Goal: Ask a question: Seek information or help from site administrators or community

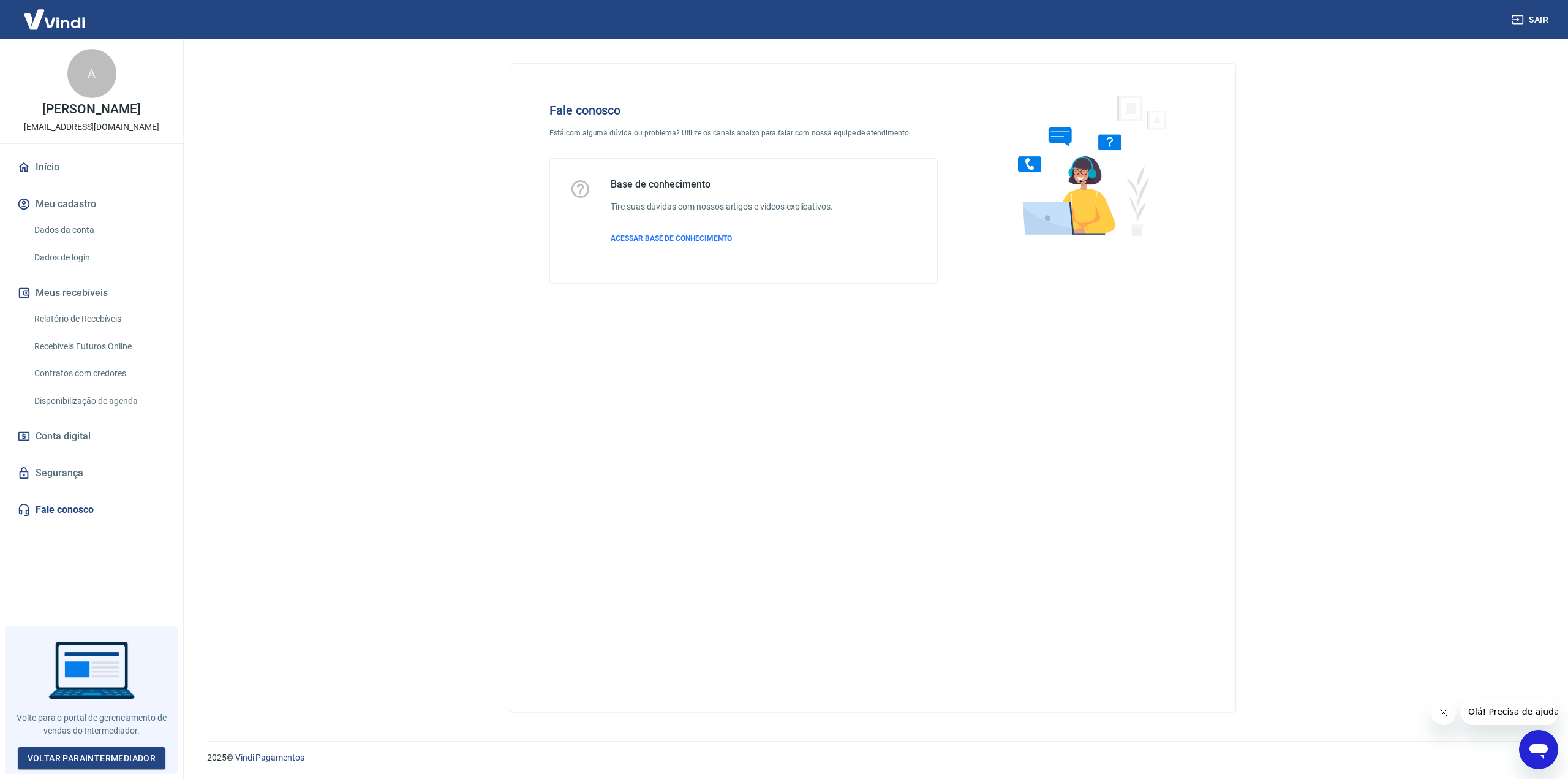
click at [1536, 743] on icon "Abrir janela de mensagens" at bounding box center [1539, 749] width 22 height 22
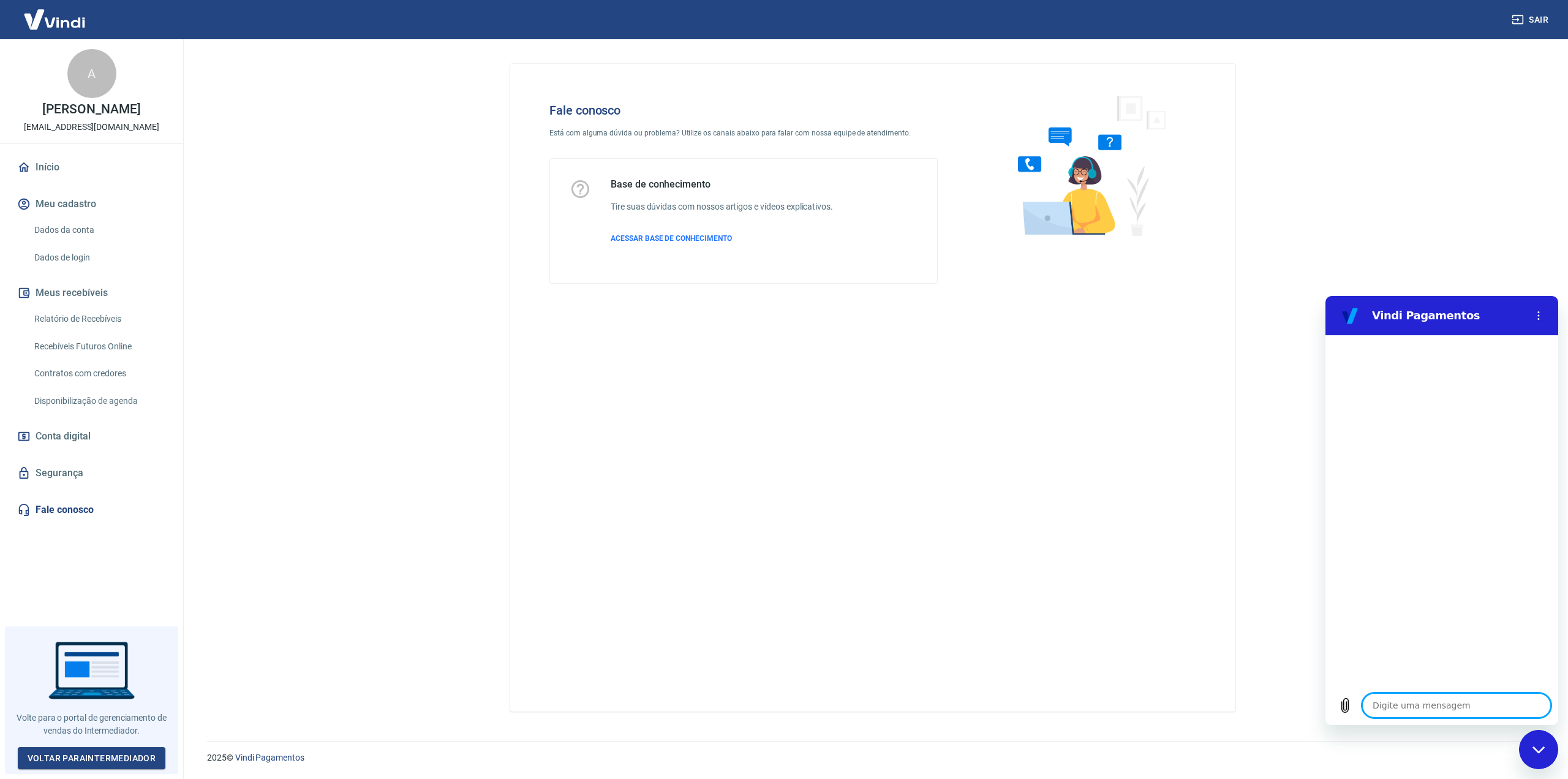
click at [1421, 703] on textarea at bounding box center [1456, 705] width 189 height 24
type textarea "F"
type textarea "x"
type textarea "Fa"
type textarea "x"
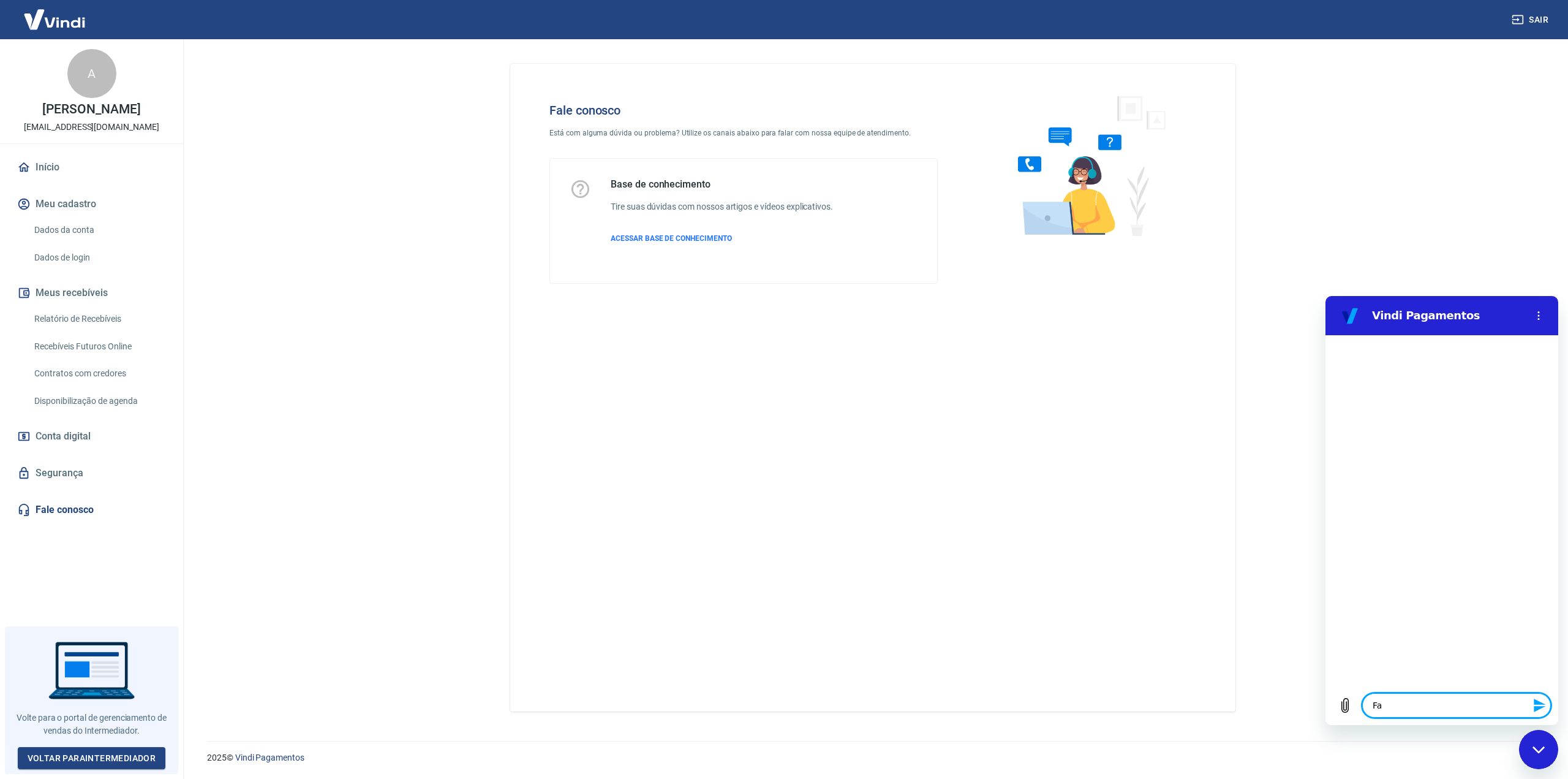
type textarea "Fal"
type textarea "x"
type textarea "Fala"
type textarea "x"
type textarea "Falar"
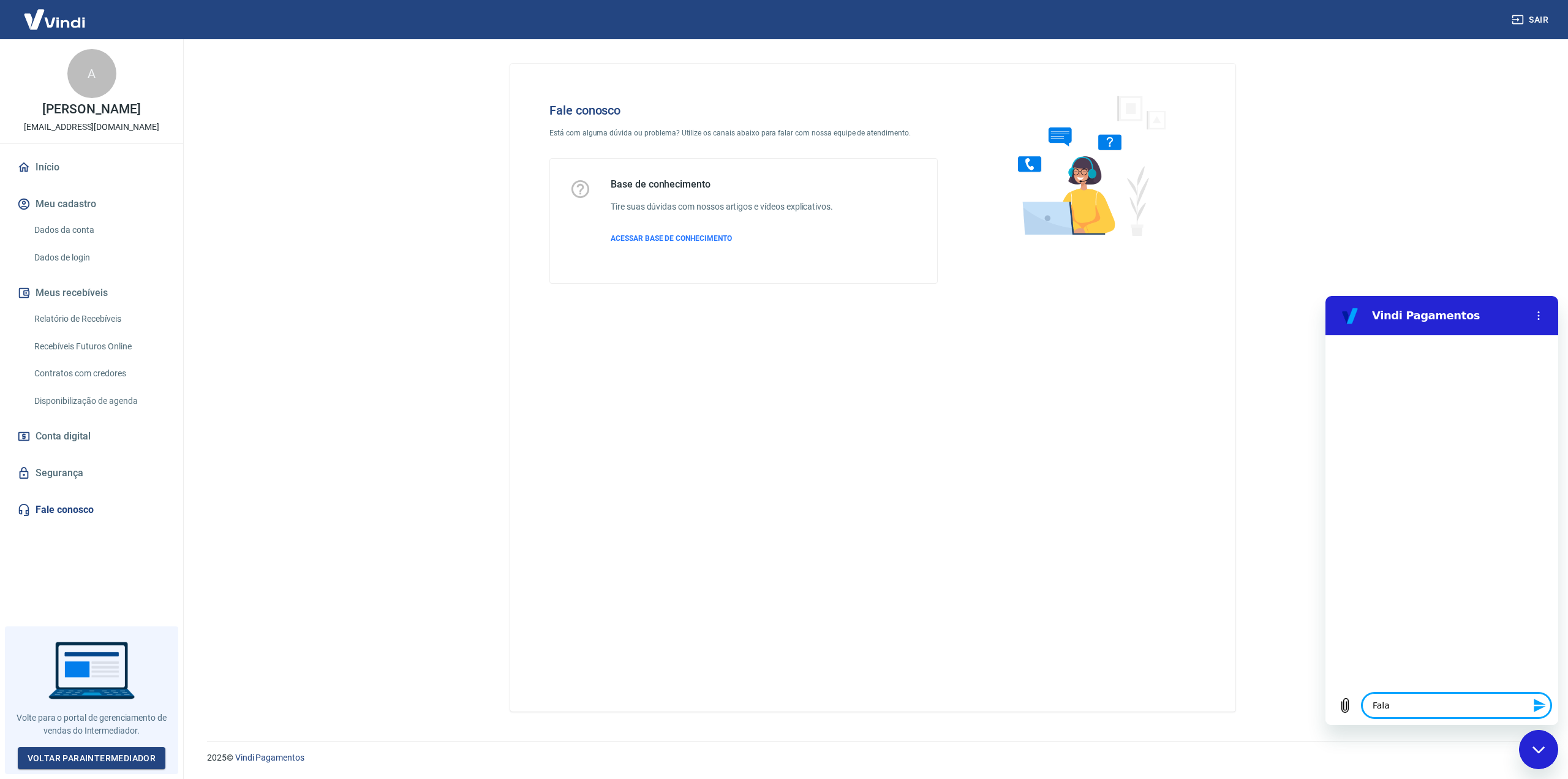
type textarea "x"
type textarea "Falar"
type textarea "x"
type textarea "Falar hn"
type textarea "x"
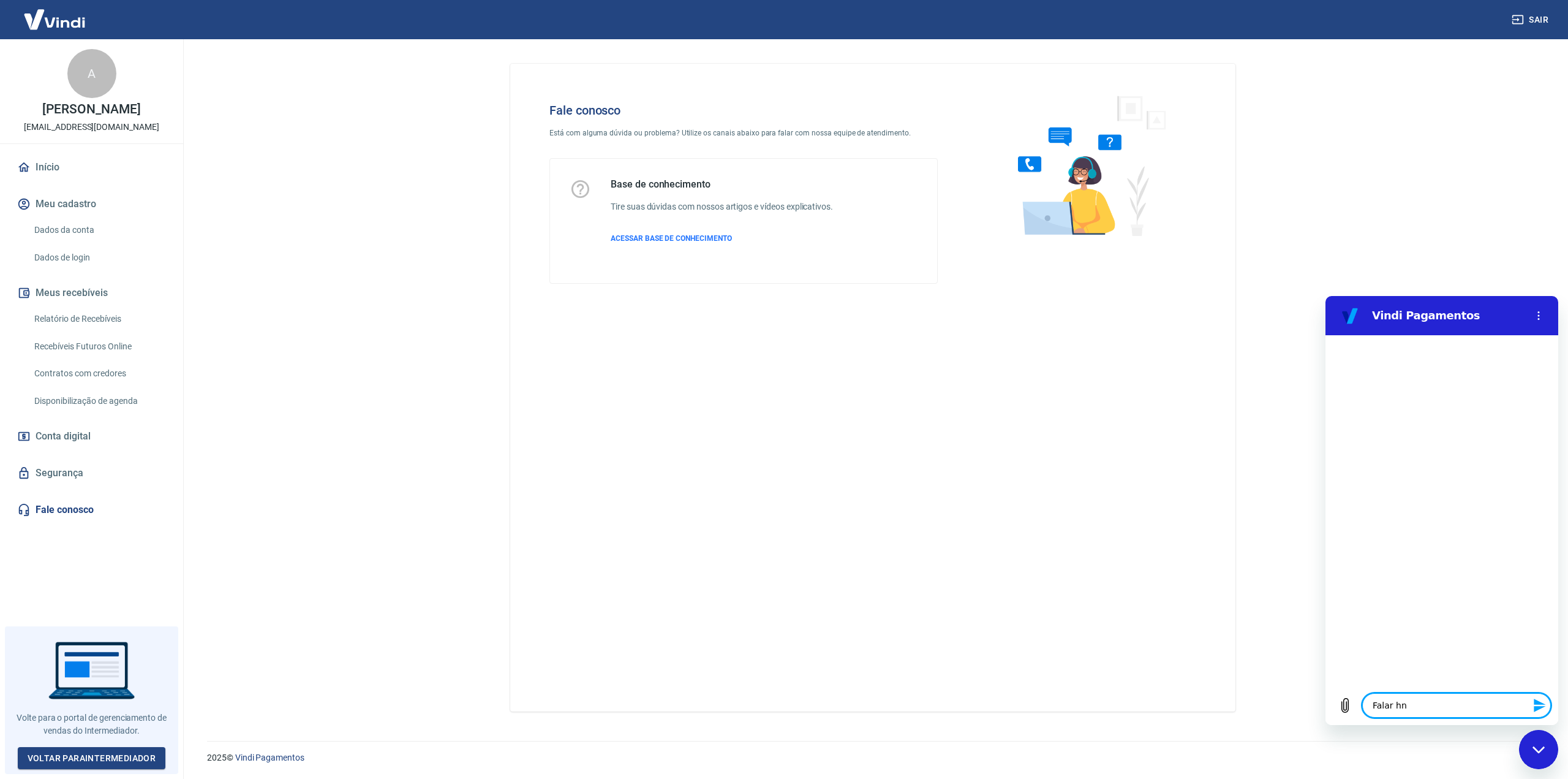
type textarea "Falar hnu"
type textarea "x"
type textarea "Falar hn"
type textarea "x"
type textarea "Falar h"
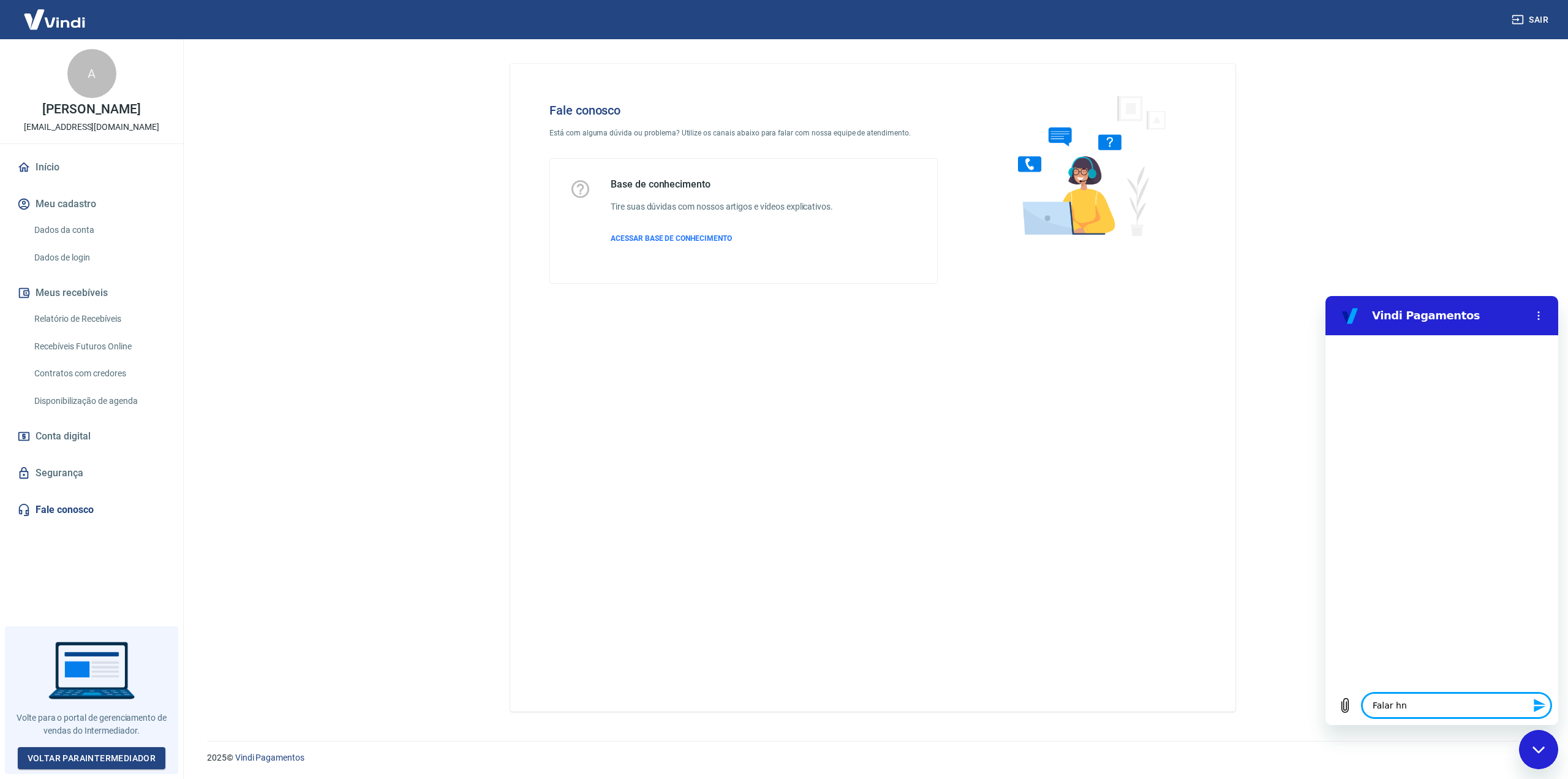
type textarea "x"
type textarea "[PERSON_NAME]"
type textarea "x"
type textarea "Falar hu"
type textarea "x"
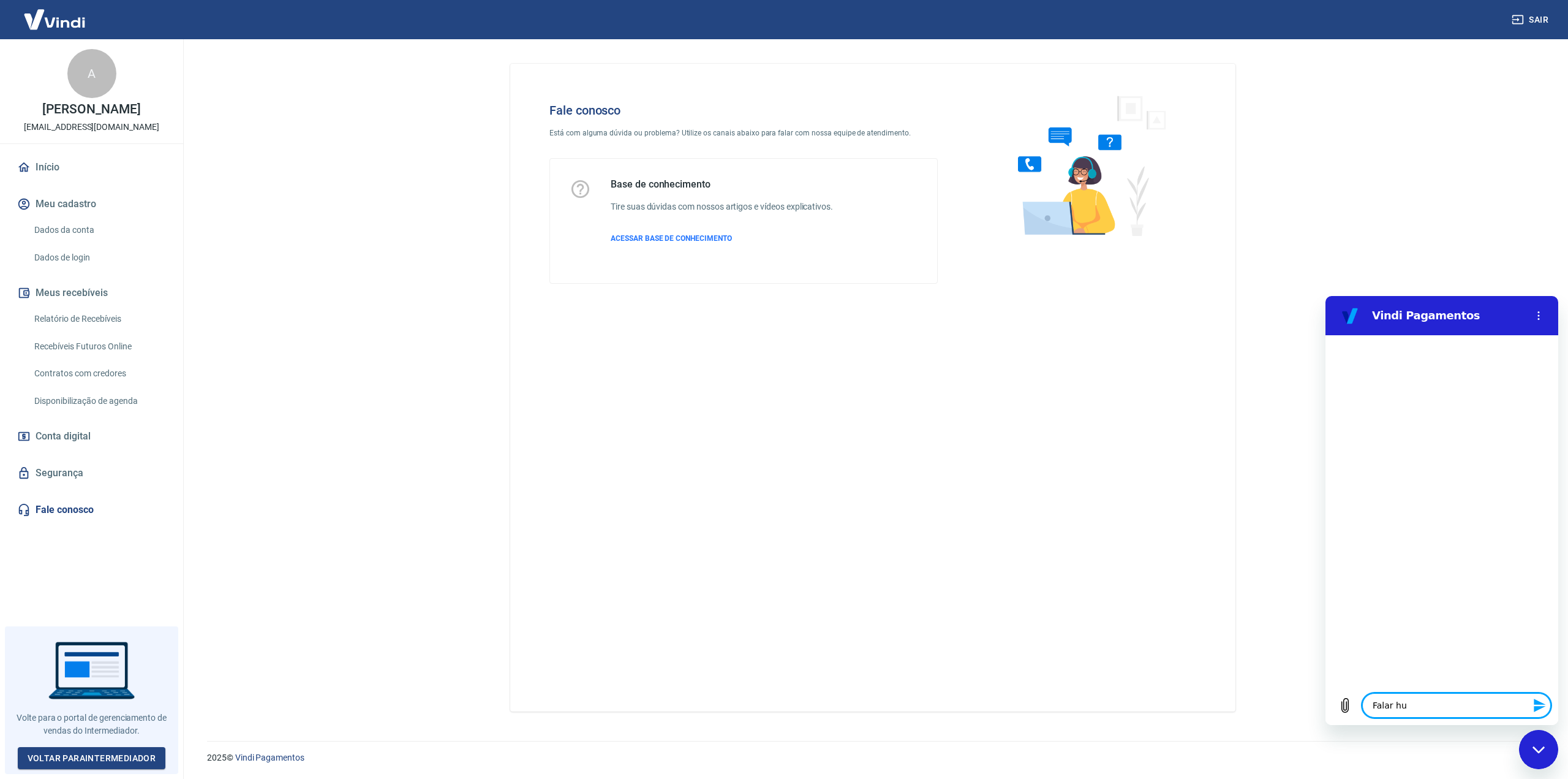
type textarea "Falar hum"
type textarea "x"
type textarea "Falar huma"
type textarea "x"
type textarea "Falar human"
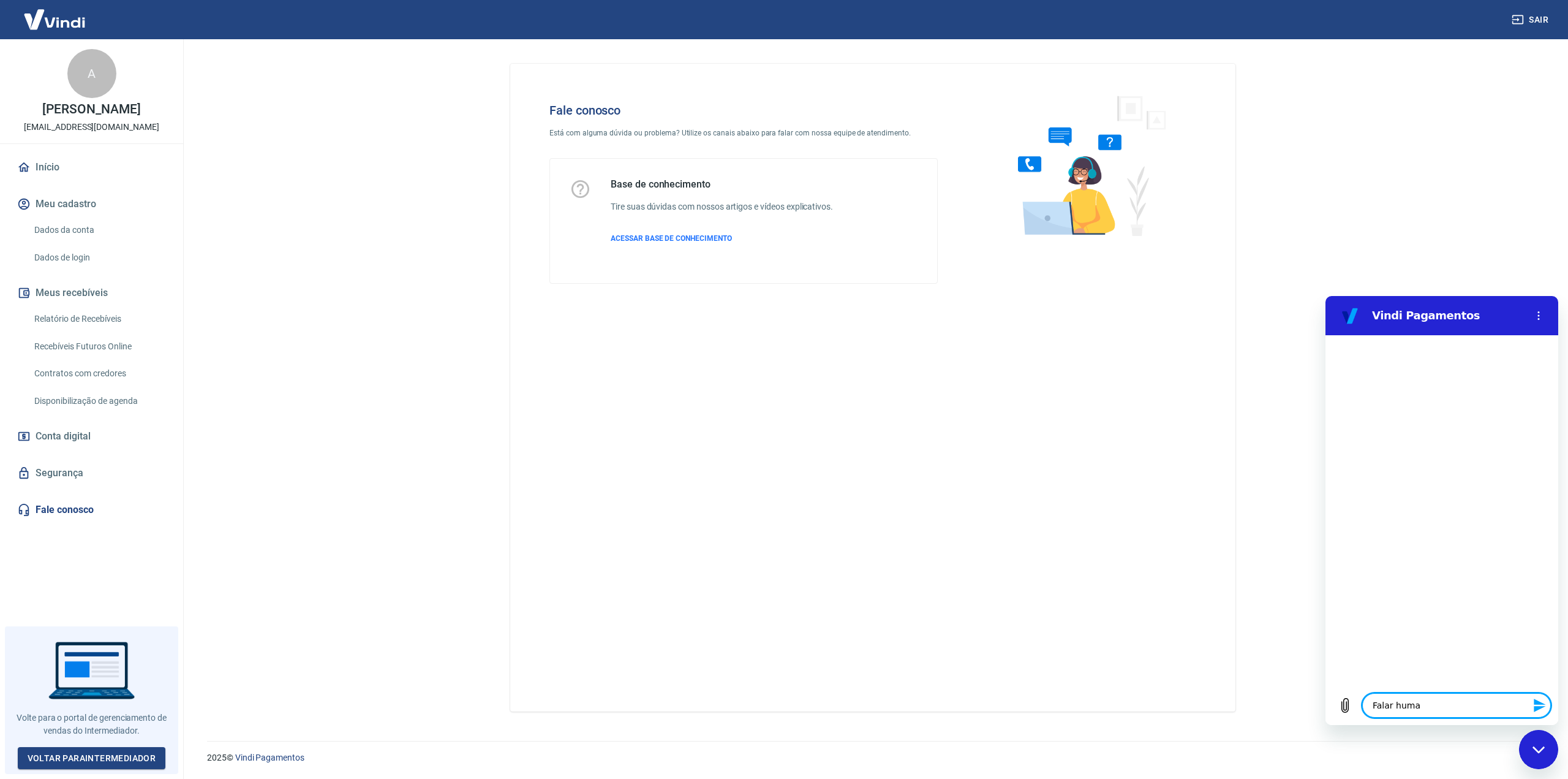
type textarea "x"
type textarea "Falar humano"
type textarea "x"
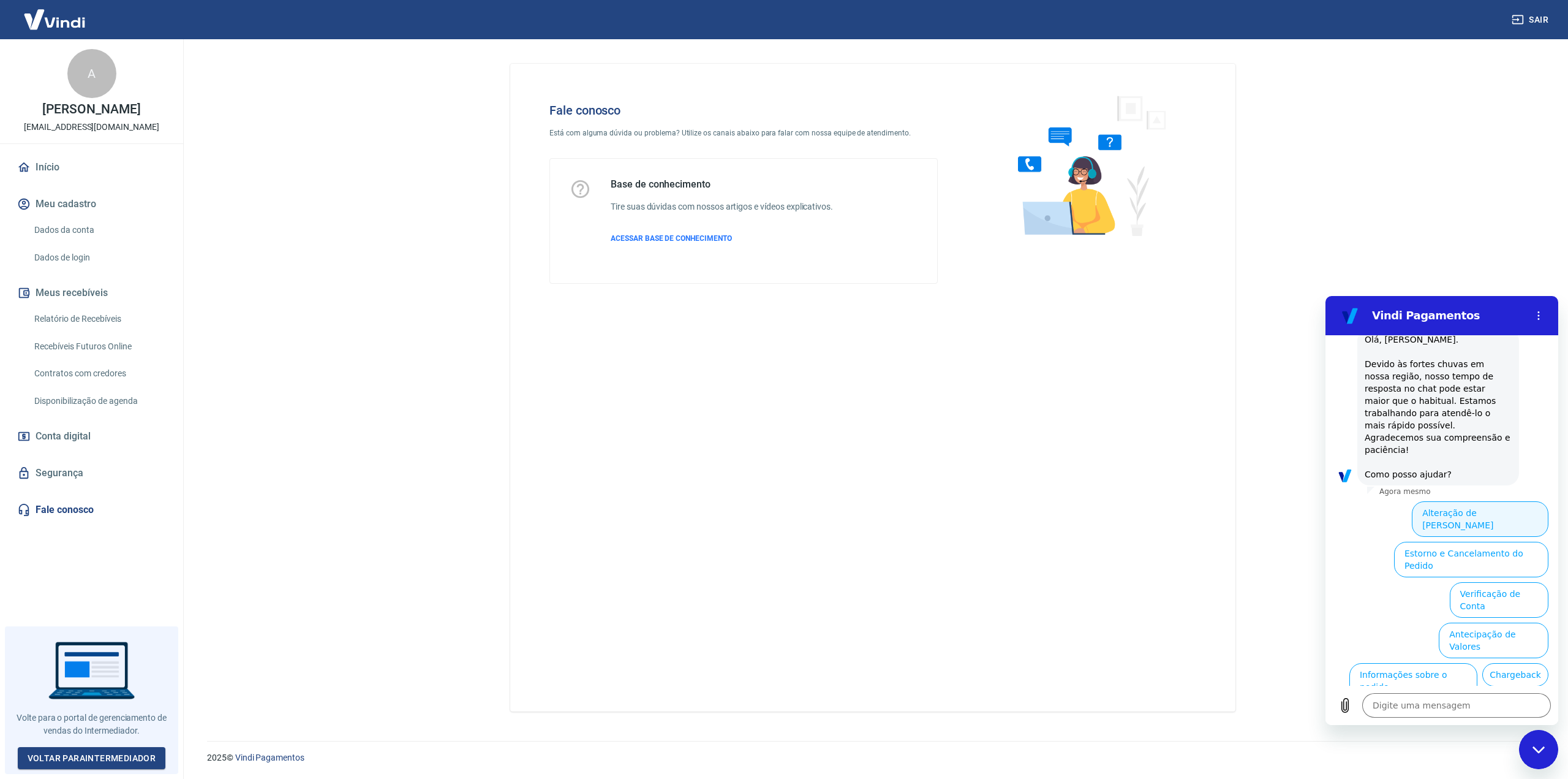
scroll to position [127, 0]
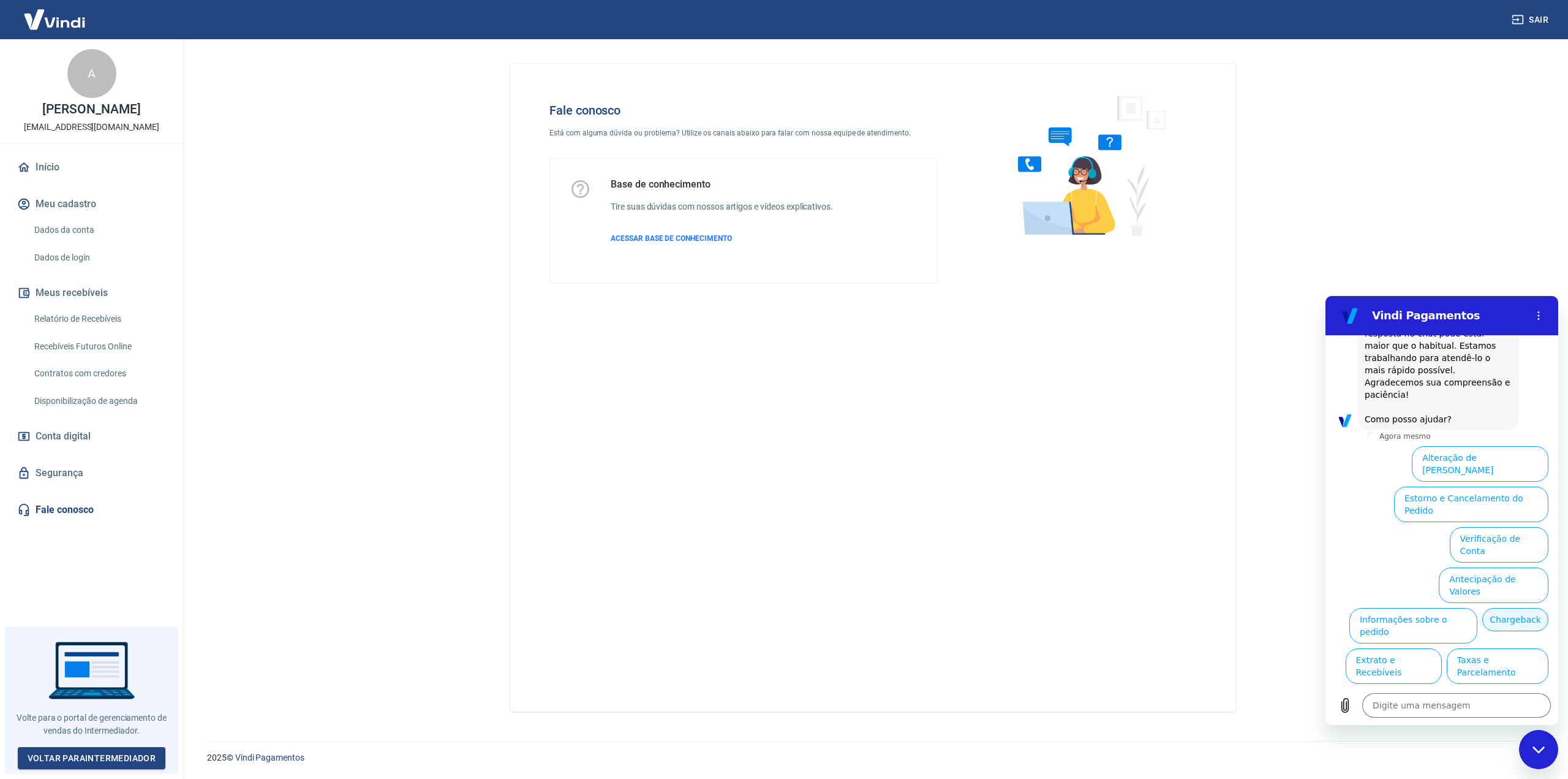
click at [1482, 607] on button "Chargeback" at bounding box center [1515, 619] width 66 height 24
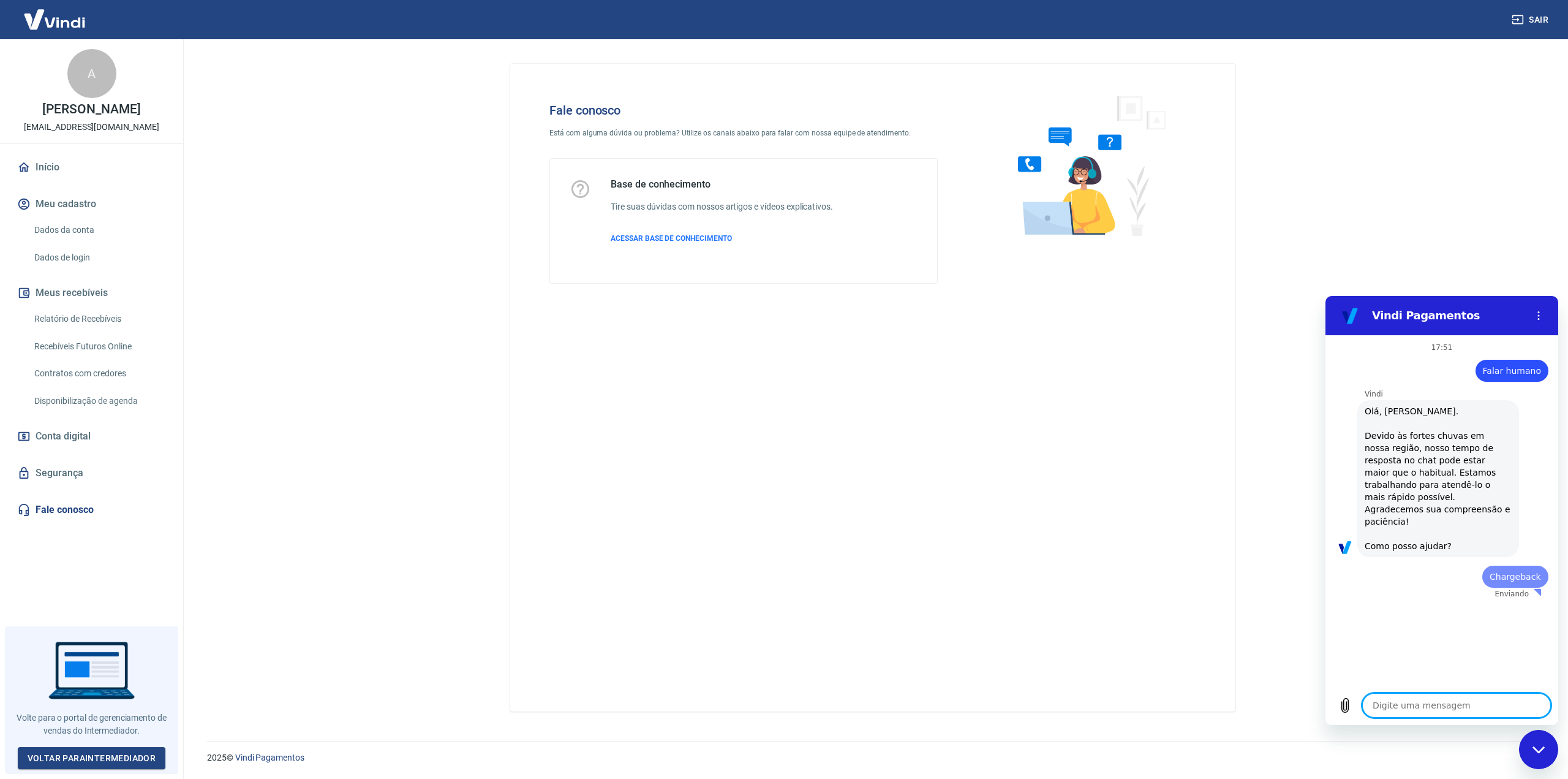
scroll to position [0, 0]
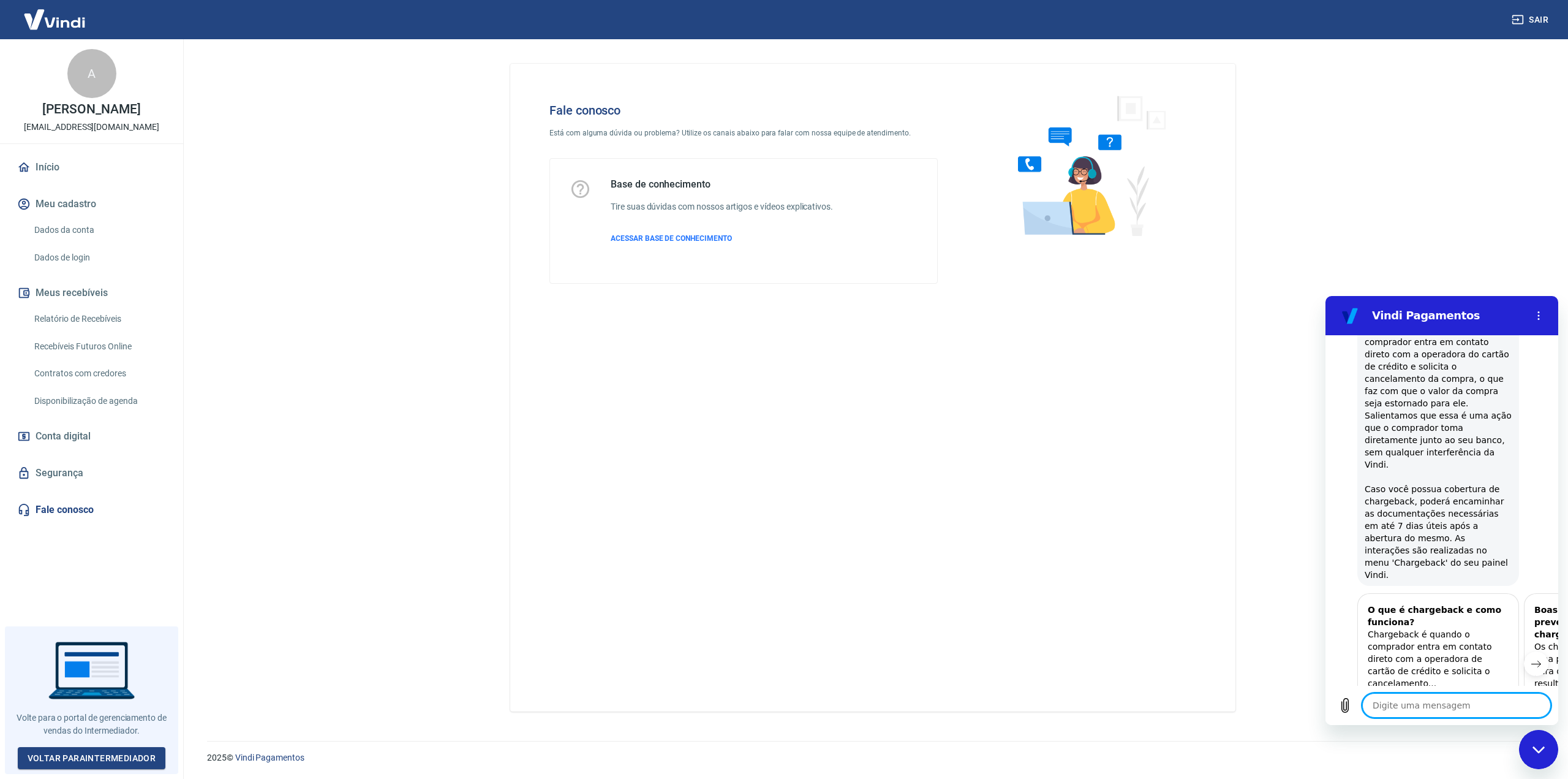
type textarea "x"
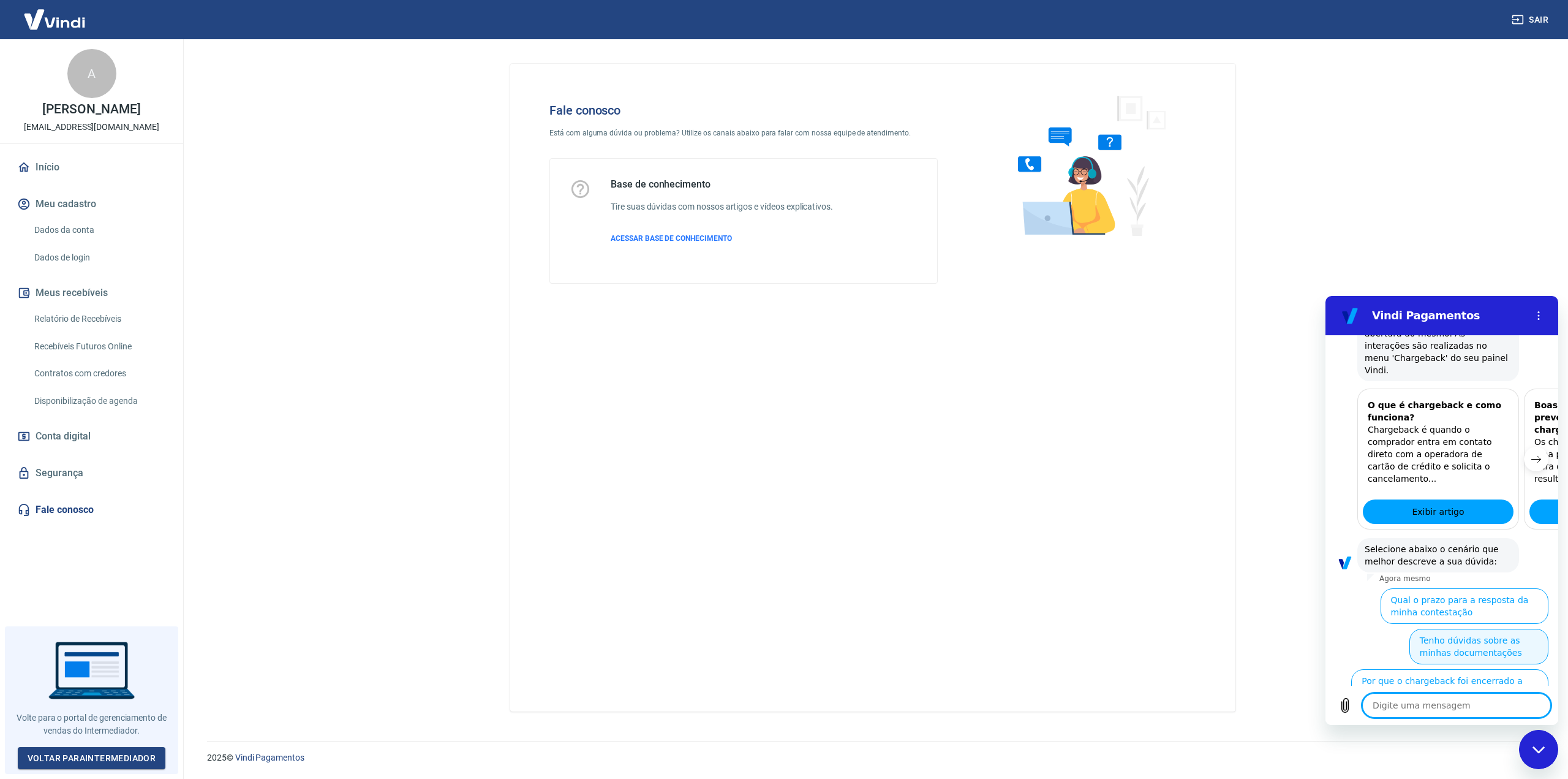
scroll to position [492, 0]
click at [1436, 703] on textarea at bounding box center [1456, 705] width 189 height 24
paste textarea "Falar humano"
type textarea "Falar humano"
type textarea "x"
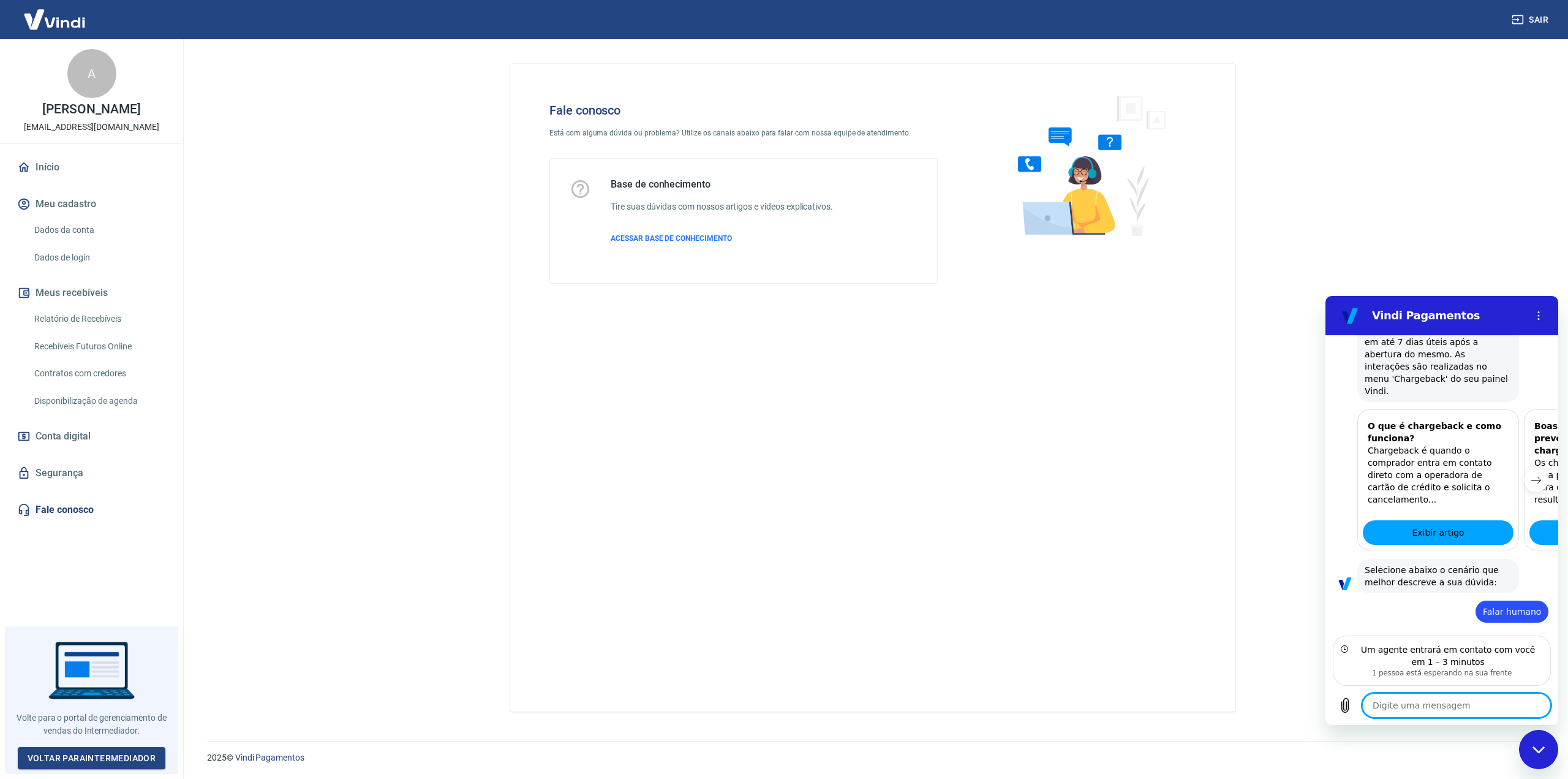
scroll to position [457, 0]
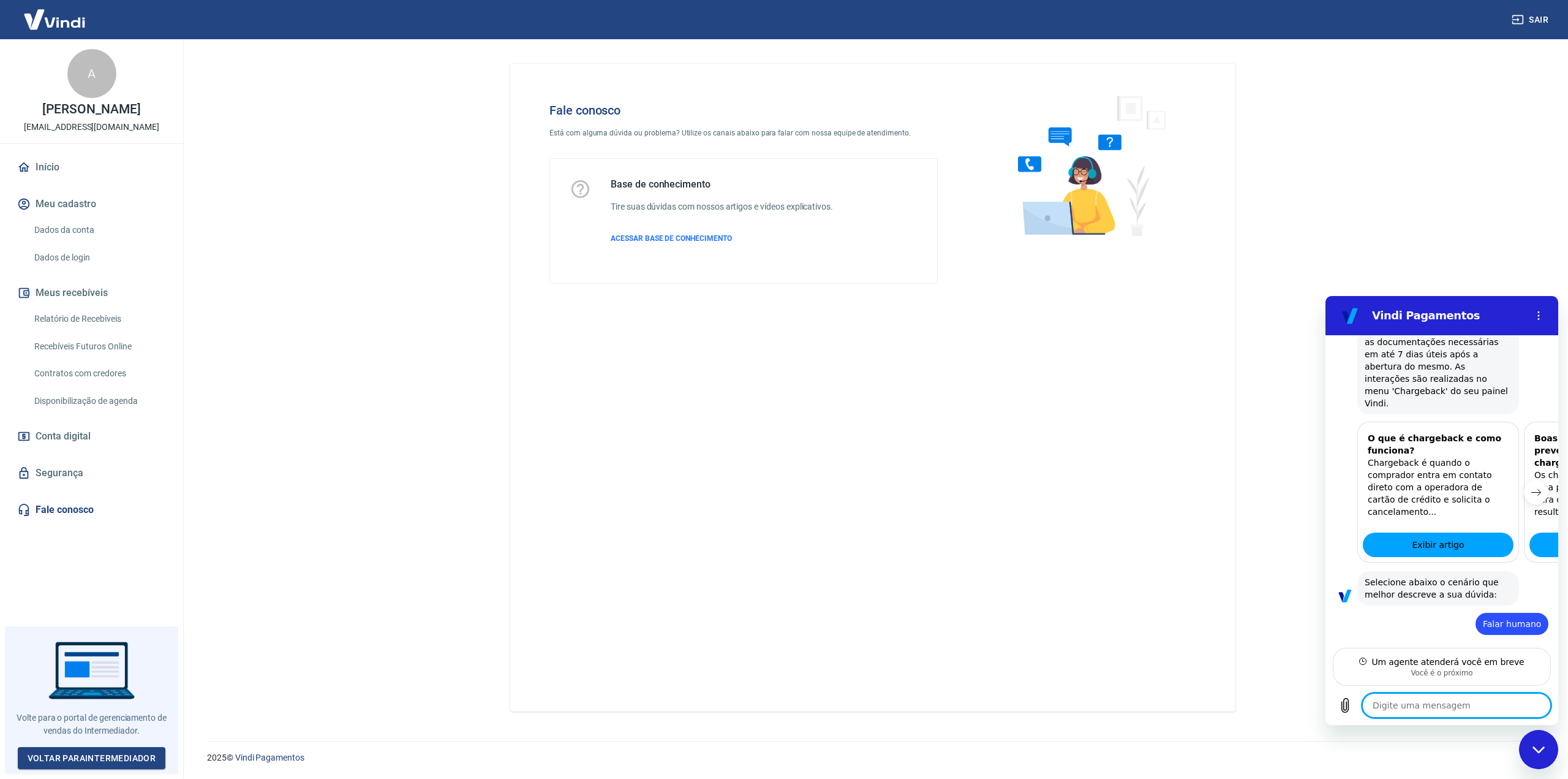
type textarea "x"
click at [1438, 704] on textarea at bounding box center [1456, 705] width 189 height 24
paste textarea "[URL][DOMAIN_NAME]"
type textarea "[URL][DOMAIN_NAME]"
type textarea "x"
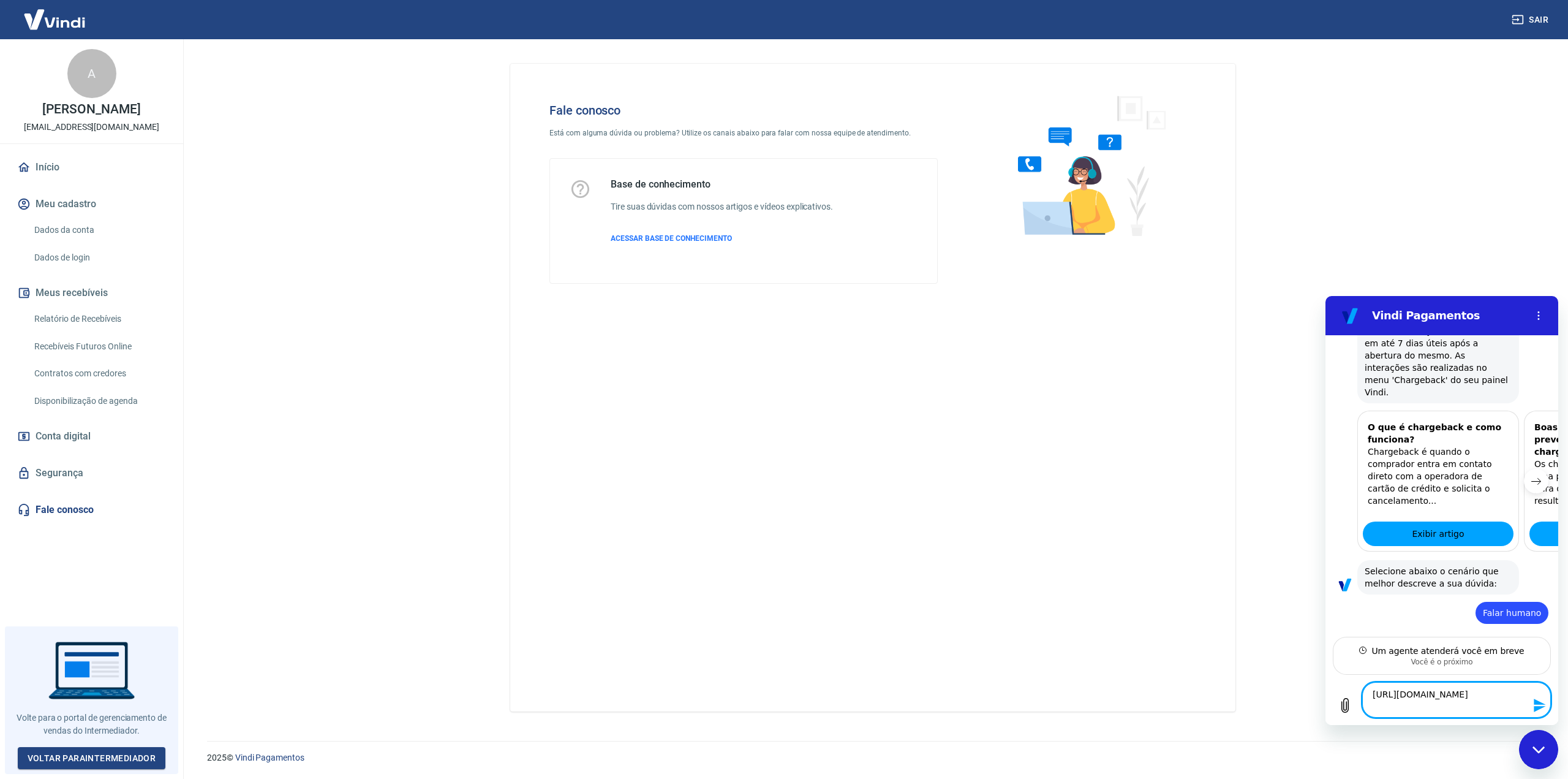
type textarea "[URL][DOMAIN_NAME]"
type textarea "x"
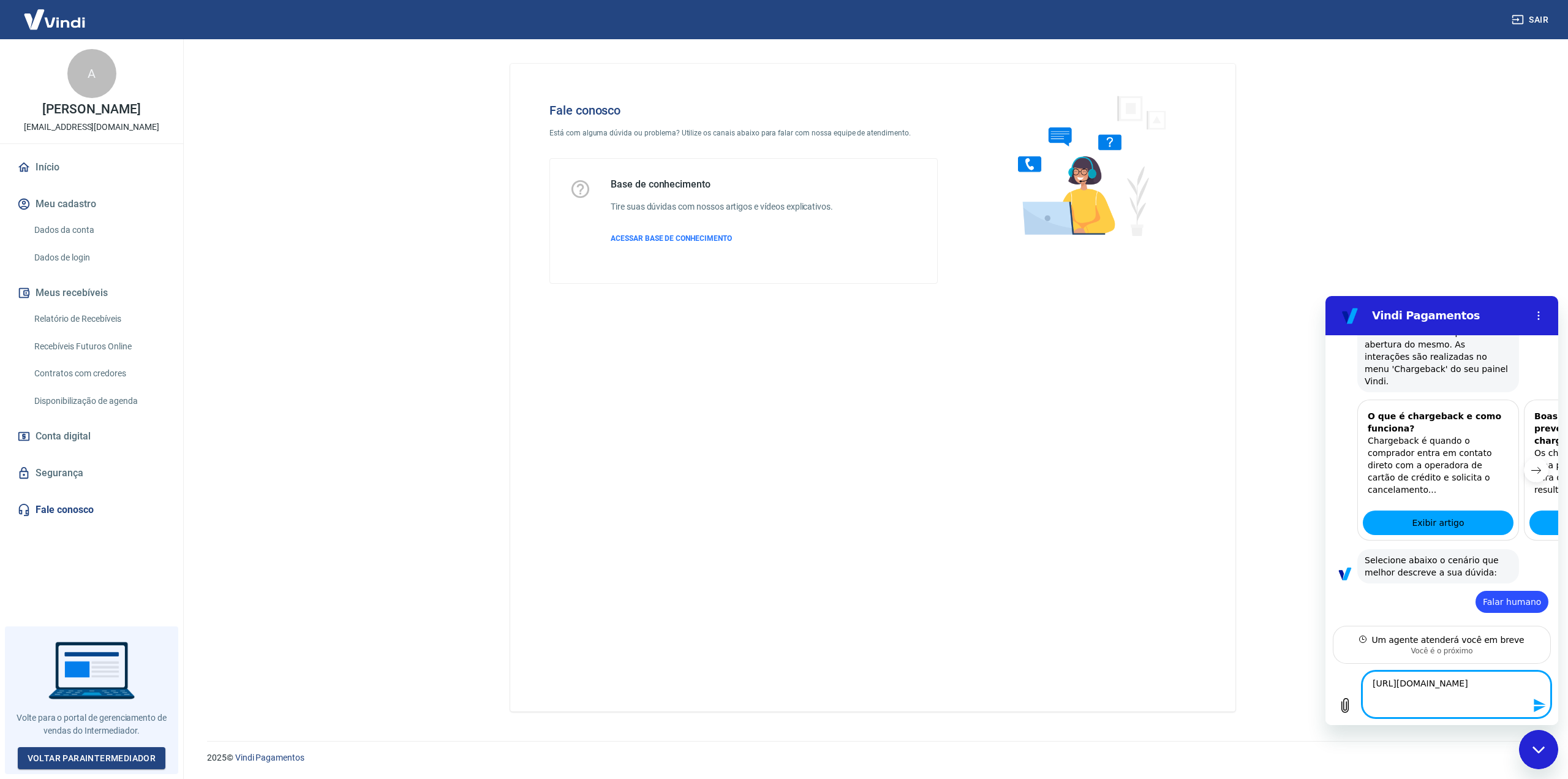
type textarea "[URL][DOMAIN_NAME]"
type textarea "x"
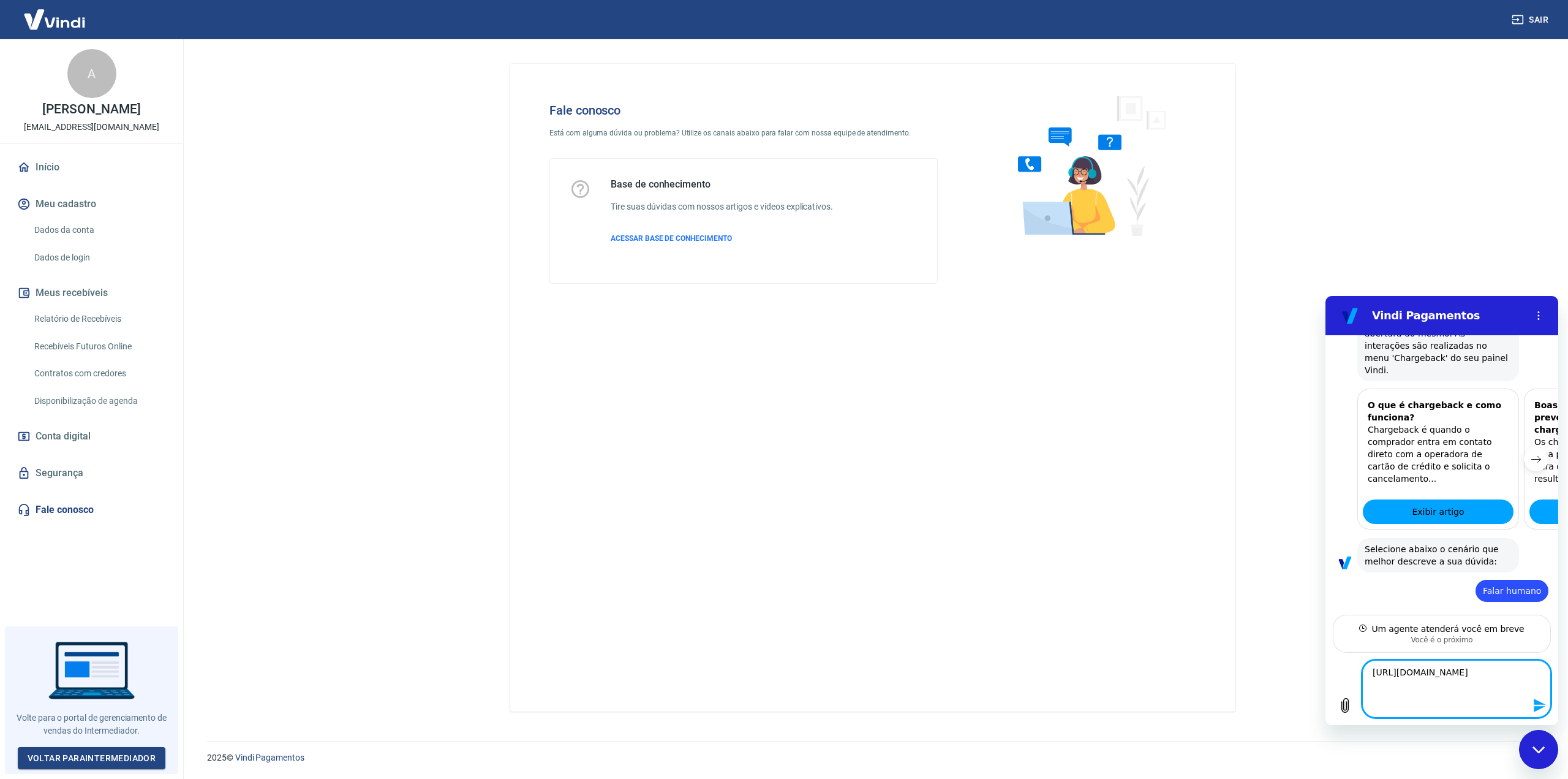
type textarea "[URL][DOMAIN_NAME] E"
type textarea "x"
type textarea "[URL][DOMAIN_NAME] EU"
type textarea "x"
type textarea "[URL][DOMAIN_NAME] EU"
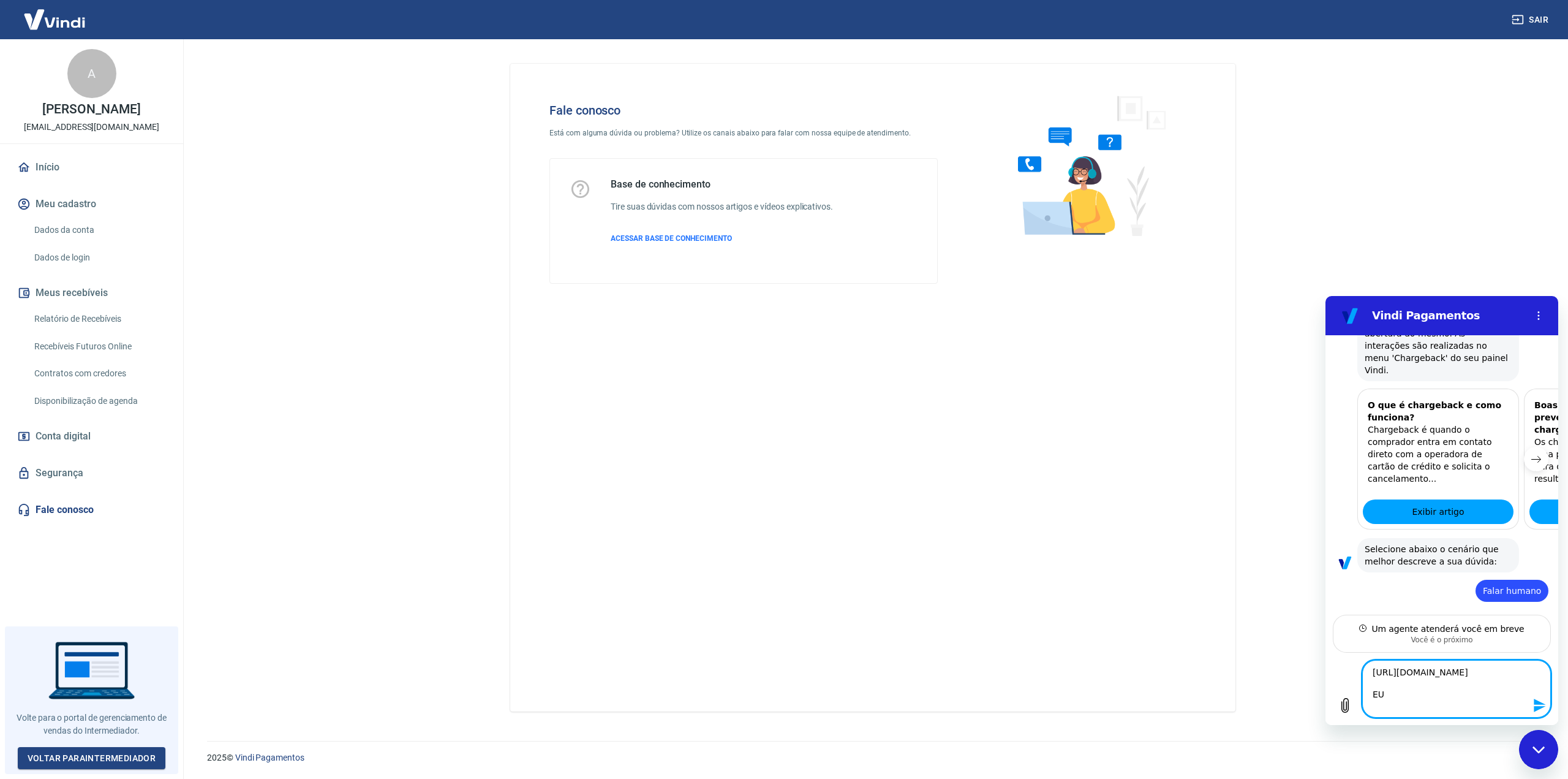
type textarea "x"
type textarea "[URL][DOMAIN_NAME] EU e"
type textarea "x"
type textarea "[URL][DOMAIN_NAME] EU es"
type textarea "x"
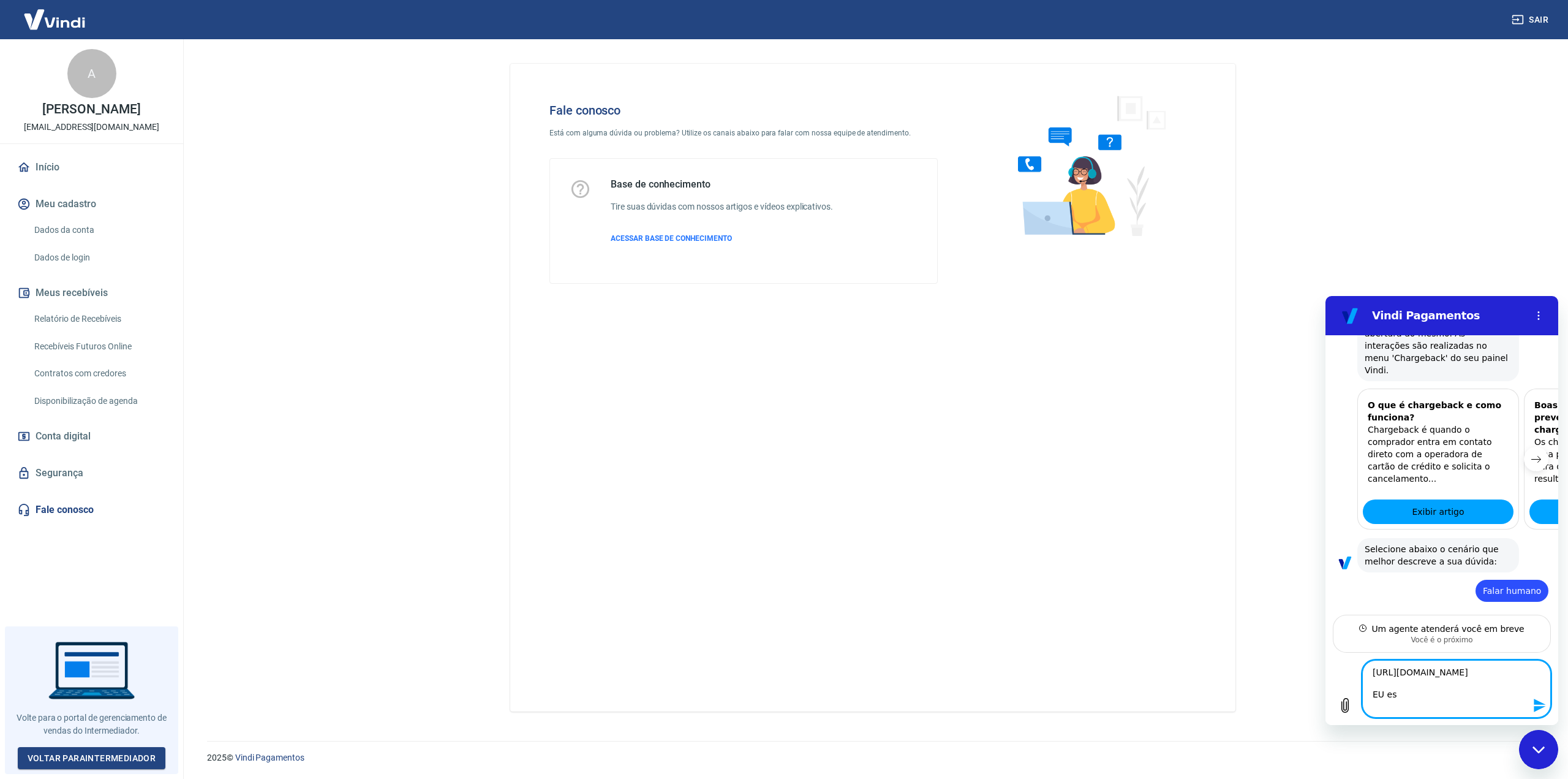
type textarea "[URL][DOMAIN_NAME] EU est"
type textarea "x"
type textarea "[URL][DOMAIN_NAME] EU esto"
type textarea "x"
type textarea "[URL][DOMAIN_NAME] EU estou"
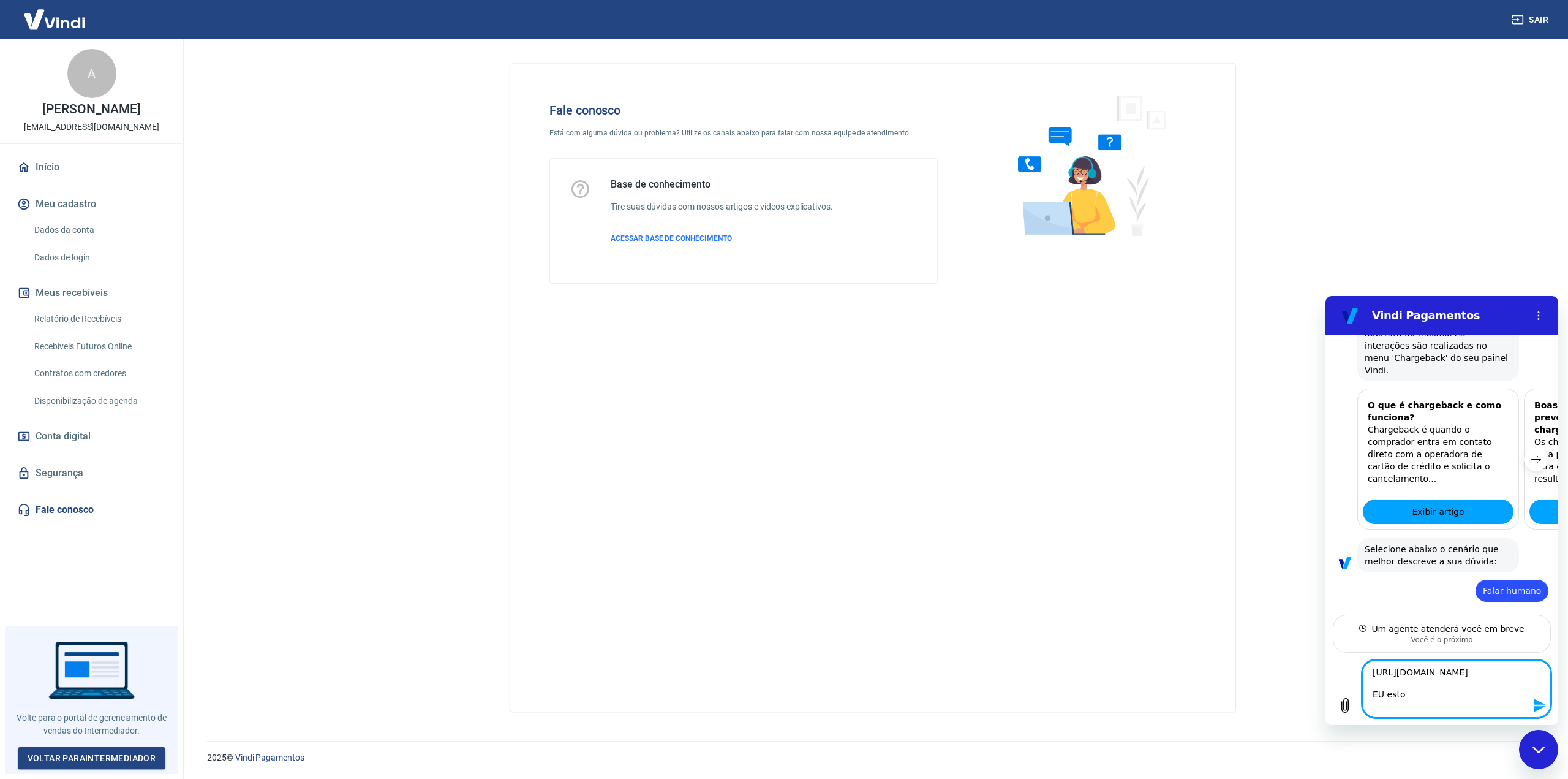
type textarea "x"
type textarea "[URL][DOMAIN_NAME] EU esto"
type textarea "x"
type textarea "[URL][DOMAIN_NAME] EU est"
type textarea "x"
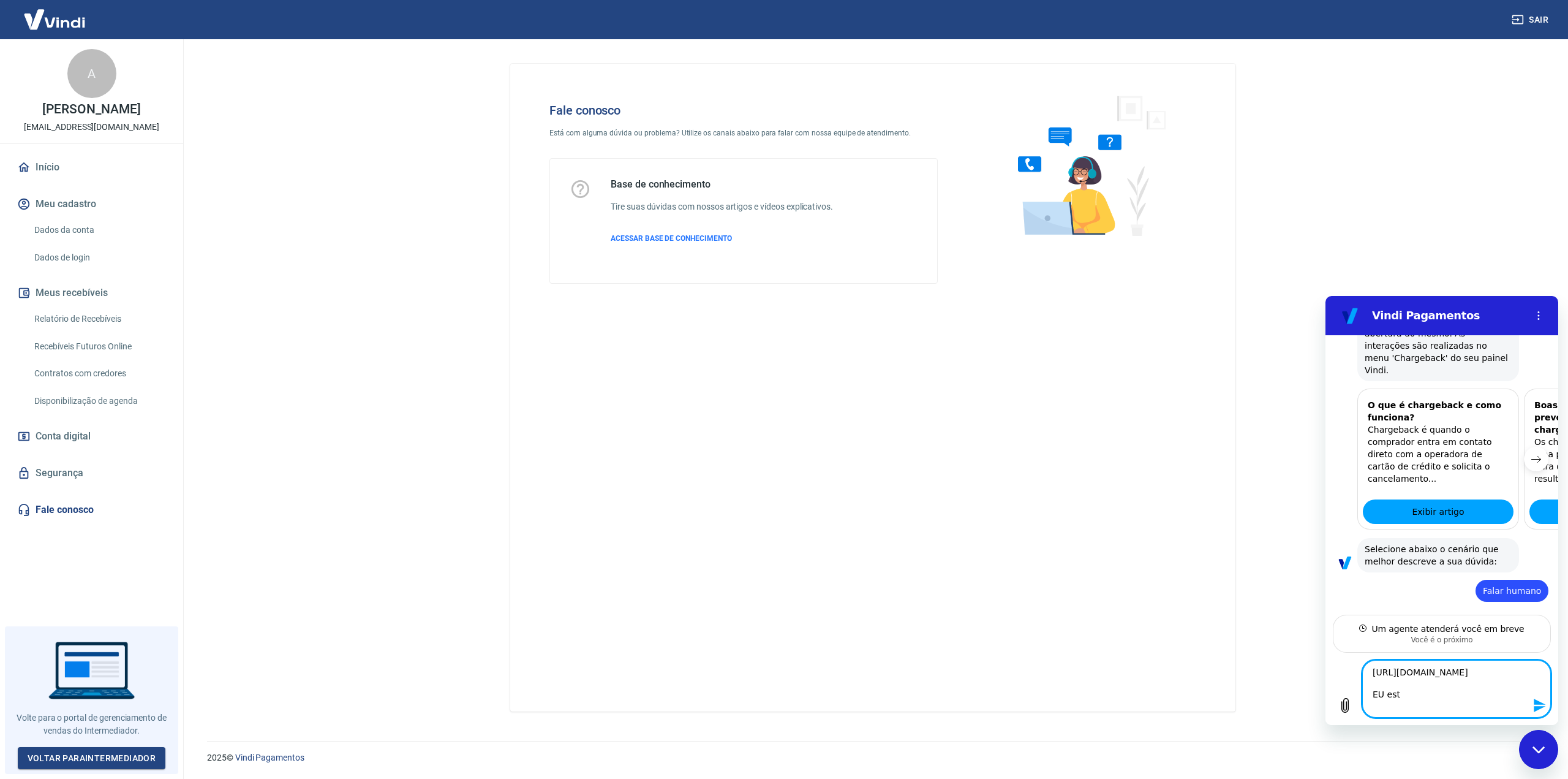
type textarea "[URL][DOMAIN_NAME] EU es"
type textarea "x"
type textarea "[URL][DOMAIN_NAME] EU e"
type textarea "x"
type textarea "[URL][DOMAIN_NAME] EU"
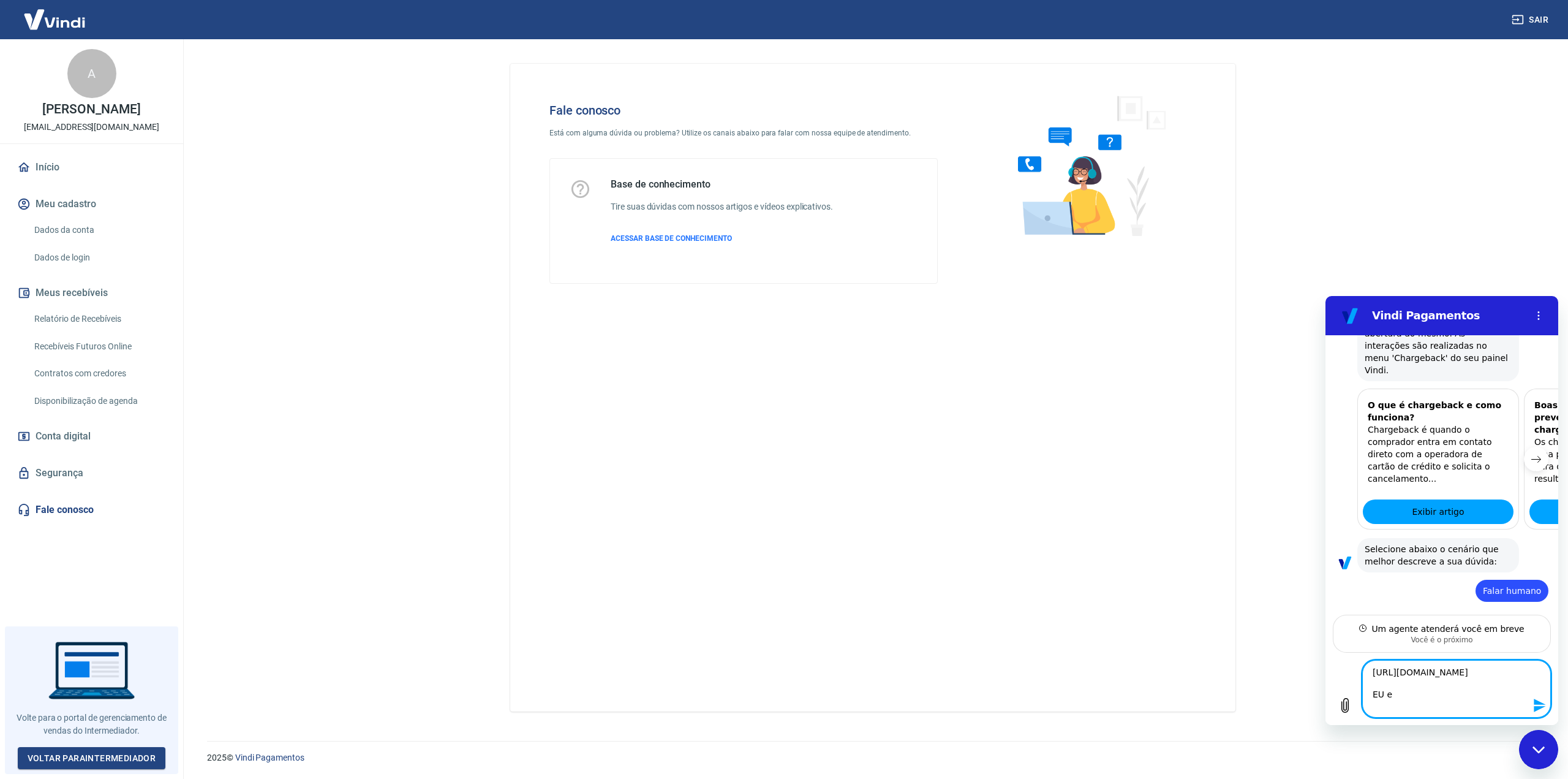
type textarea "x"
type textarea "[URL][DOMAIN_NAME] EU"
type textarea "x"
type textarea "[URL][DOMAIN_NAME] E"
type textarea "x"
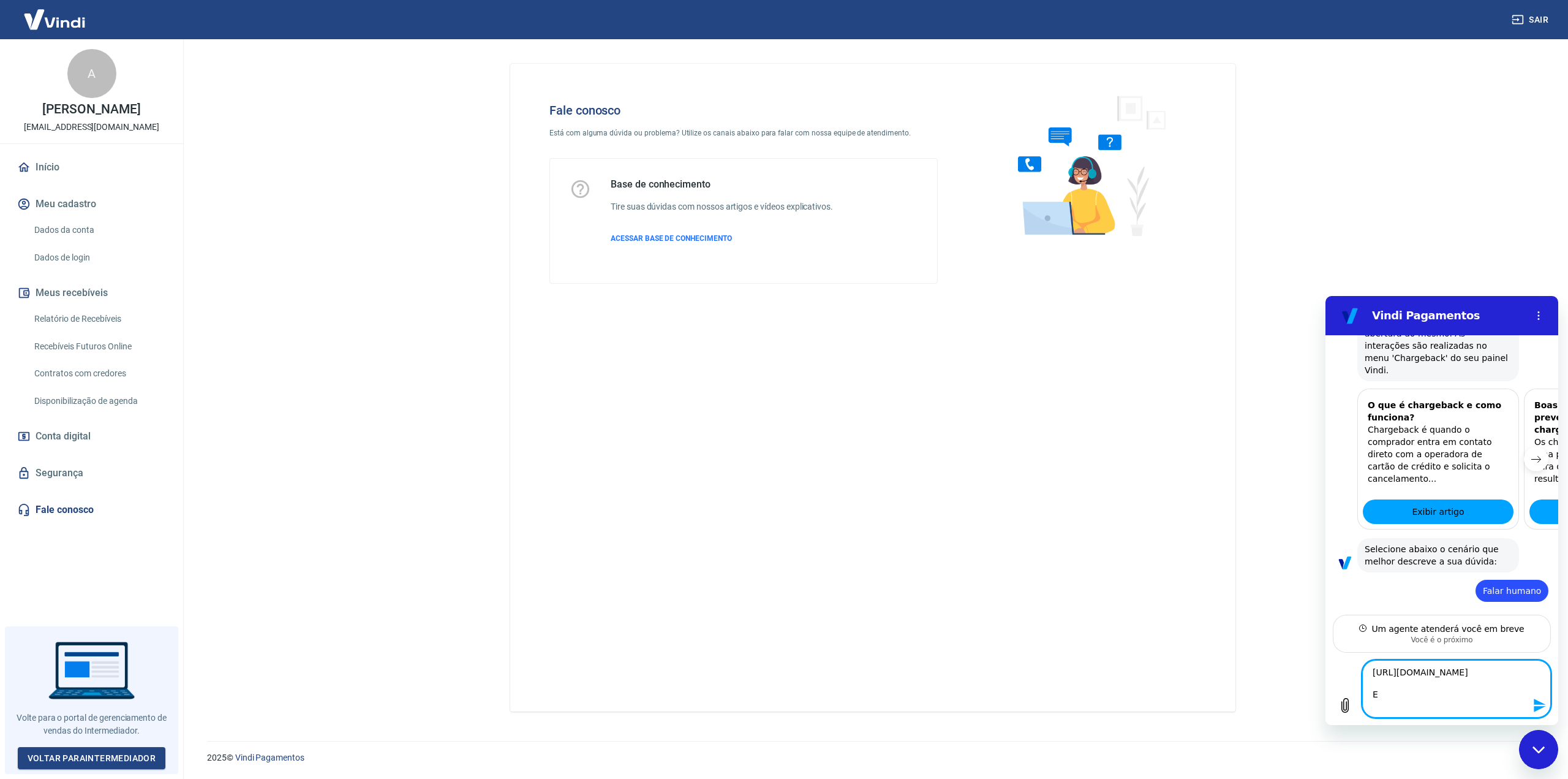
type textarea "[URL][DOMAIN_NAME] Eu"
type textarea "x"
type textarea "[URL][DOMAIN_NAME] Eu"
type textarea "x"
type textarea "[URL][DOMAIN_NAME] Eu e"
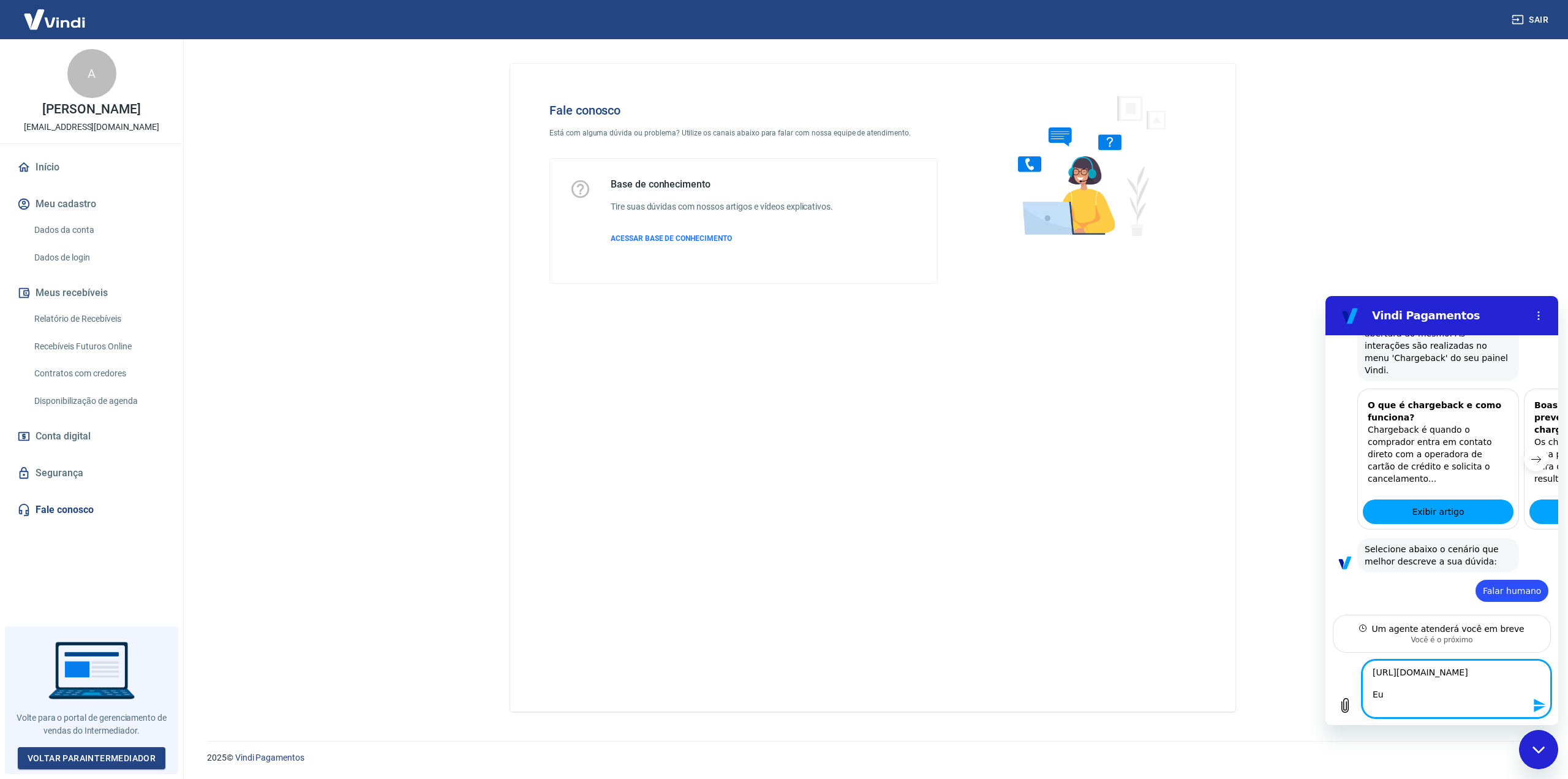
type textarea "x"
type textarea "[URL][DOMAIN_NAME] Eu es"
type textarea "x"
type textarea "[URL][DOMAIN_NAME] Eu est"
type textarea "x"
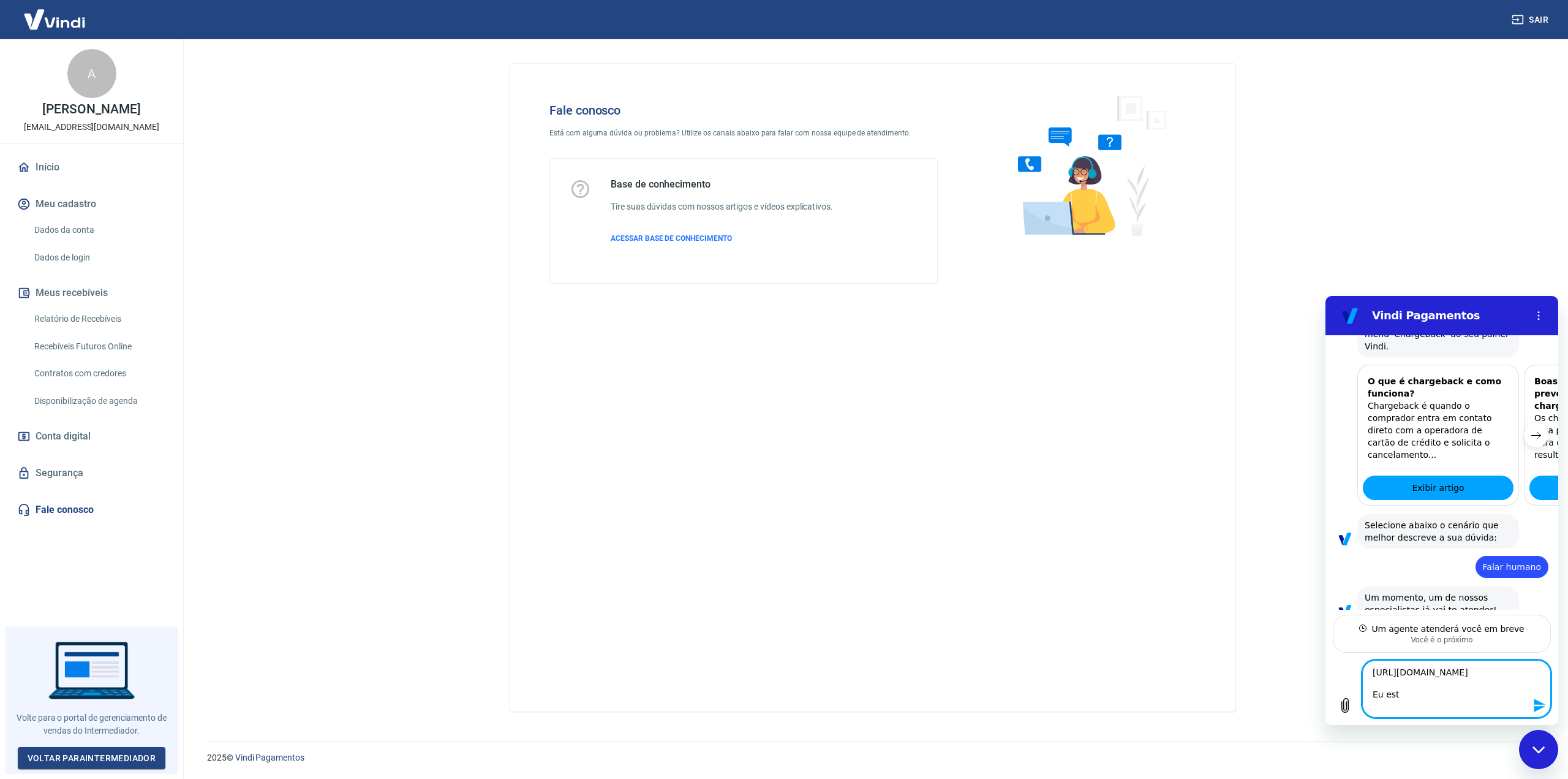
type textarea "[URL][DOMAIN_NAME] Eu esto"
type textarea "x"
type textarea "[URL][DOMAIN_NAME] Eu estou"
type textarea "x"
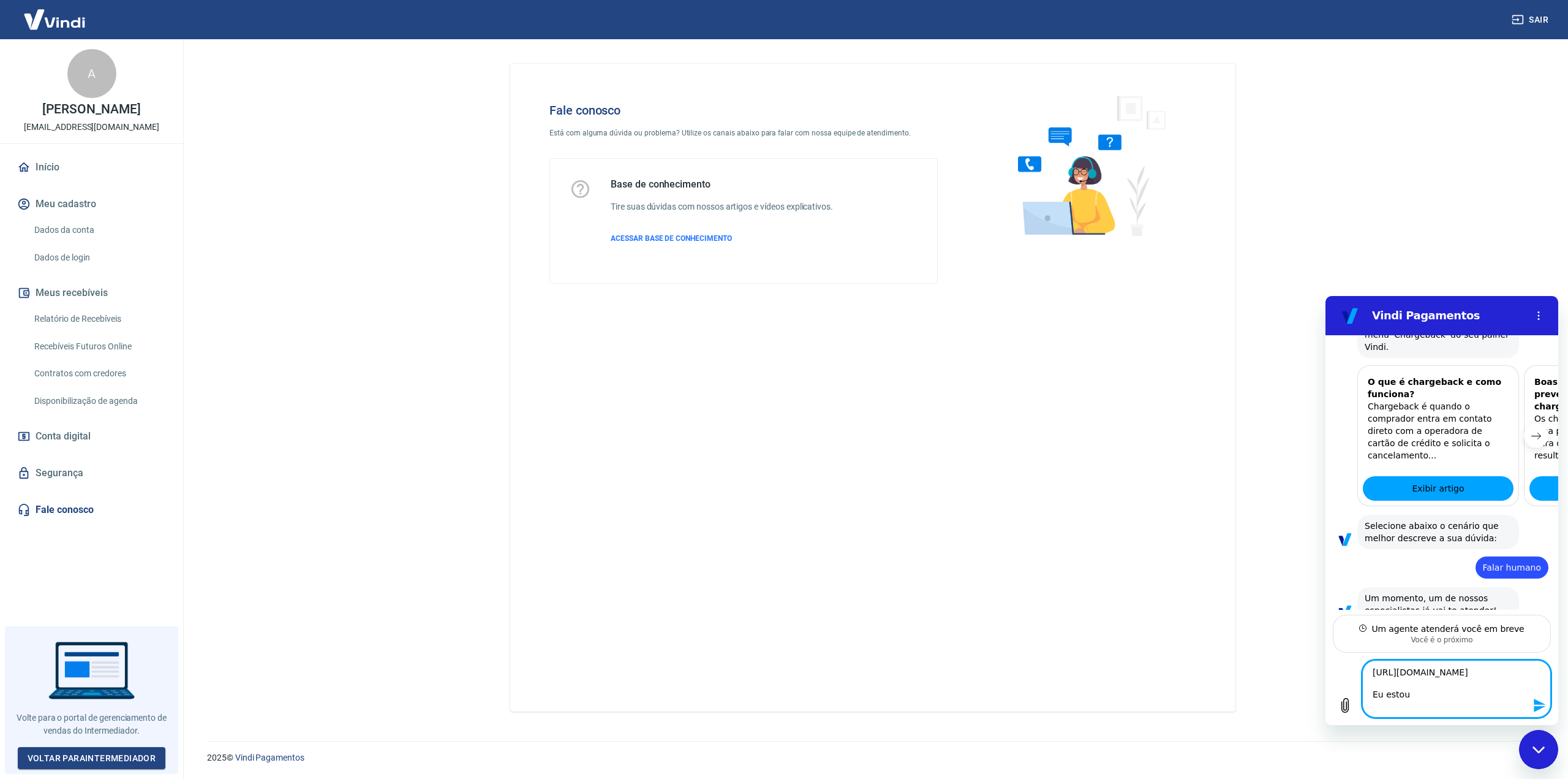
type textarea "[URL][DOMAIN_NAME] Eu estou"
type textarea "x"
type textarea "[URL][DOMAIN_NAME] Eu estou c"
type textarea "x"
type textarea "[URL][DOMAIN_NAME] Eu estou co"
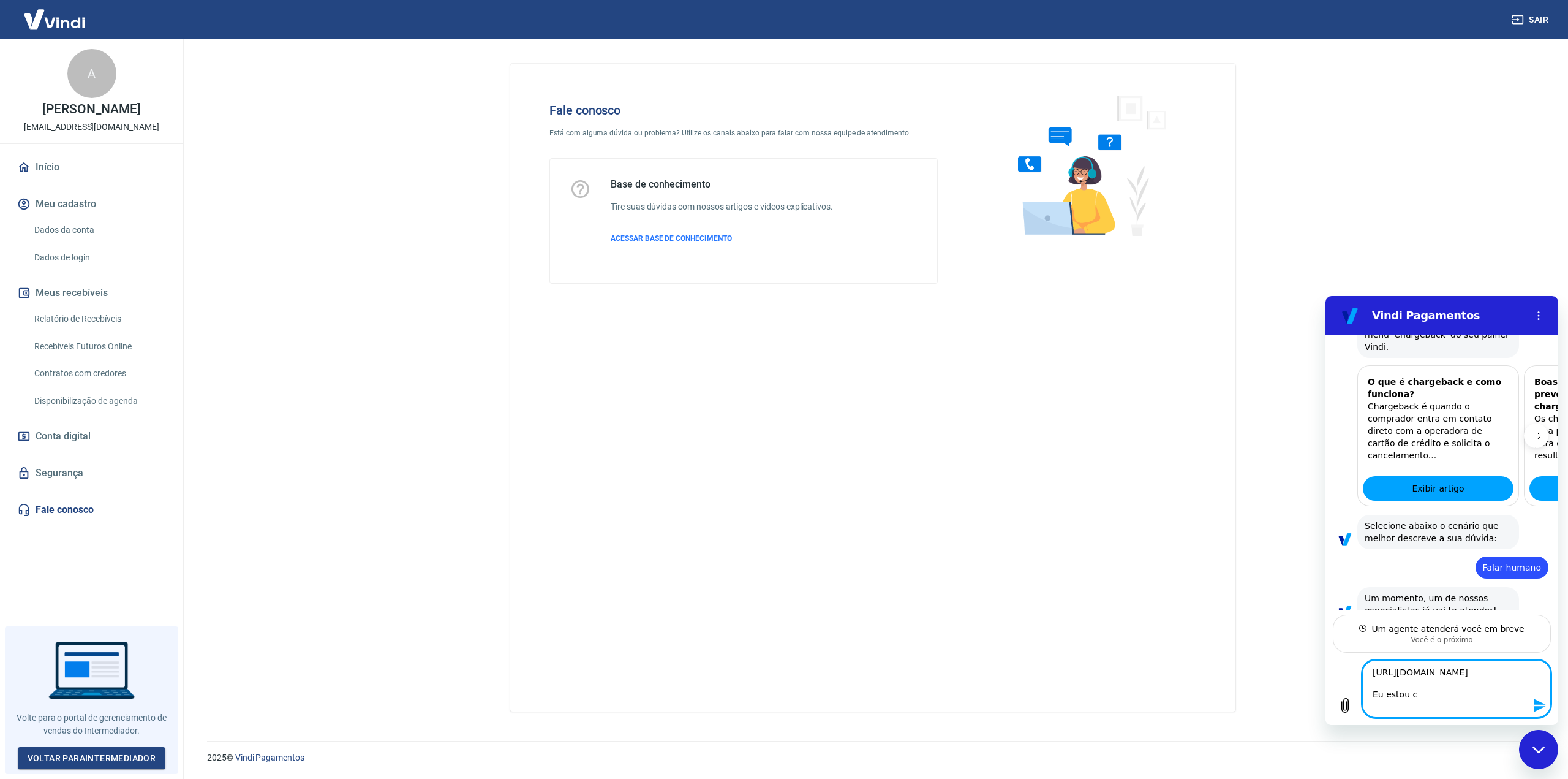
type textarea "x"
type textarea "[URL][DOMAIN_NAME] Eu estou com"
type textarea "x"
type textarea "[URL][DOMAIN_NAME] Eu estou com"
type textarea "x"
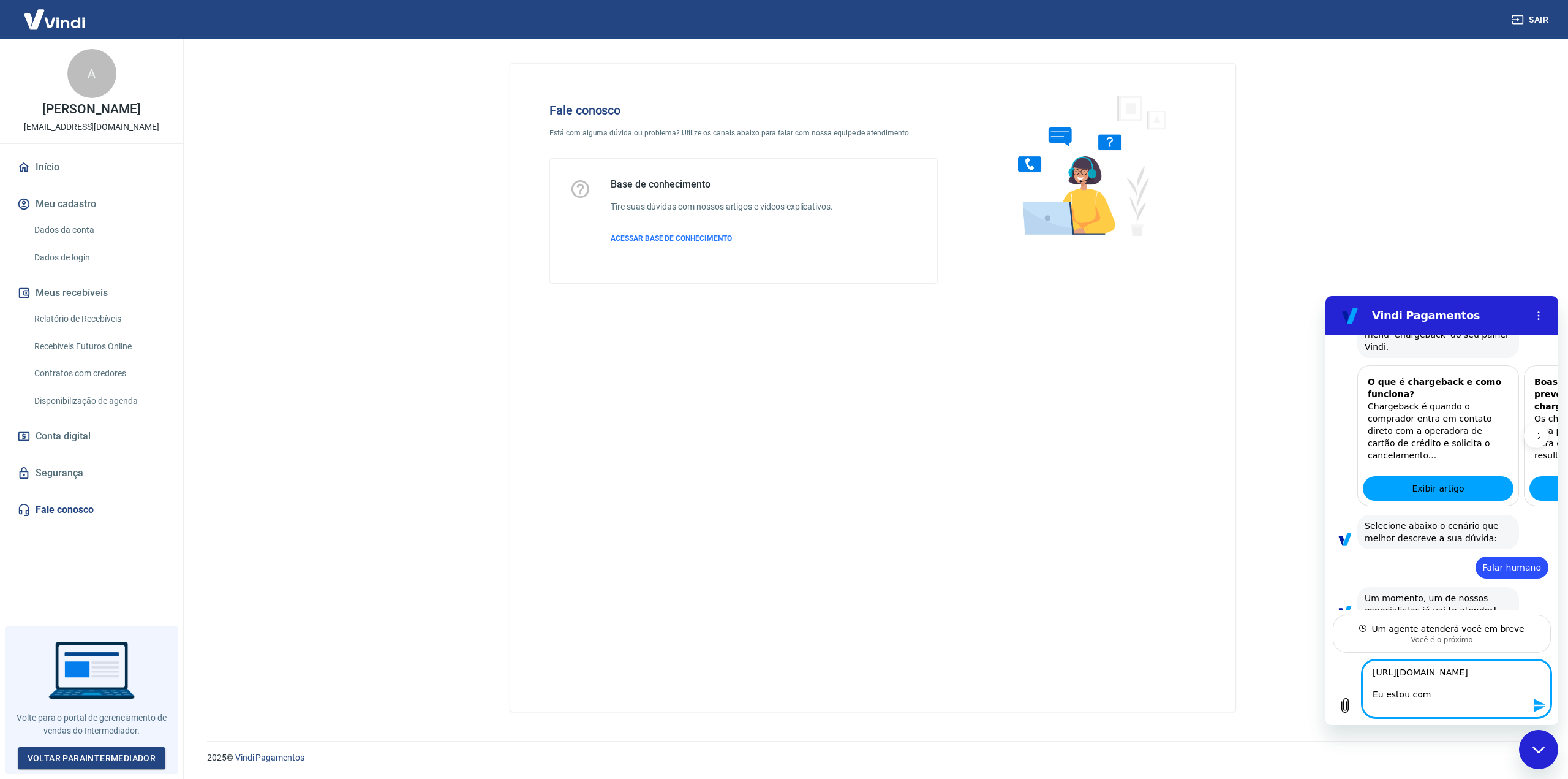
type textarea "[URL][DOMAIN_NAME] Eu estou com u"
type textarea "x"
type textarea "[URL][DOMAIN_NAME] Eu estou com um"
type textarea "x"
type textarea "[URL][DOMAIN_NAME] Eu estou com um"
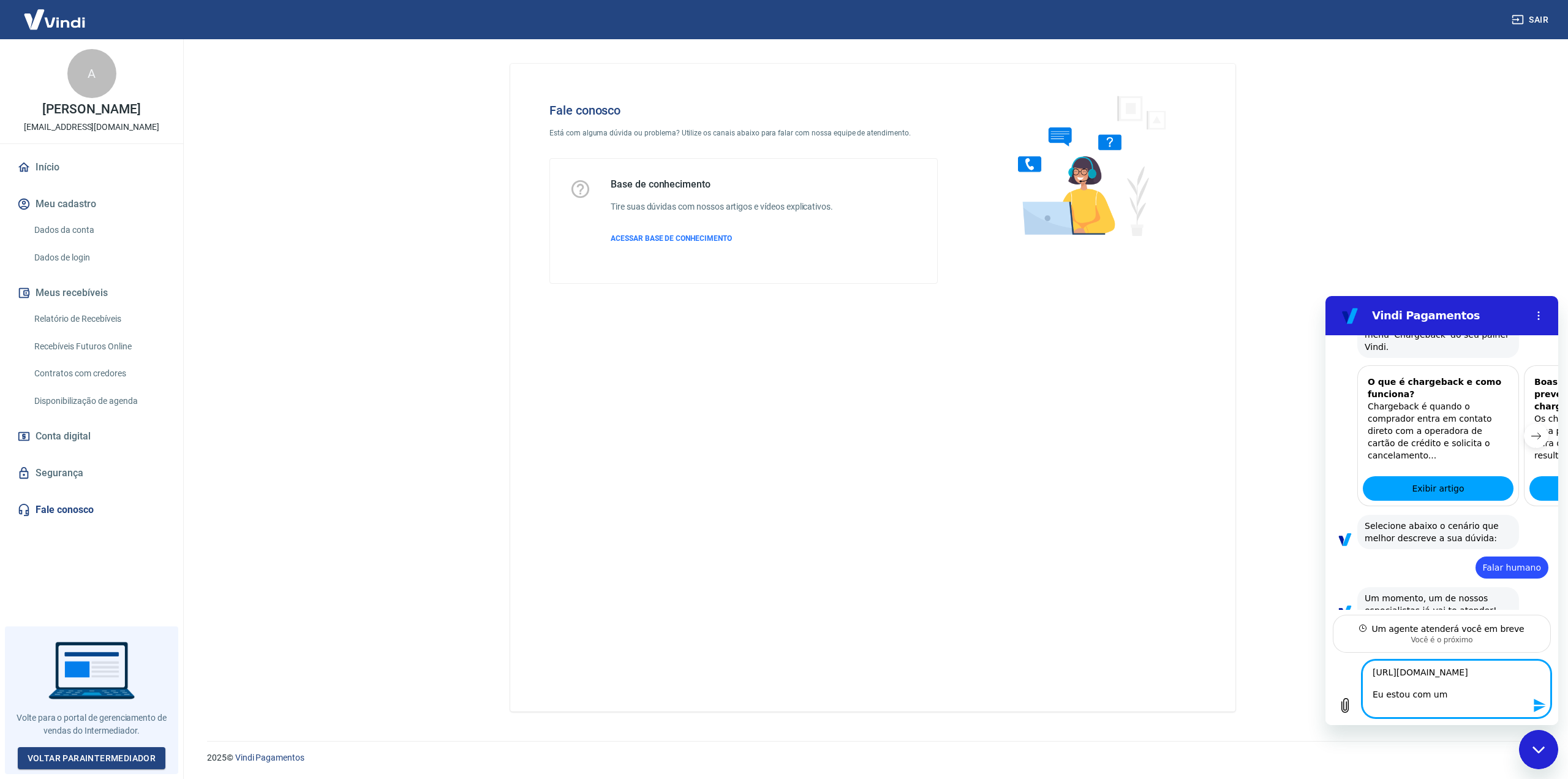
type textarea "x"
type textarea "[URL][DOMAIN_NAME] Eu estou com um c"
type textarea "x"
type textarea "[URL][DOMAIN_NAME] Eu estou com um ch"
type textarea "x"
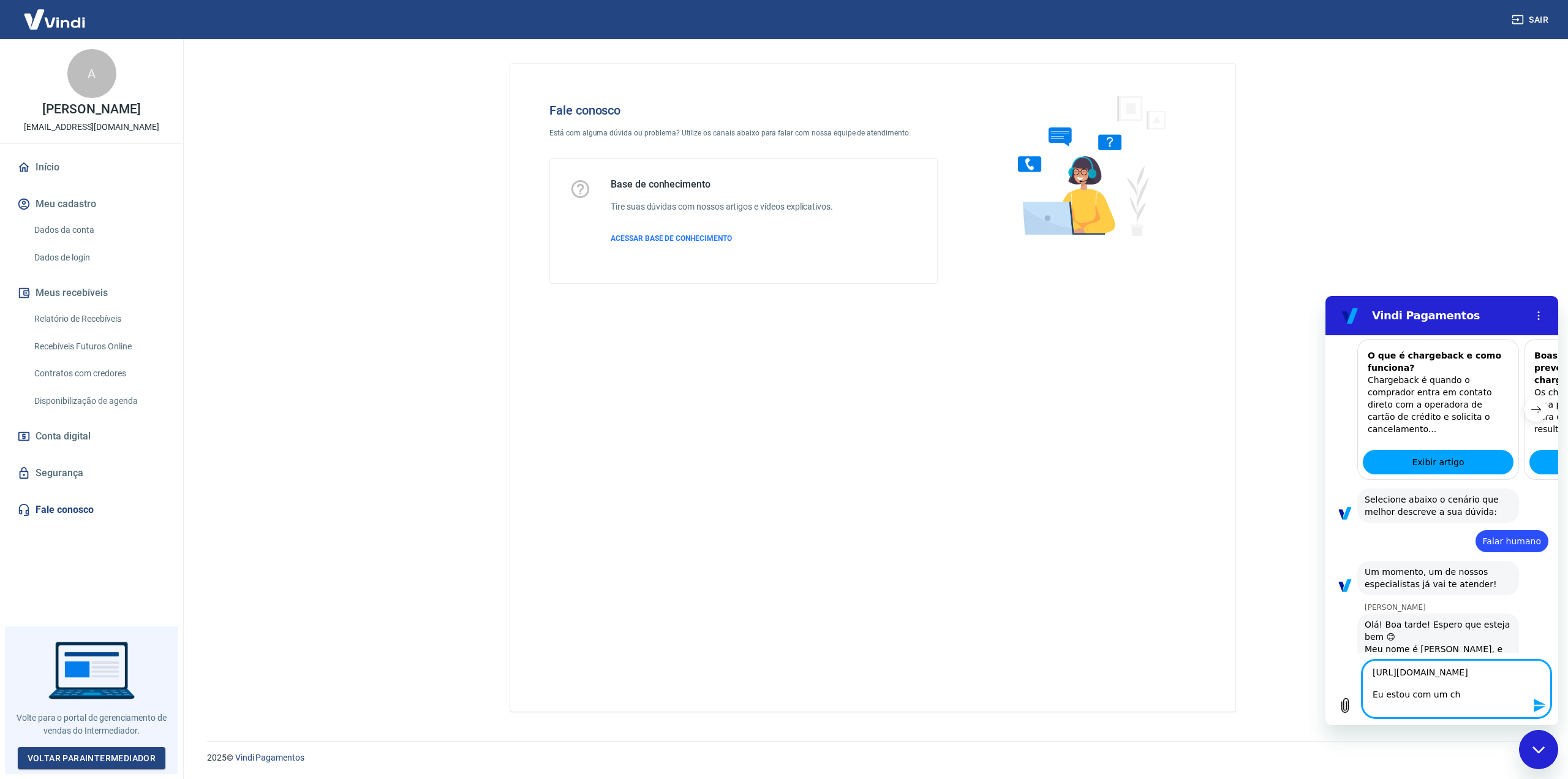
type textarea "[URL][DOMAIN_NAME] Eu estou com um cha"
type textarea "x"
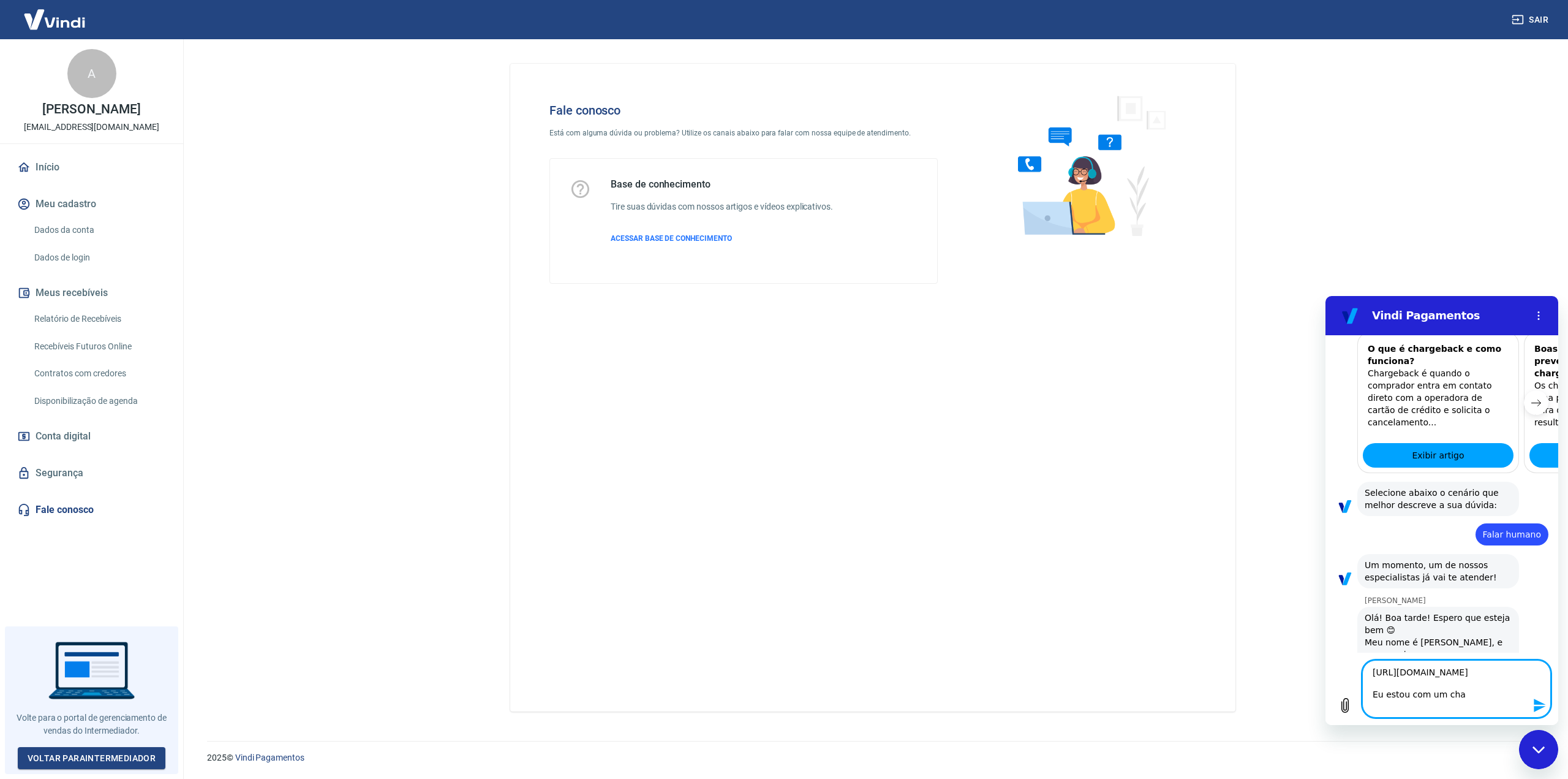
type textarea "[URL][DOMAIN_NAME] Eu estou com um char"
type textarea "x"
type textarea "[URL][DOMAIN_NAME] Eu estou com um charg"
type textarea "x"
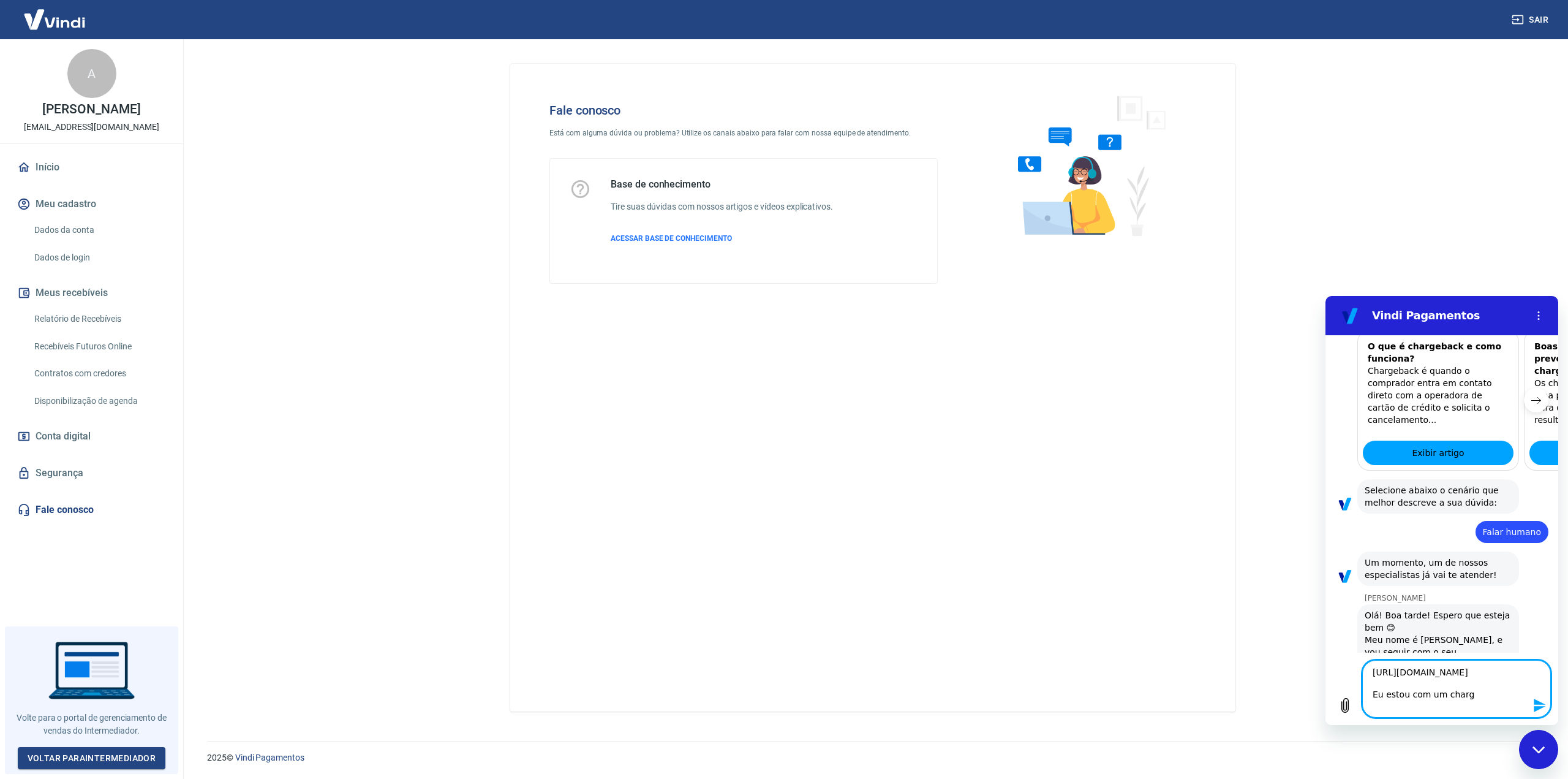
type textarea "[URL][DOMAIN_NAME] Eu estou com um charge"
type textarea "x"
type textarea "[URL][DOMAIN_NAME] Eu estou com um chargeb"
type textarea "x"
type textarea "[URL][DOMAIN_NAME] Eu estou com um chargeba"
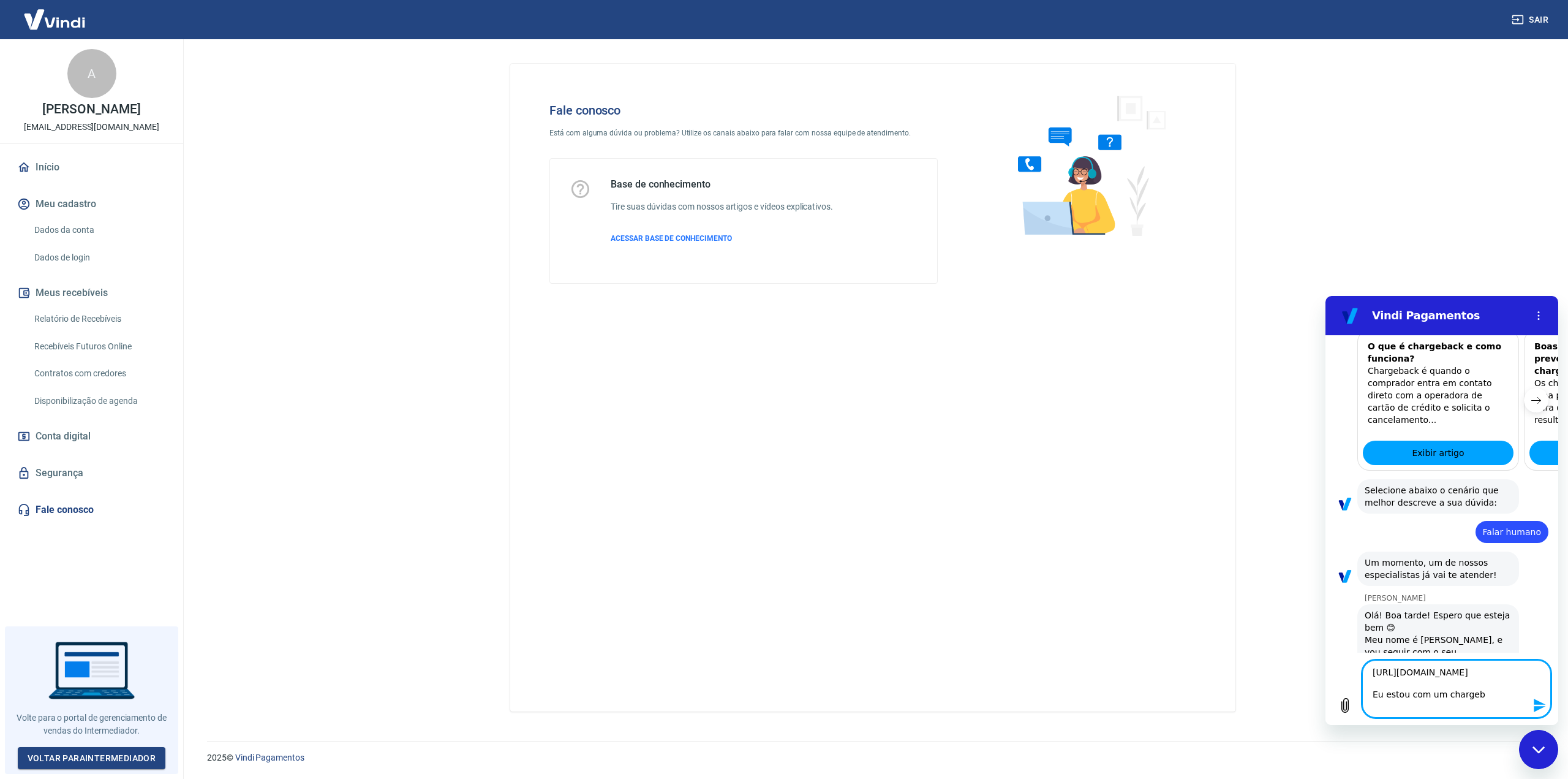
type textarea "x"
type textarea "[URL][DOMAIN_NAME] Eu estou com um chargebac"
type textarea "x"
type textarea "[URL][DOMAIN_NAME] Eu estou com um chargeback"
type textarea "x"
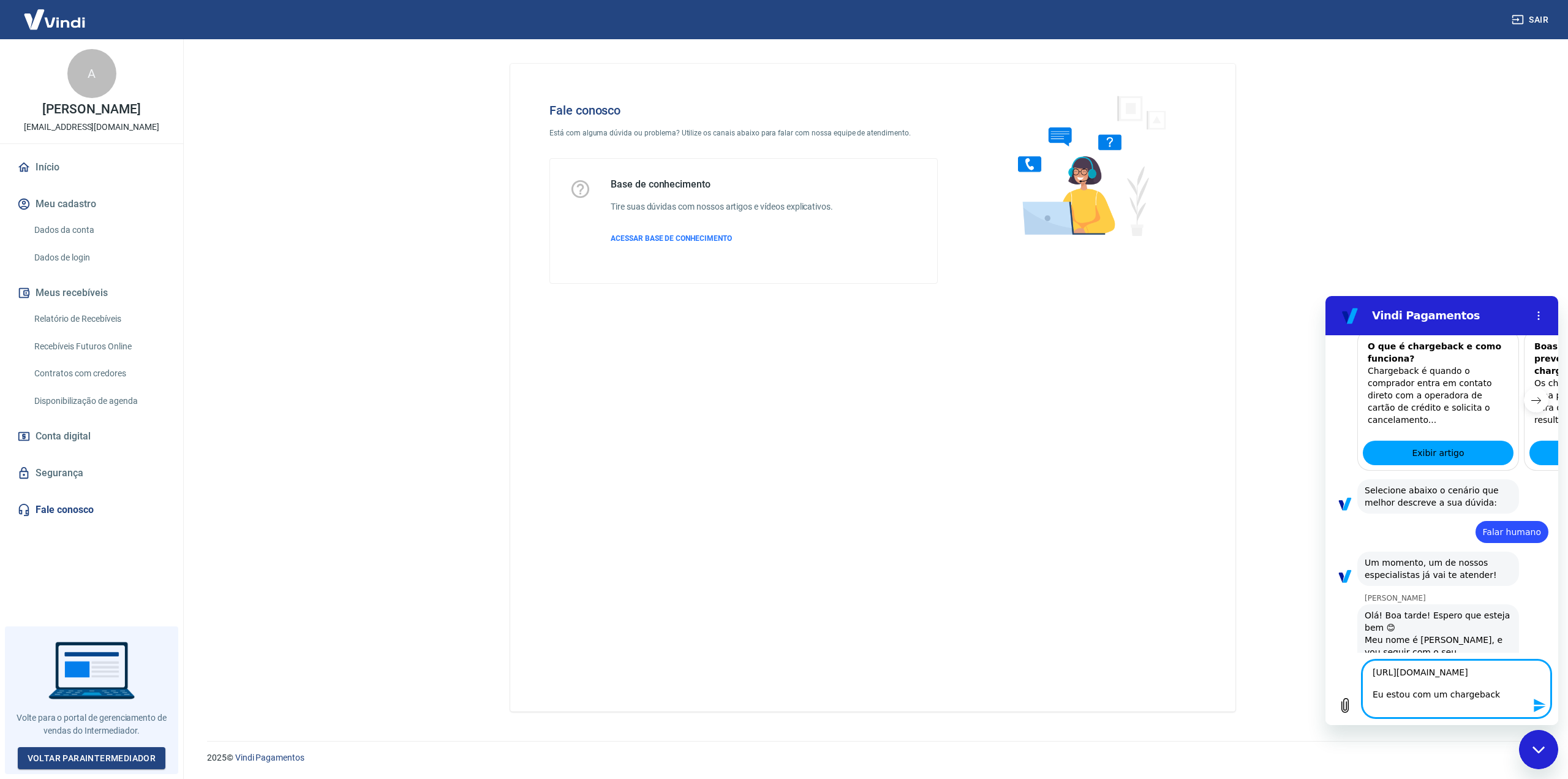
type textarea "[URL][DOMAIN_NAME] Eu estou com um chargeback"
type textarea "x"
type textarea "[URL][DOMAIN_NAME] Eu estou com um chargeback a"
type textarea "x"
type textarea "[URL][DOMAIN_NAME] Eu estou com um chargeback ab"
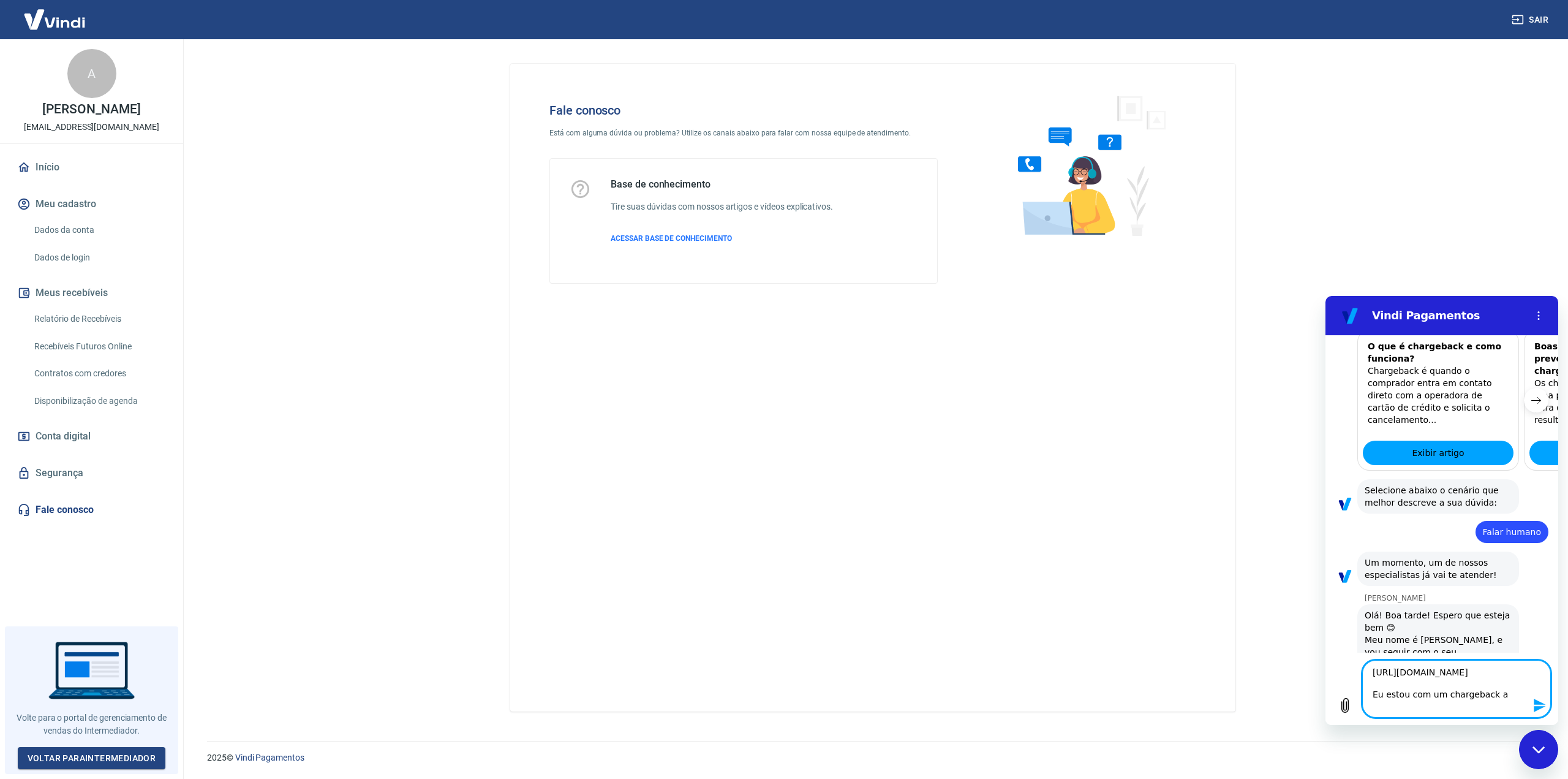
type textarea "x"
type textarea "[URL][DOMAIN_NAME] Eu estou com um chargeback abe"
type textarea "x"
type textarea "[URL][DOMAIN_NAME] Eu estou com um chargeback aber"
type textarea "x"
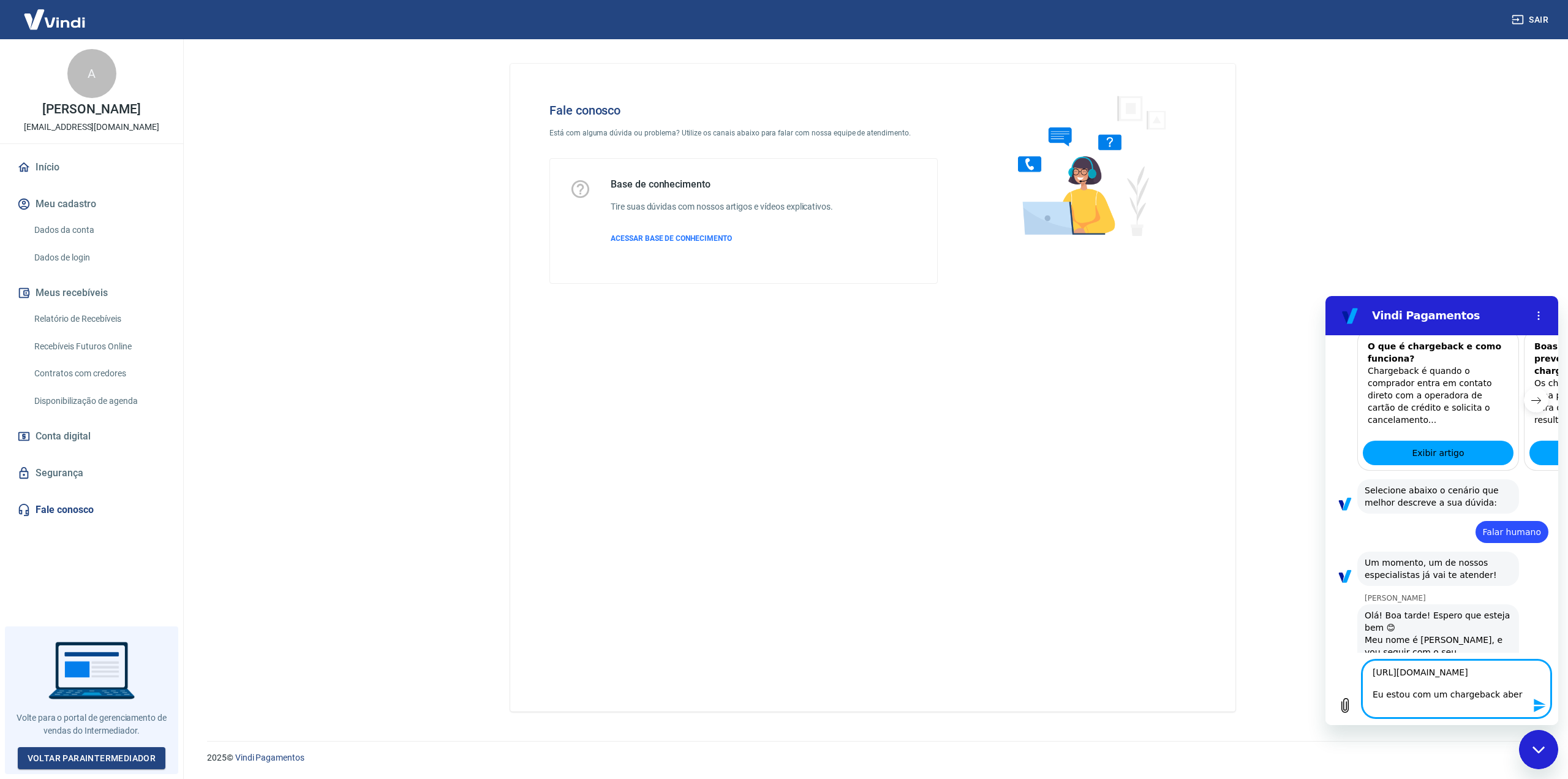
type textarea "[URL][DOMAIN_NAME] Eu estou com um chargeback abert"
type textarea "x"
type textarea "[URL][DOMAIN_NAME] Eu estou com um chargeback aberto"
type textarea "x"
type textarea "[URL][DOMAIN_NAME] Eu estou com um chargeback aberto,"
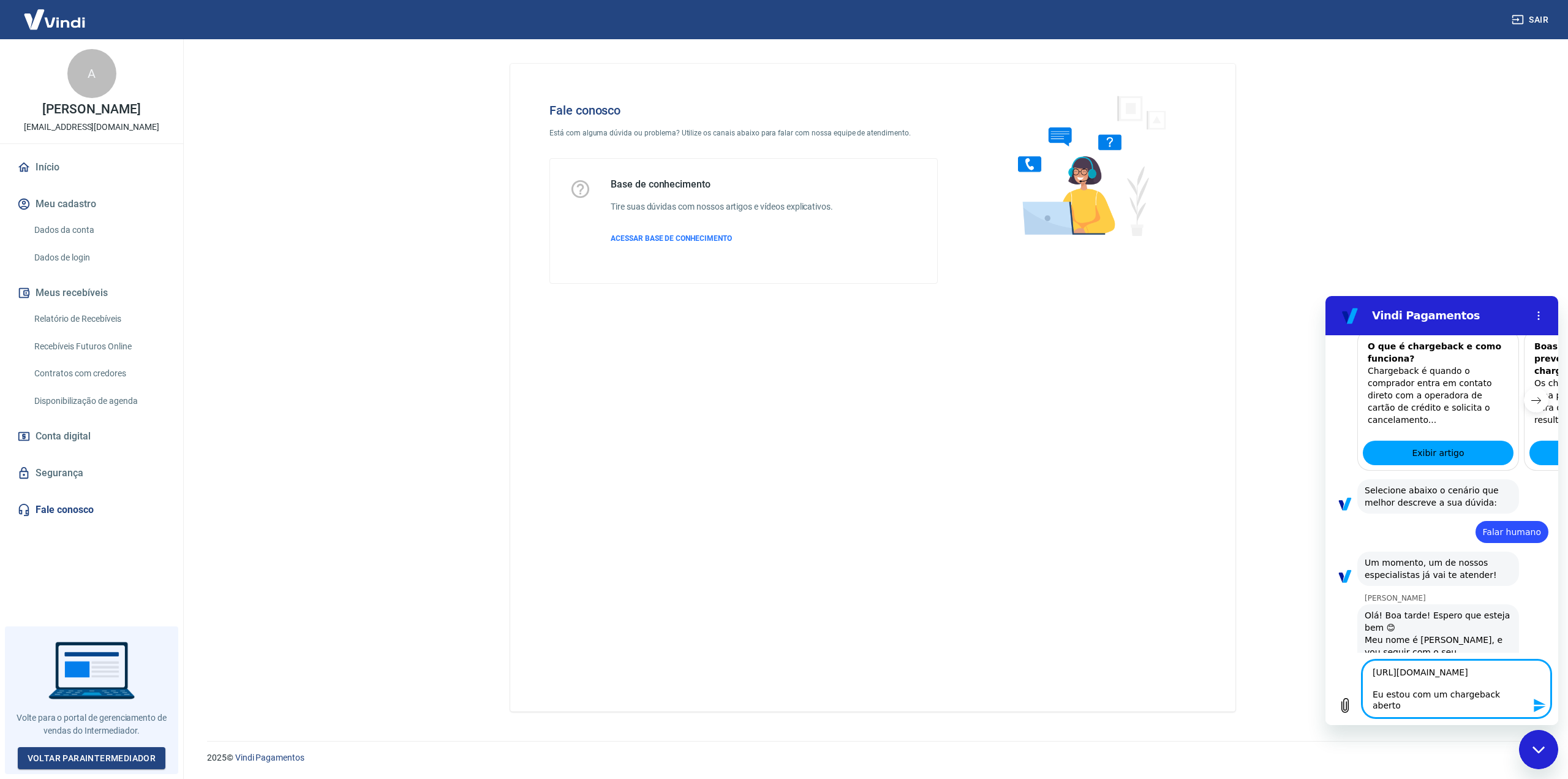
type textarea "x"
type textarea "[URL][DOMAIN_NAME] Eu estou com um chargeback aberto,"
type textarea "x"
type textarea "[URL][DOMAIN_NAME] Eu estou com um chargeback aberto, j"
type textarea "x"
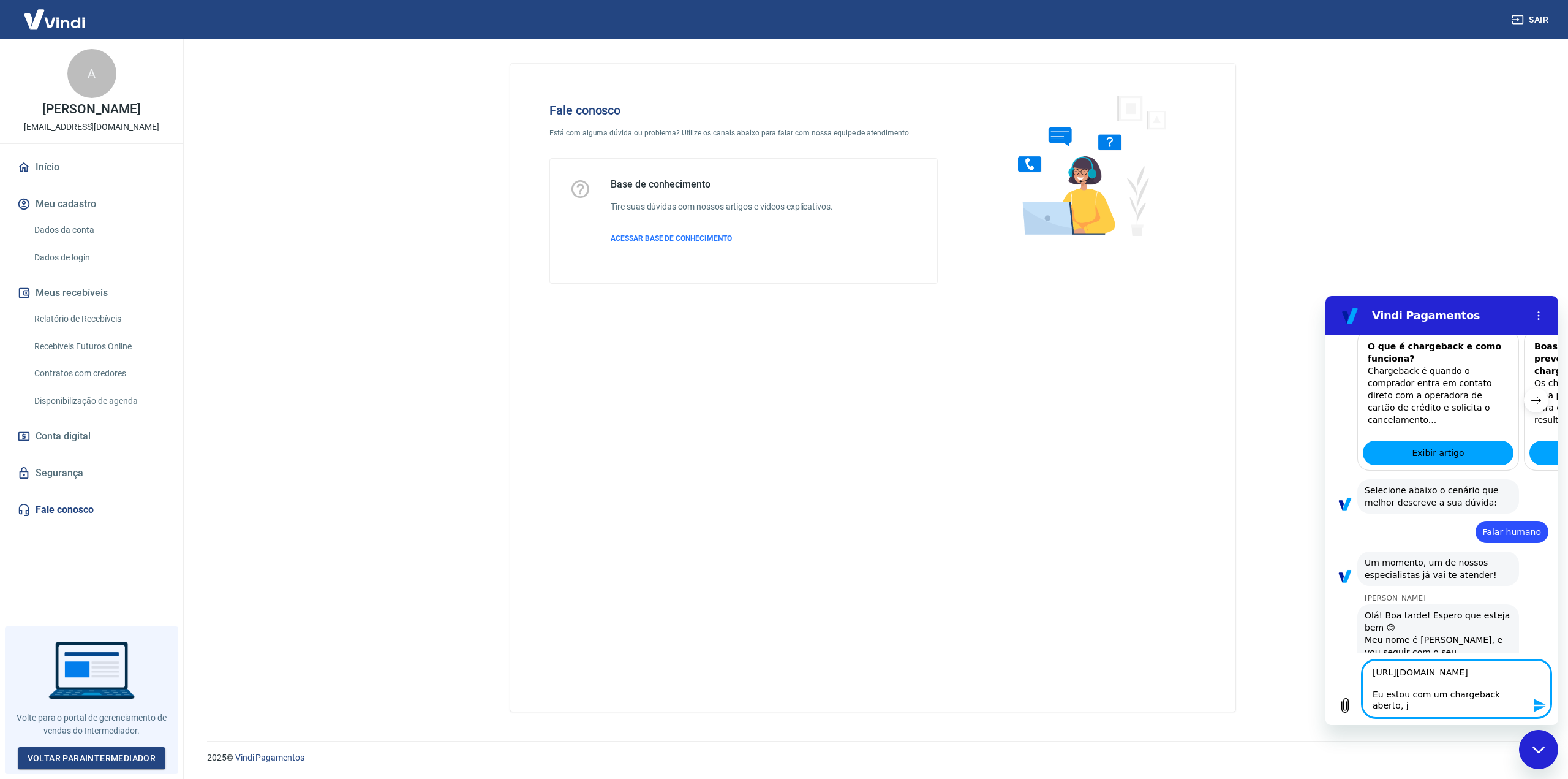
type textarea "[URL][DOMAIN_NAME] Eu estou com um chargeback aberto, ja"
type textarea "x"
type textarea "[URL][DOMAIN_NAME] Eu estou com um chargeback aberto, ja"
type textarea "x"
type textarea "[URL][DOMAIN_NAME] Eu estou com um chargeback aberto, ja e"
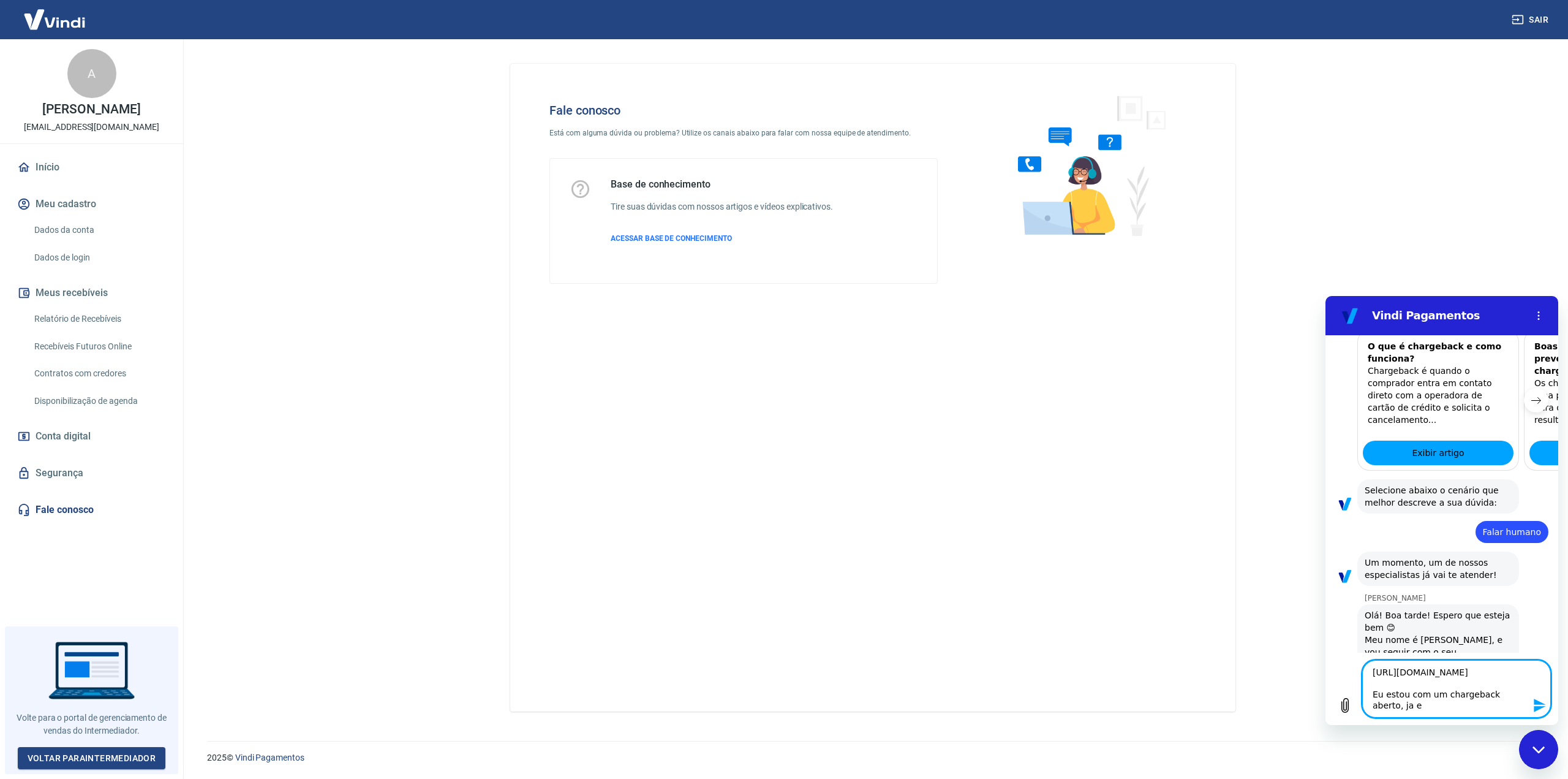
type textarea "x"
type textarea "[URL][DOMAIN_NAME] Eu estou com um chargeback aberto, ja en"
type textarea "x"
type textarea "[URL][DOMAIN_NAME] Eu estou com um chargeback aberto, ja env"
type textarea "x"
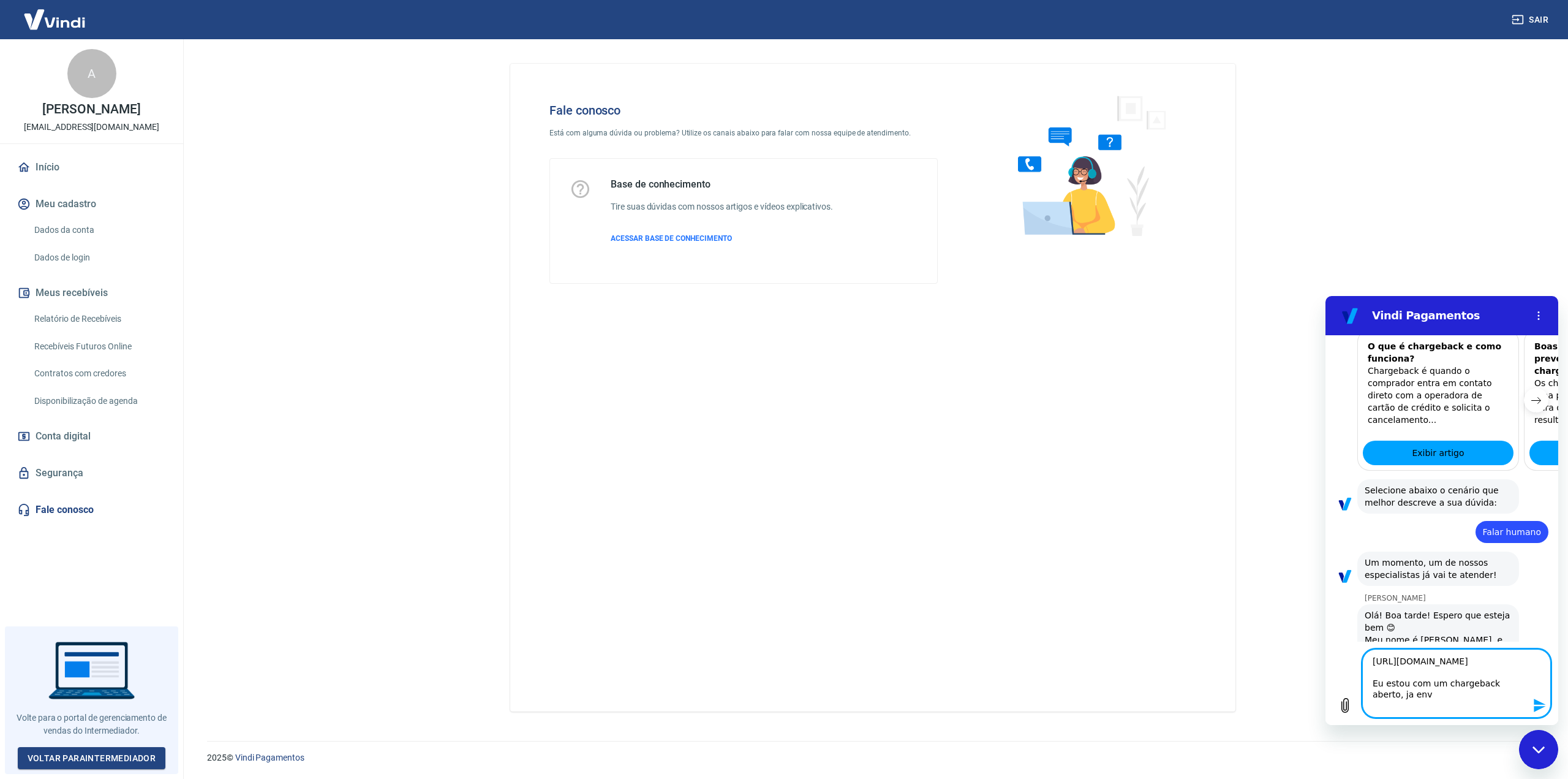
type textarea "[URL][DOMAIN_NAME] Eu estou com um chargeback aberto, ja envi"
type textarea "x"
type textarea "[URL][DOMAIN_NAME] Eu estou com um chargeback aberto, ja envie"
type textarea "x"
type textarea "[URL][DOMAIN_NAME] Eu estou com um chargeback aberto, ja enviei"
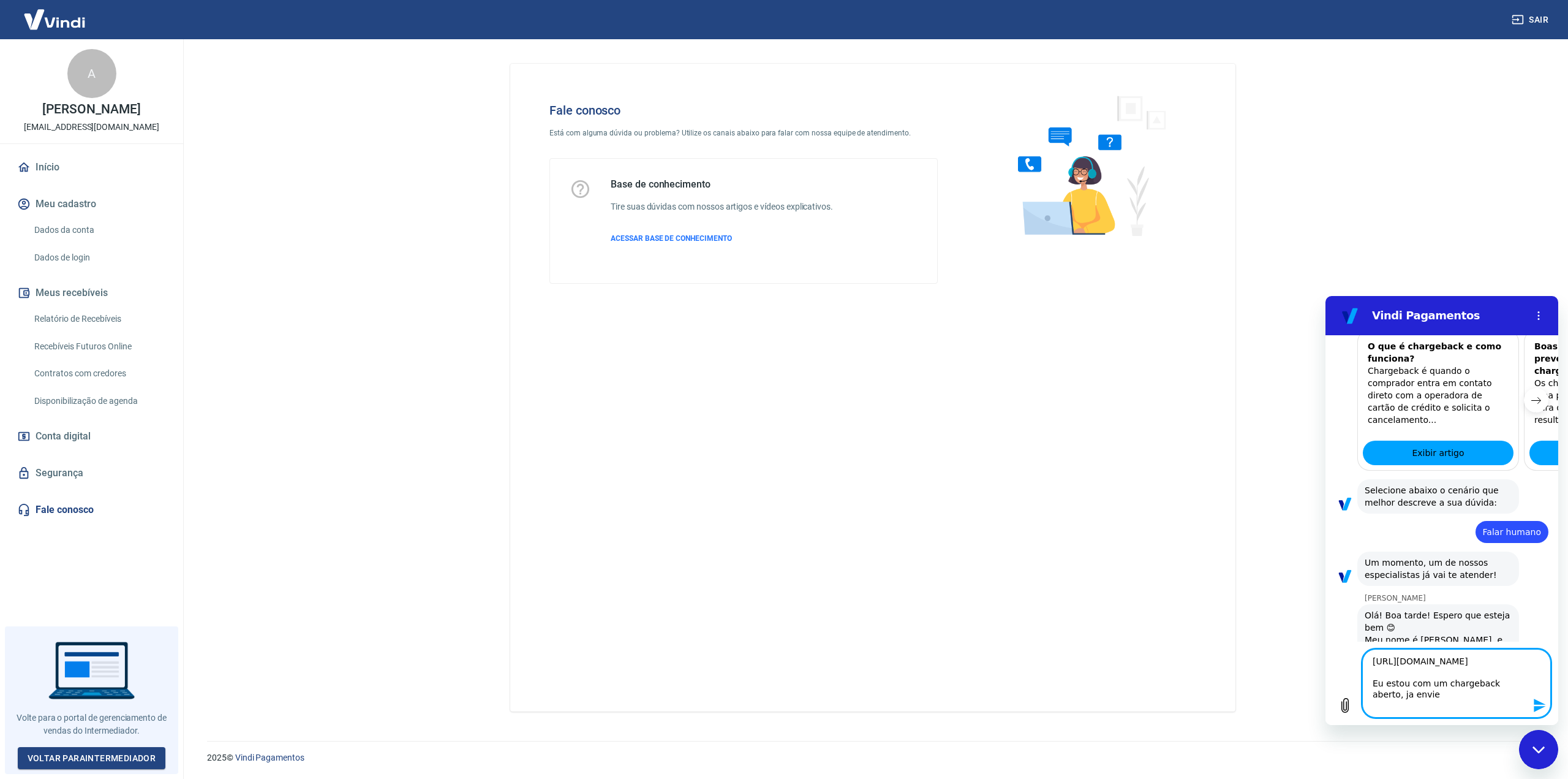
type textarea "x"
type textarea "[URL][DOMAIN_NAME] Eu estou com um chargeback aberto, ja enviei"
type textarea "x"
type textarea "[URL][DOMAIN_NAME] Eu estou com um chargeback aberto, ja enviei o"
type textarea "x"
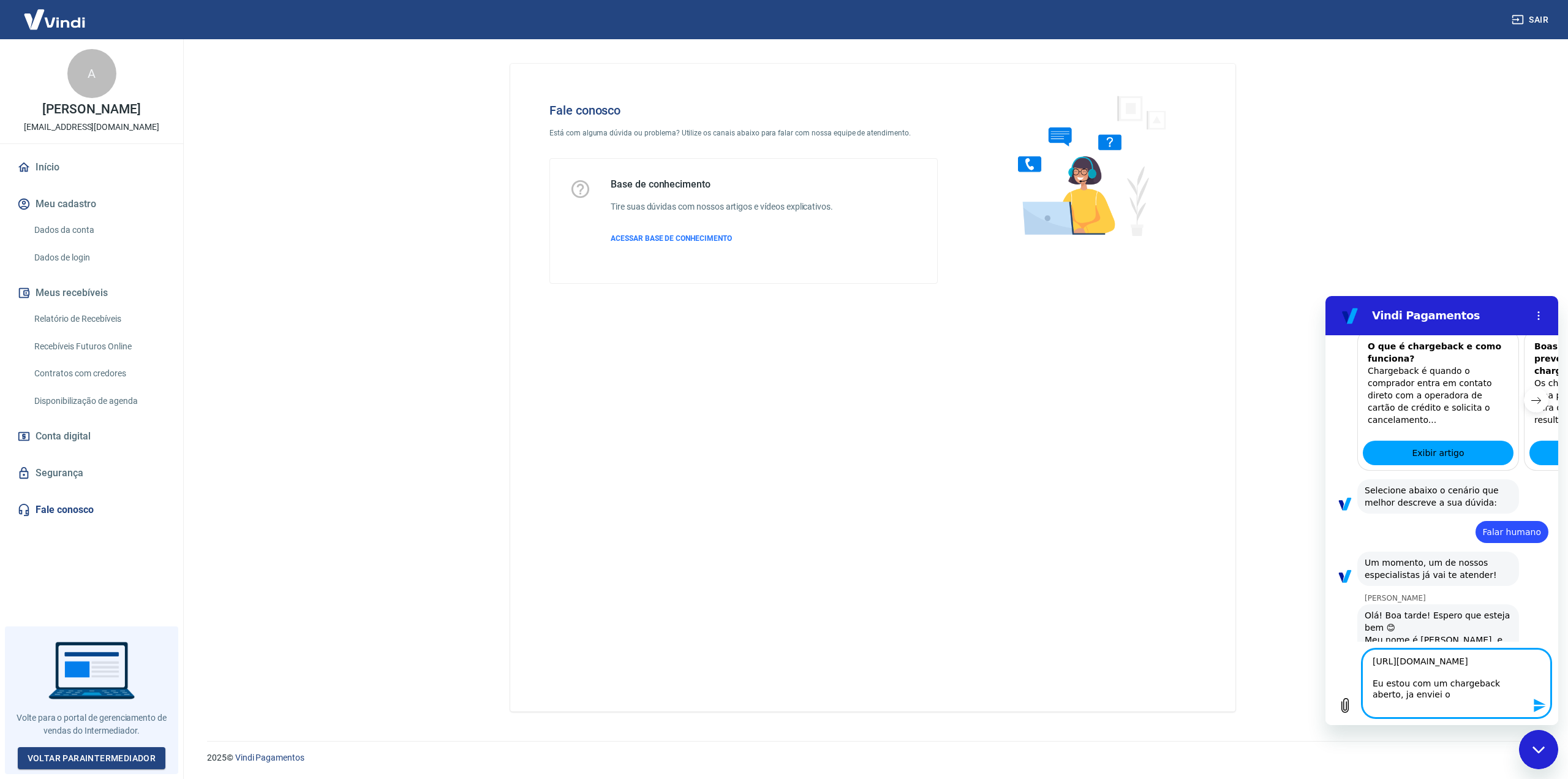
type textarea "[URL][DOMAIN_NAME] Eu estou com um chargeback aberto, ja enviei os"
type textarea "x"
type textarea "[URL][DOMAIN_NAME] Eu estou com um chargeback aberto, ja enviei os"
type textarea "x"
type textarea "[URL][DOMAIN_NAME] Eu estou com um chargeback aberto, ja enviei os d"
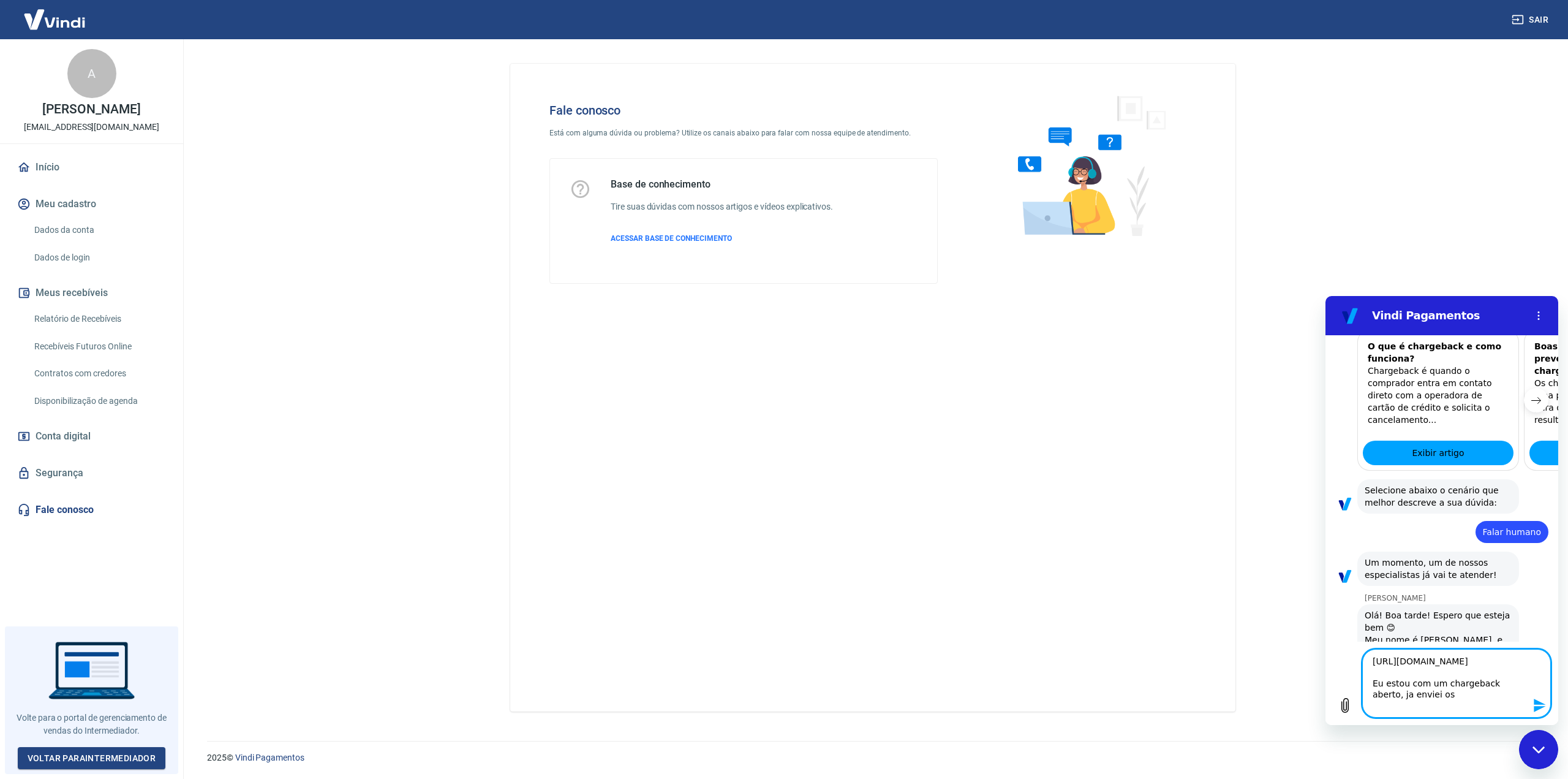
type textarea "x"
type textarea "[URL][DOMAIN_NAME] Eu estou com um chargeback aberto, ja enviei os da"
type textarea "x"
type textarea "[URL][DOMAIN_NAME] Eu estou com um chargeback aberto, ja enviei os dad"
type textarea "x"
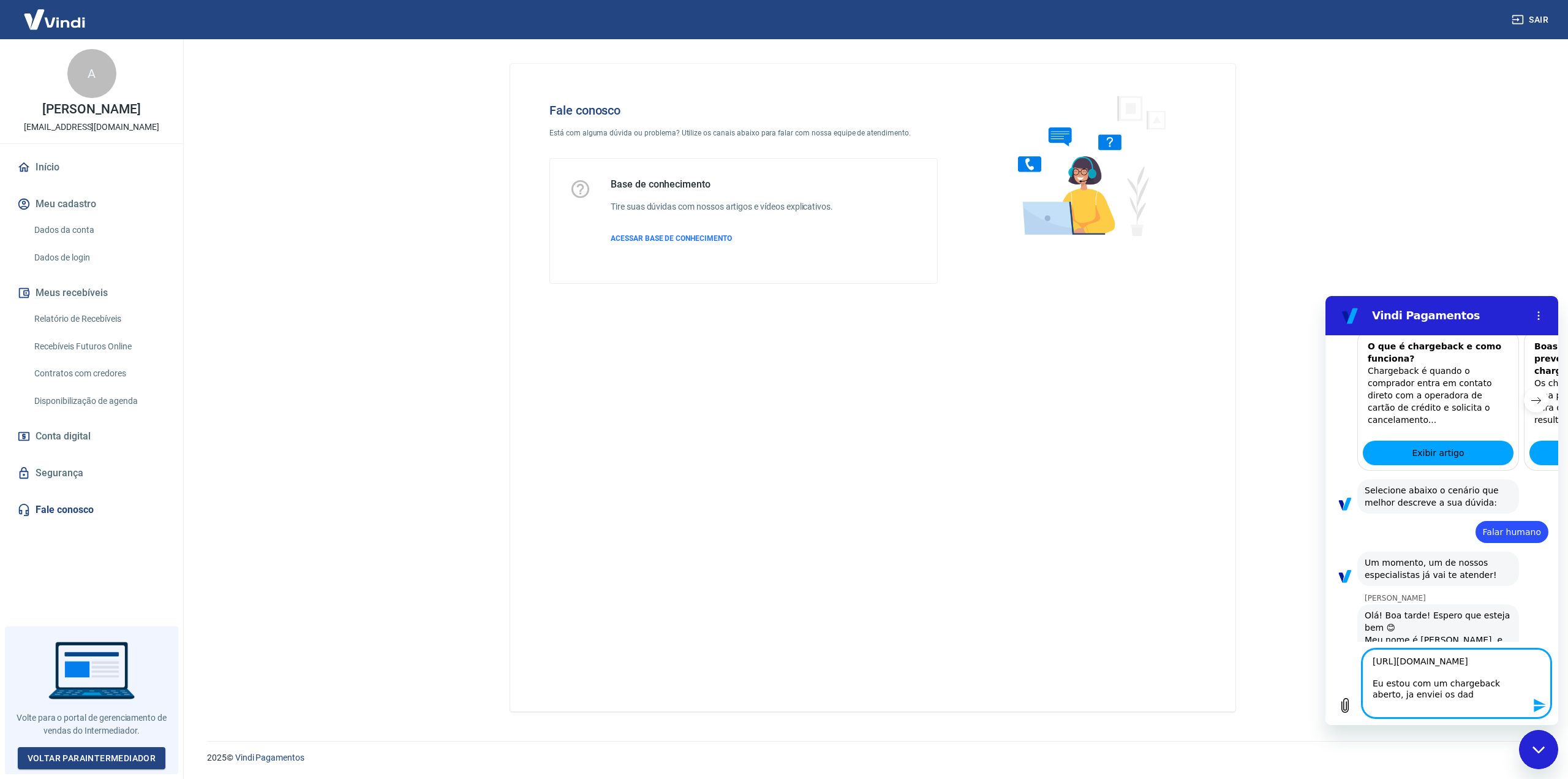
type textarea "[URL][DOMAIN_NAME] Eu estou com um chargeback aberto, ja enviei os dado"
type textarea "x"
type textarea "[URL][DOMAIN_NAME] Eu estou com um chargeback aberto, ja enviei os dados"
type textarea "x"
type textarea "[URL][DOMAIN_NAME] Eu estou com um chargeback aberto, ja enviei os dados"
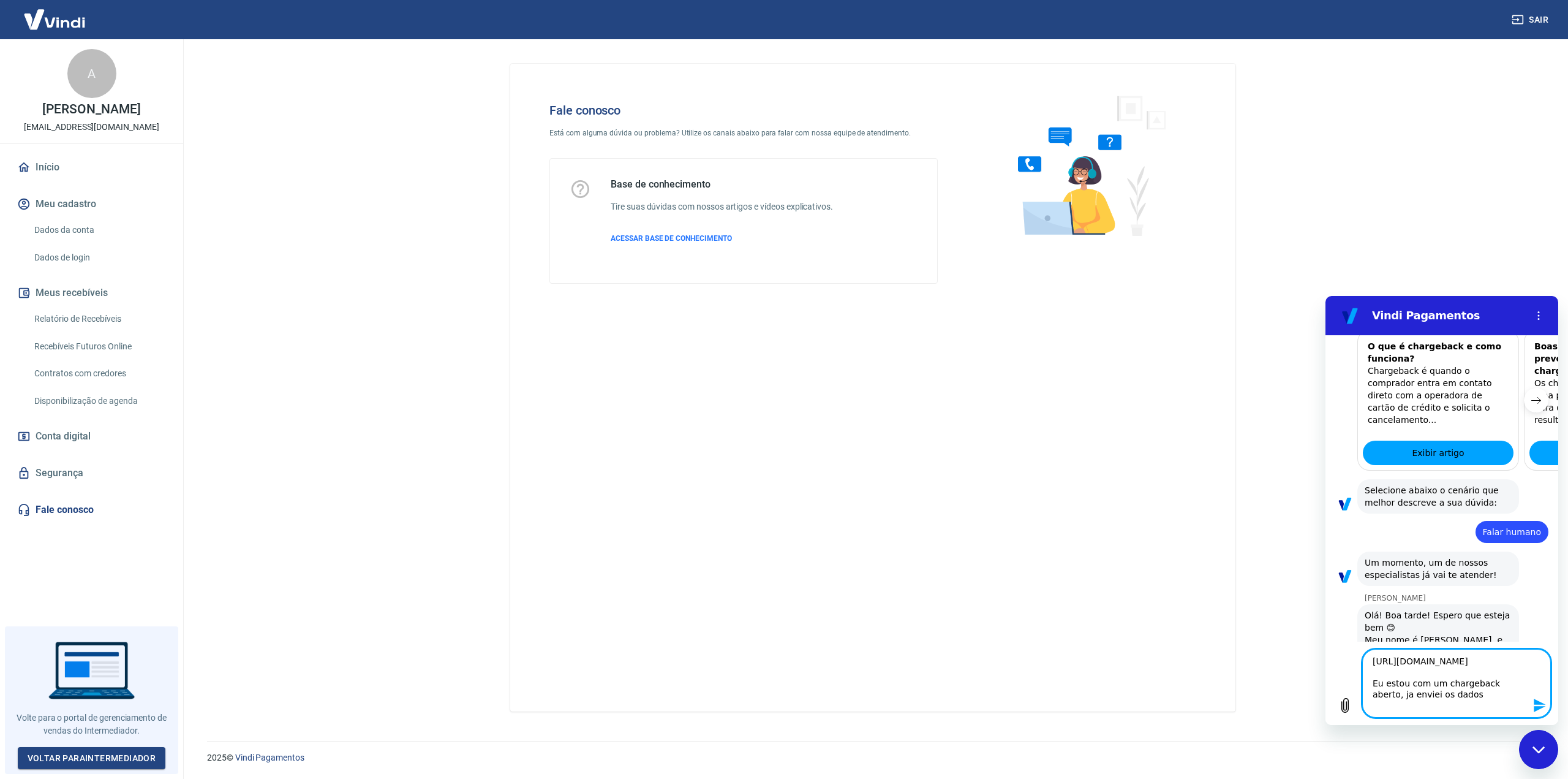
type textarea "x"
type textarea "[URL][DOMAIN_NAME] Eu estou com um chargeback aberto, ja enviei os dados p"
type textarea "x"
type textarea "[URL][DOMAIN_NAME] Eu estou com um chargeback aberto, ja enviei os dados pe"
type textarea "x"
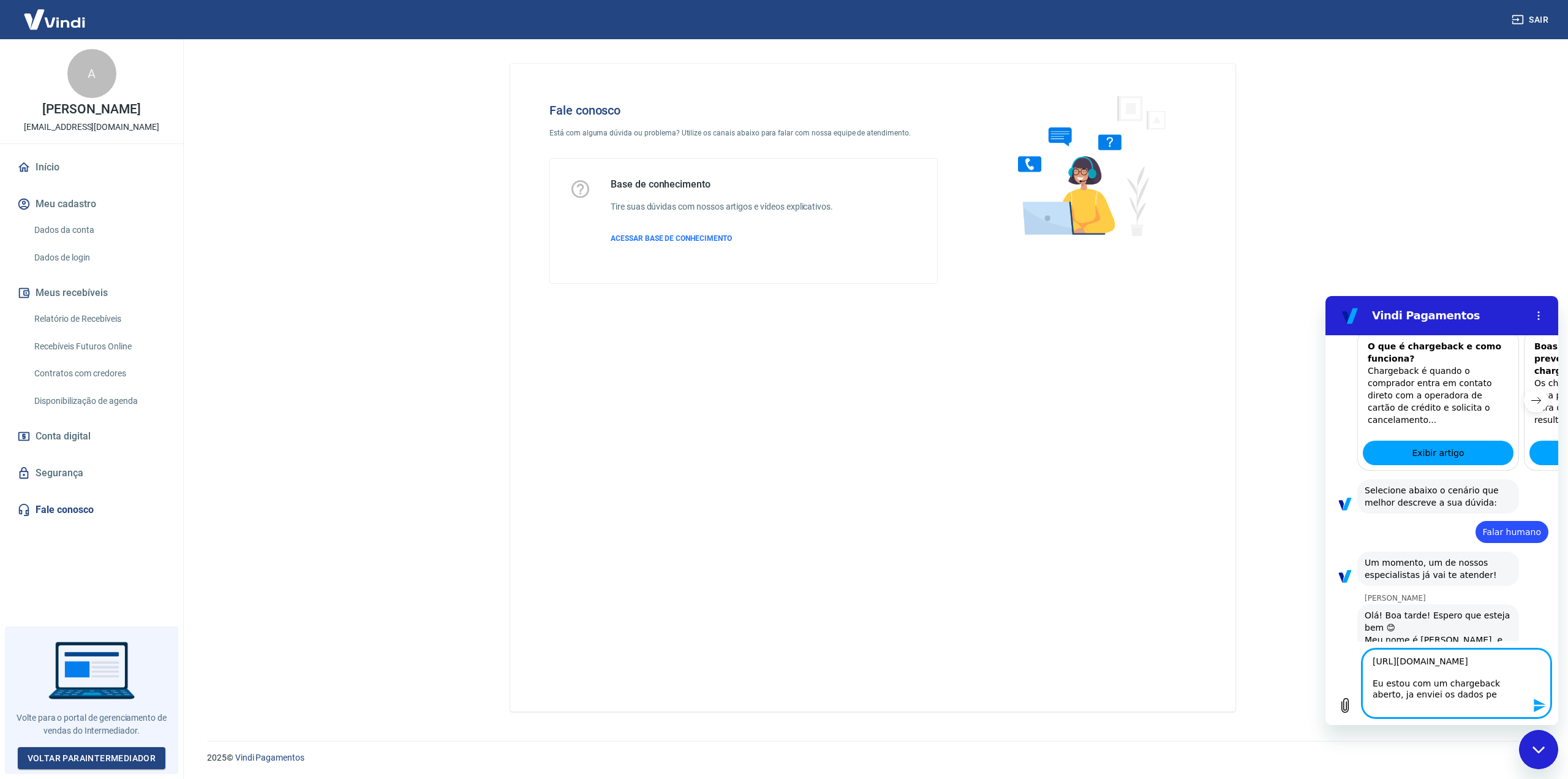
type textarea "[URL][DOMAIN_NAME] Eu estou com um chargeback aberto, ja enviei os dados pel"
type textarea "x"
type textarea "[URL][DOMAIN_NAME] Eu estou com um chargeback aberto, ja enviei os dados pela"
type textarea "x"
type textarea "[URL][DOMAIN_NAME] Eu estou com um chargeback aberto, ja enviei os dados pela"
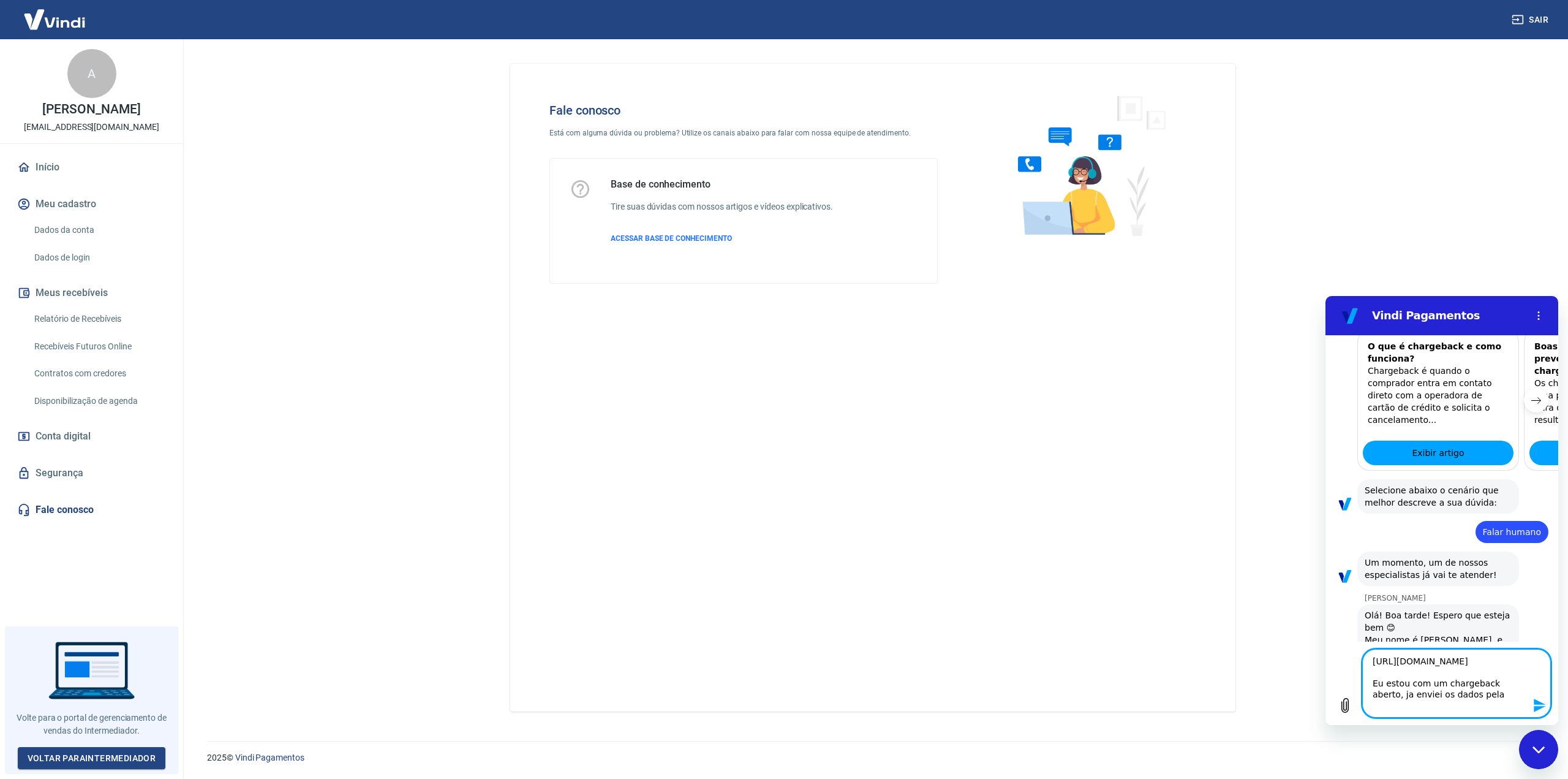
type textarea "x"
type textarea "[URL][DOMAIN_NAME] Eu estou com um chargeback aberto, ja enviei os dados pela p"
type textarea "x"
type textarea "[URL][DOMAIN_NAME] Eu estou com um chargeback aberto, ja enviei os dados pela pr"
type textarea "x"
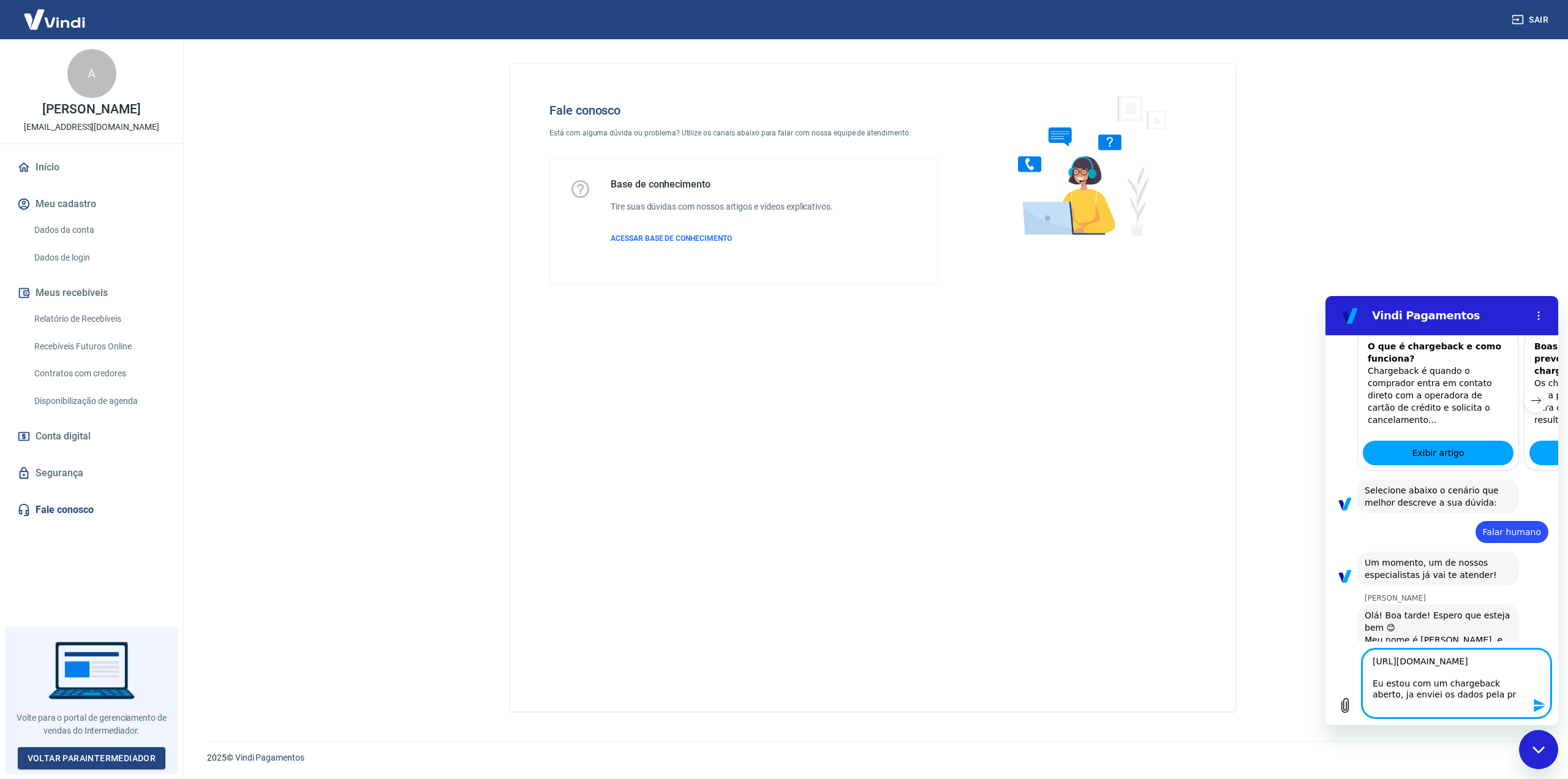
type textarea "[URL][DOMAIN_NAME] Eu estou com um chargeback aberto, ja enviei os dados pela p…"
type textarea "x"
type textarea "[URL][DOMAIN_NAME] Eu estou com um chargeback aberto, ja enviei os dados pela p…"
type textarea "x"
type textarea "[URL][DOMAIN_NAME] Eu estou com um chargeback aberto, ja enviei os dados pela p…"
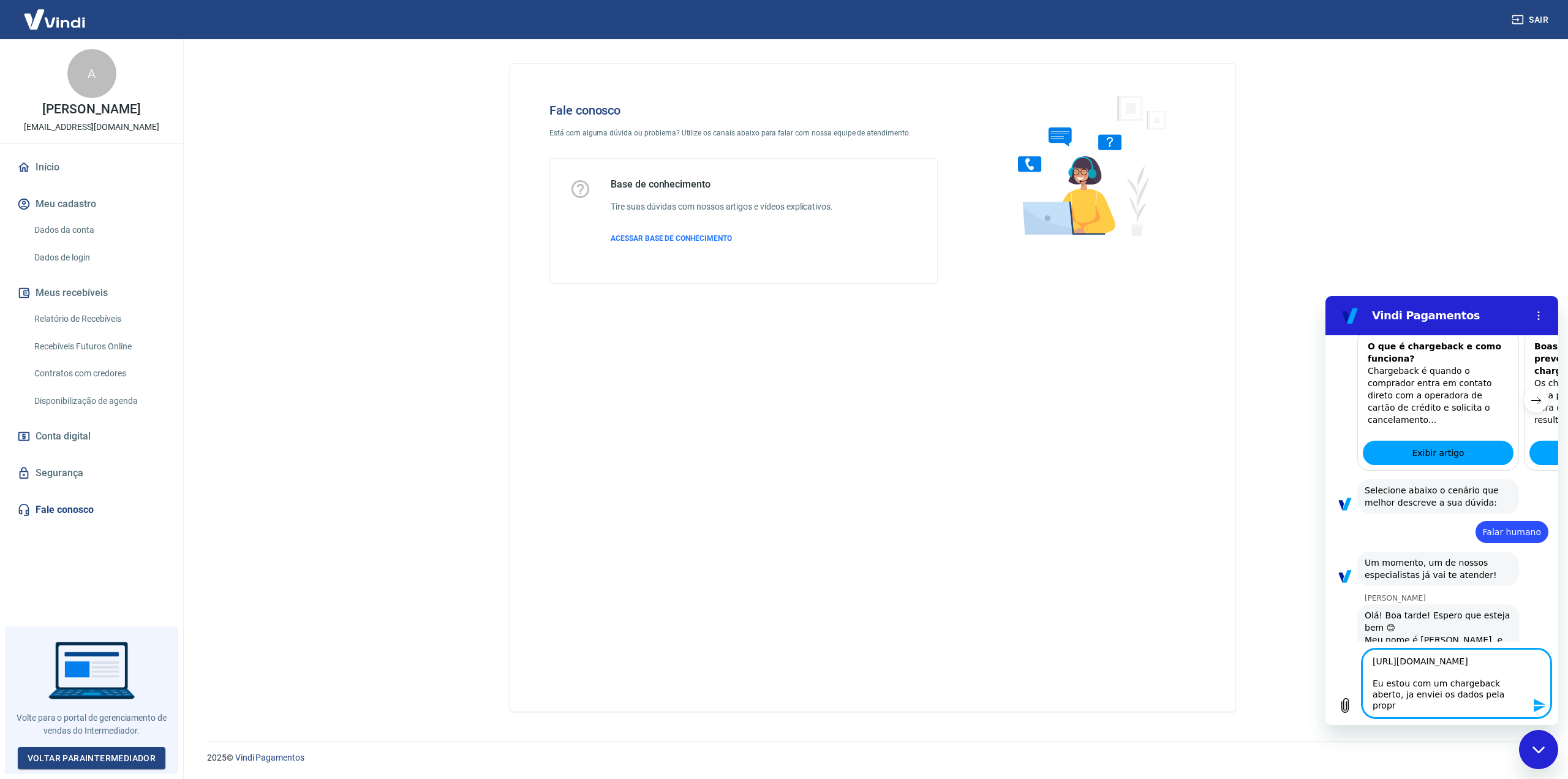
type textarea "x"
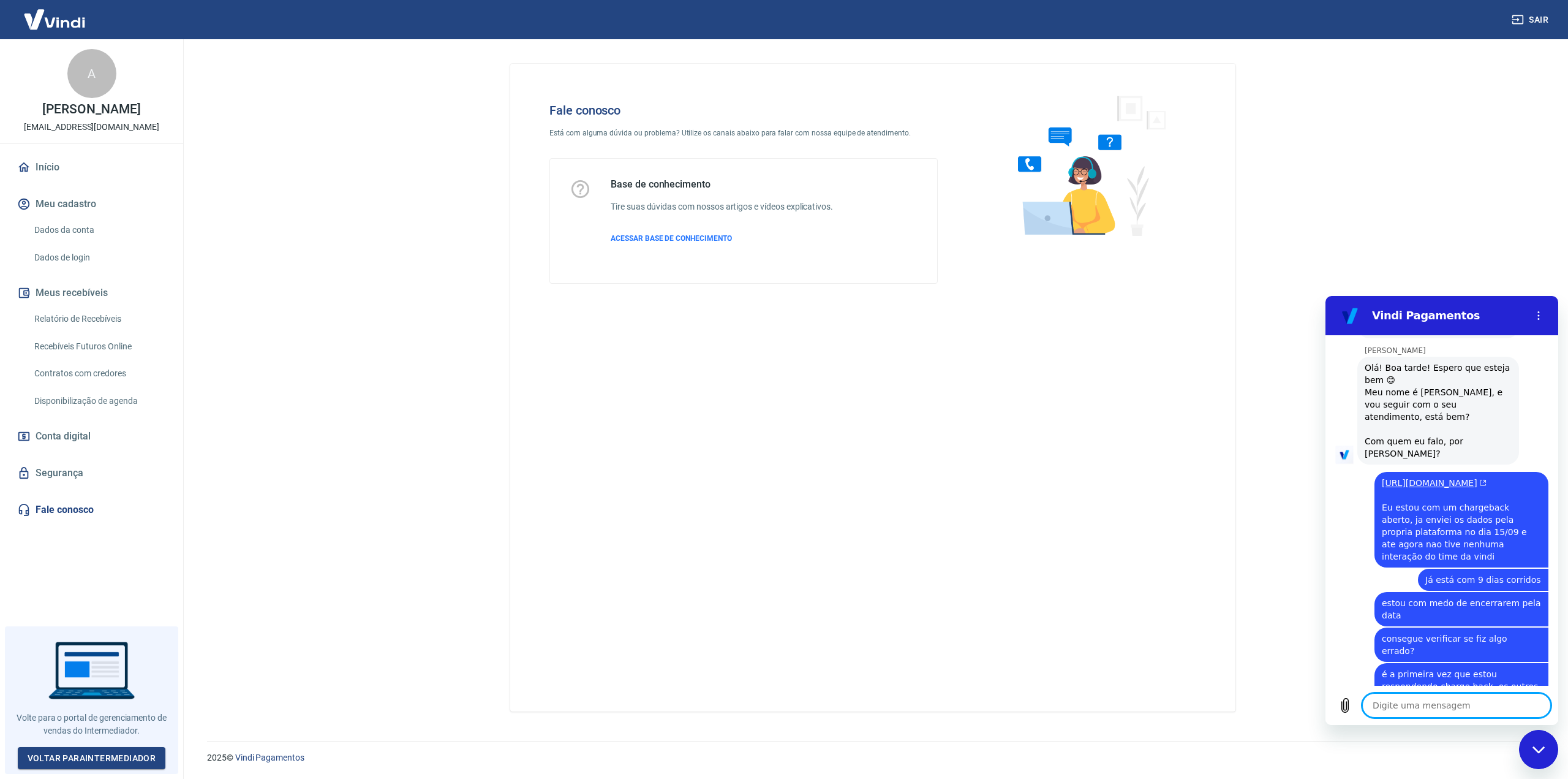
scroll to position [814, 0]
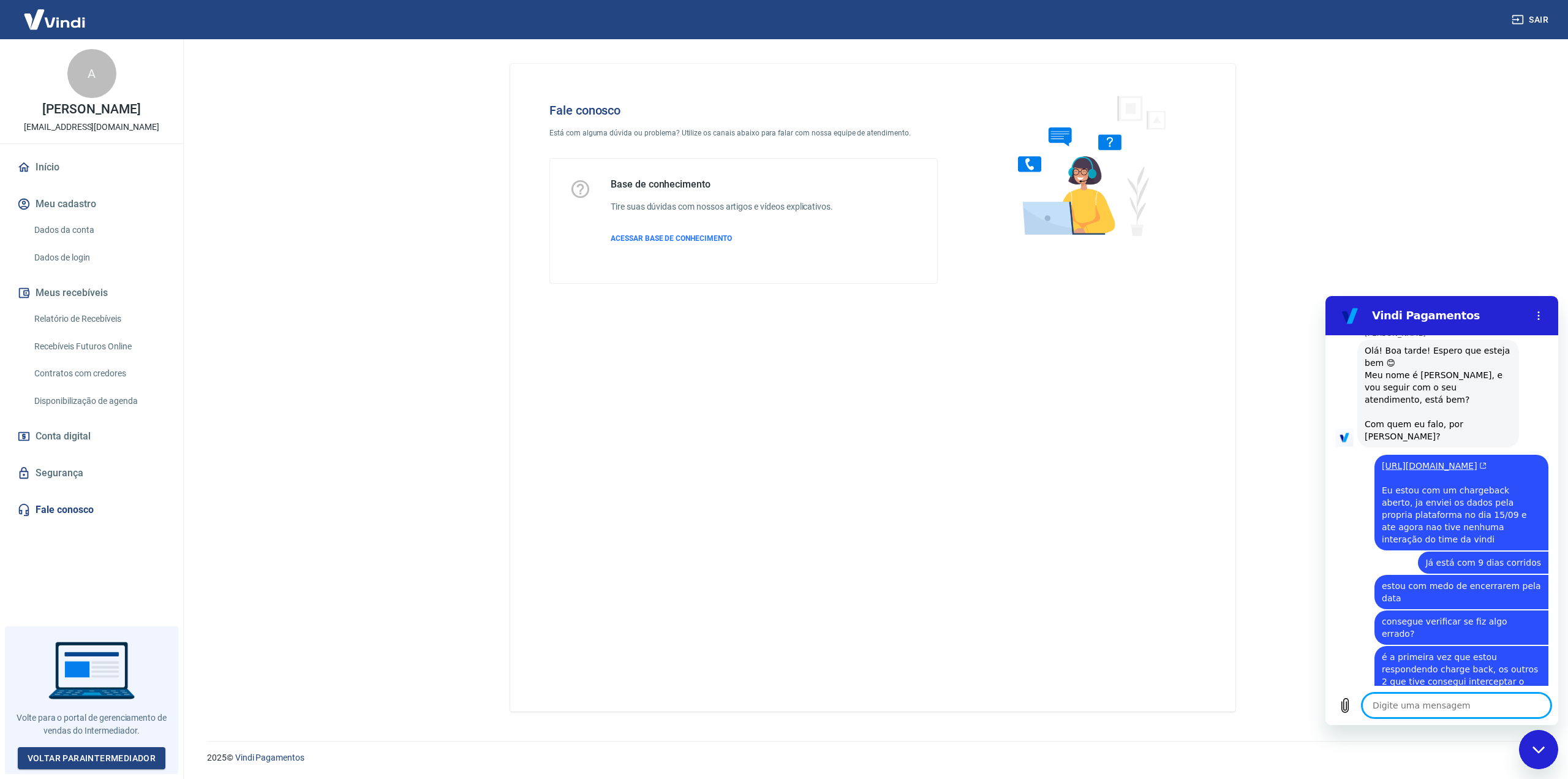
click at [1415, 703] on textarea at bounding box center [1456, 705] width 189 height 24
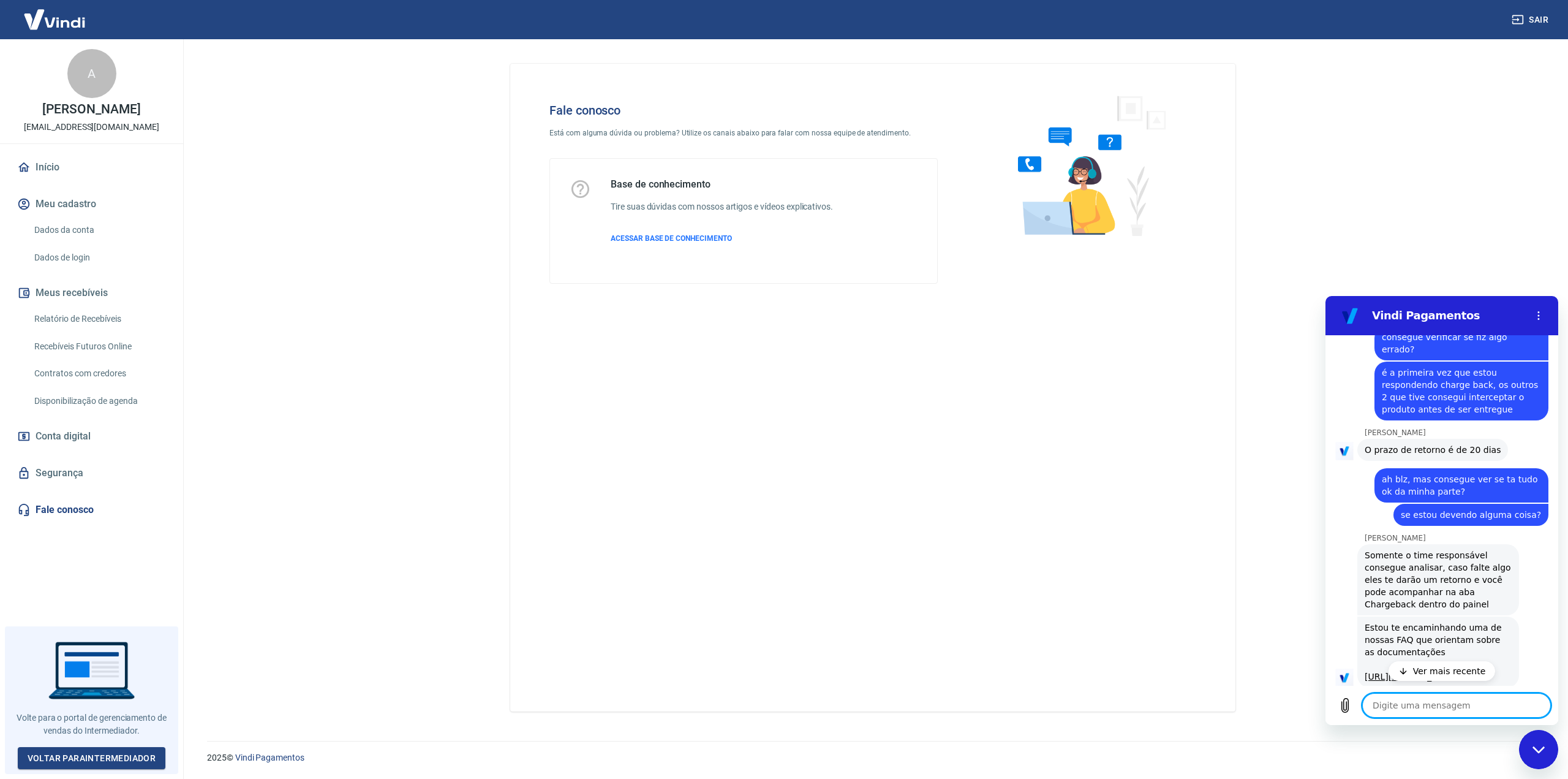
scroll to position [1102, 0]
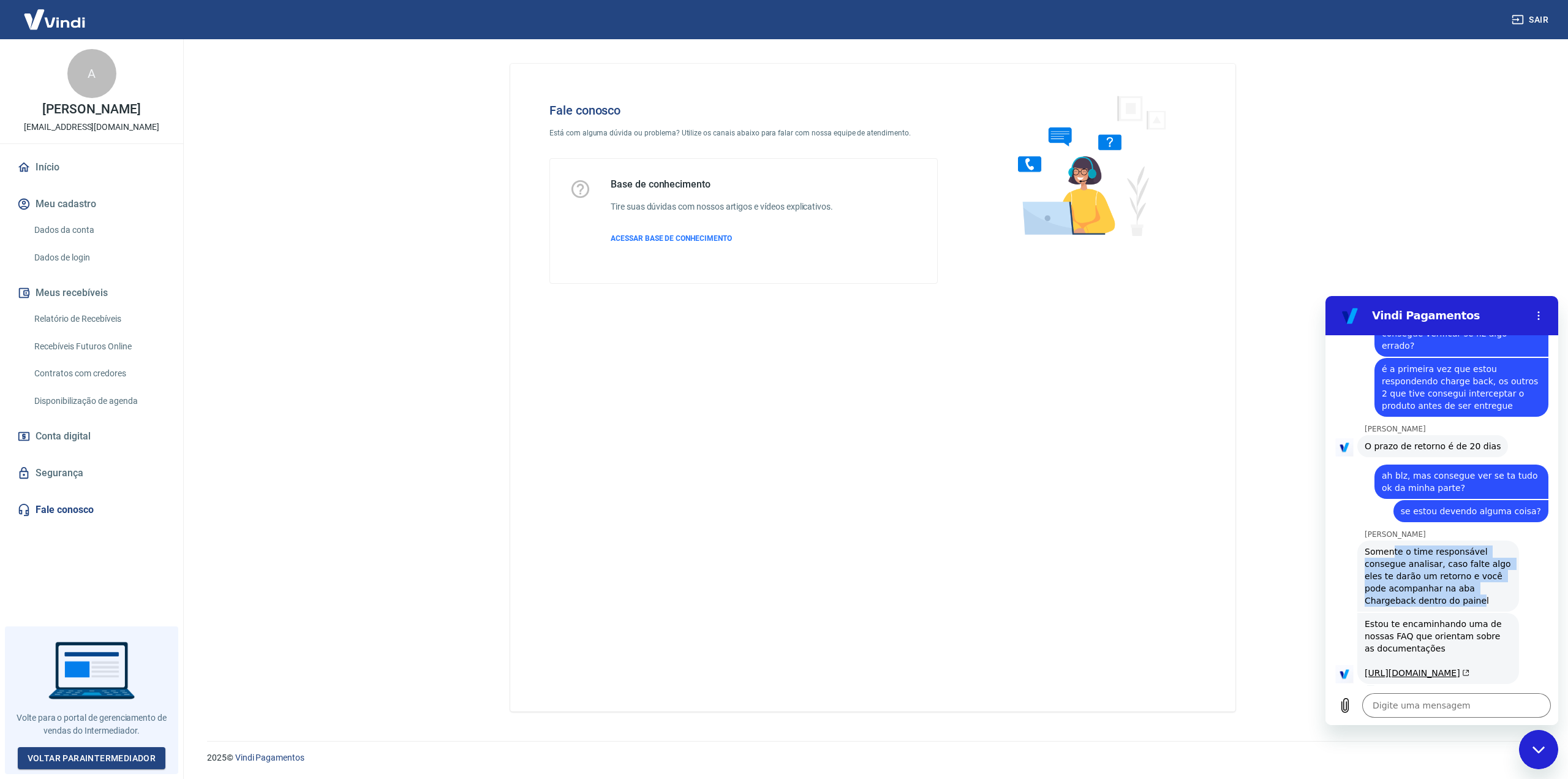
drag, startPoint x: 1394, startPoint y: 479, endPoint x: 1469, endPoint y: 533, distance: 92.4
click at [1470, 540] on div "[PERSON_NAME] diz: [PERSON_NAME] o time responsável consegue analisar, caso fal…" at bounding box center [1438, 576] width 162 height 71
click at [1401, 618] on div "Estou te encaminhando uma de nossas FAQ que orientam sobre as documentações [UR…" at bounding box center [1438, 648] width 147 height 62
click at [1394, 668] on link "[URL][DOMAIN_NAME]" at bounding box center [1417, 672] width 104 height 10
click at [1403, 706] on textarea at bounding box center [1456, 705] width 189 height 24
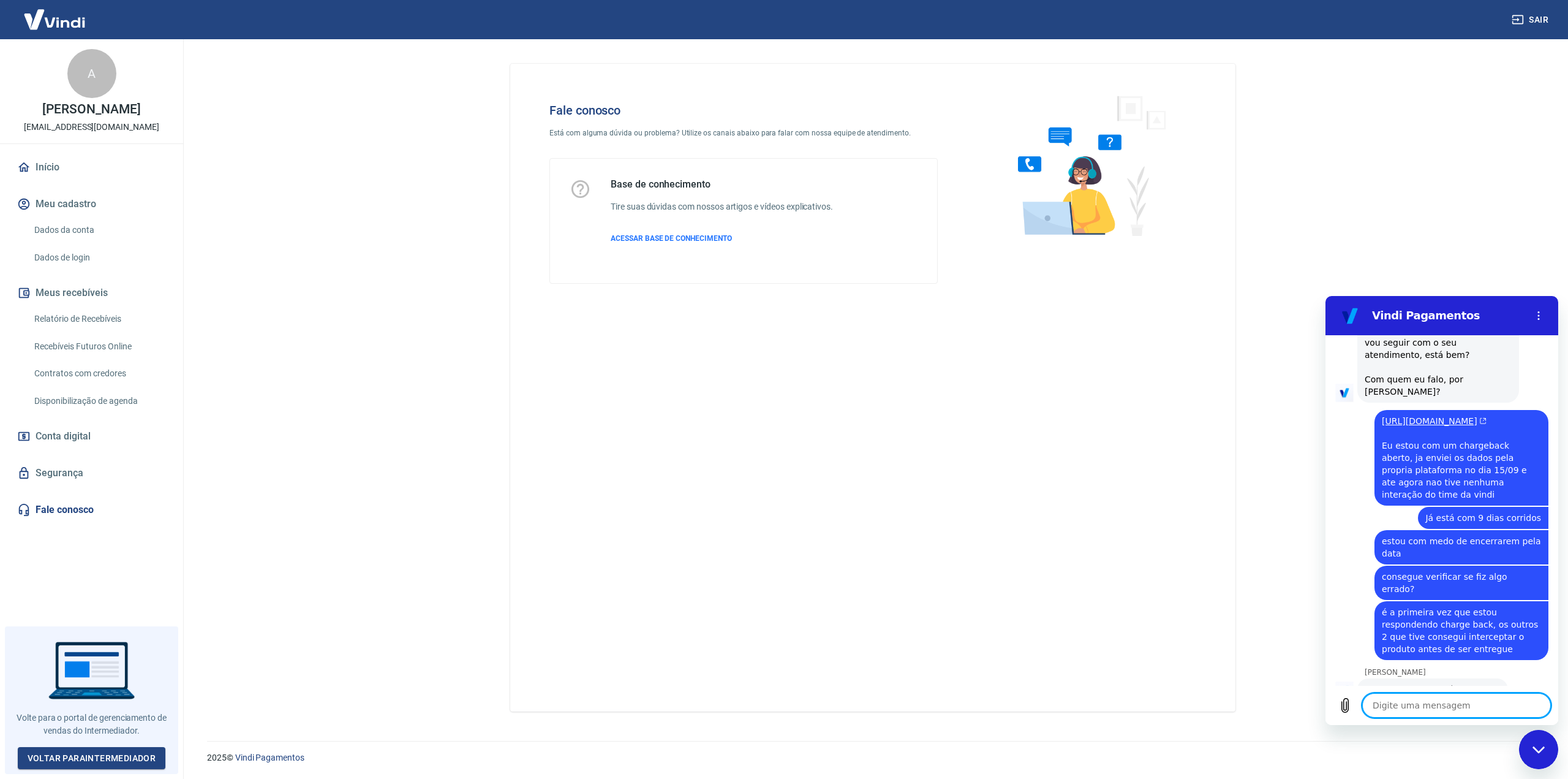
scroll to position [864, 0]
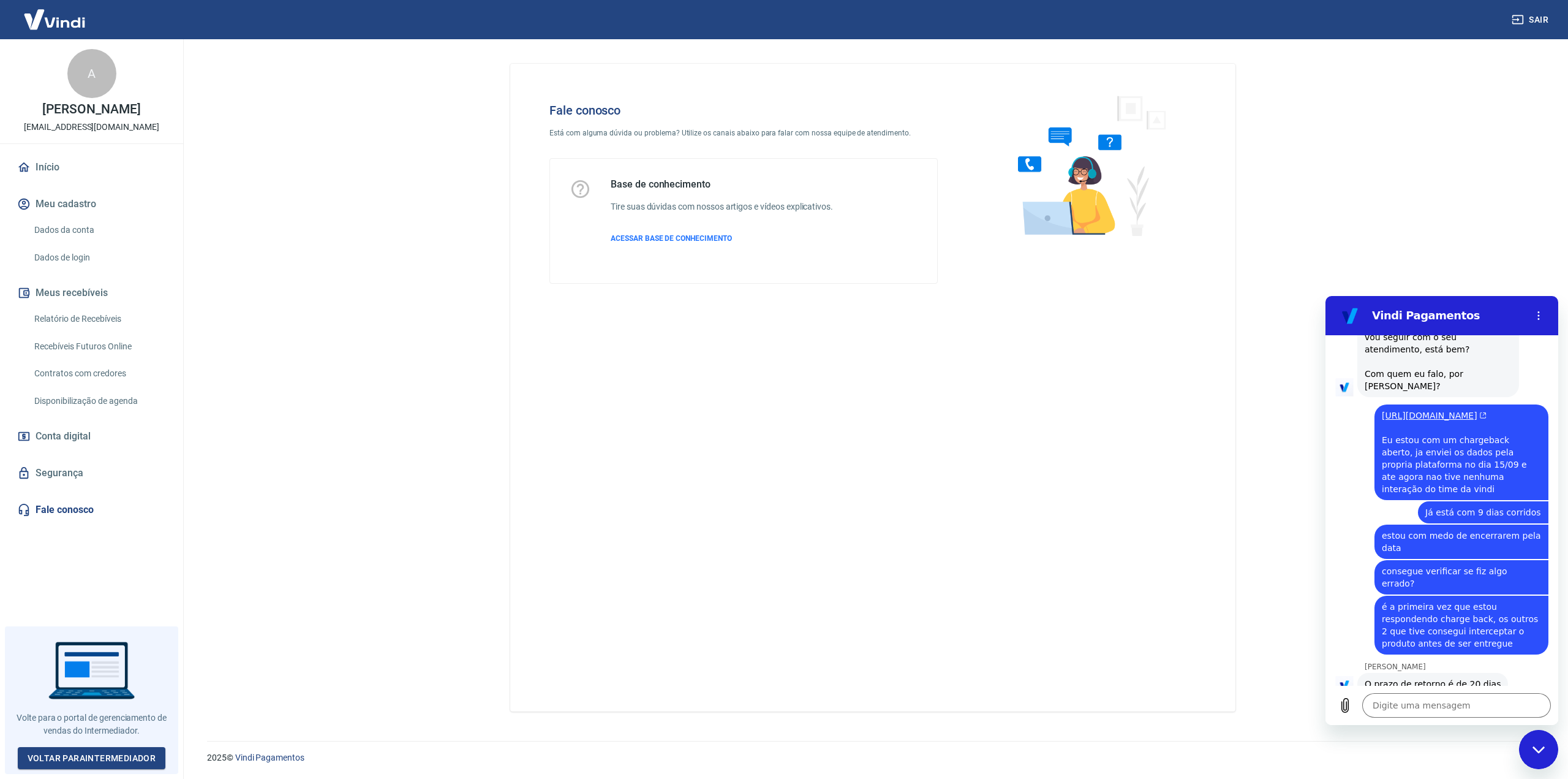
drag, startPoint x: 3036, startPoint y: 1470, endPoint x: 1520, endPoint y: 742, distance: 1681.7
click at [1538, 752] on icon "Fechar janela de mensagens" at bounding box center [1538, 749] width 12 height 7
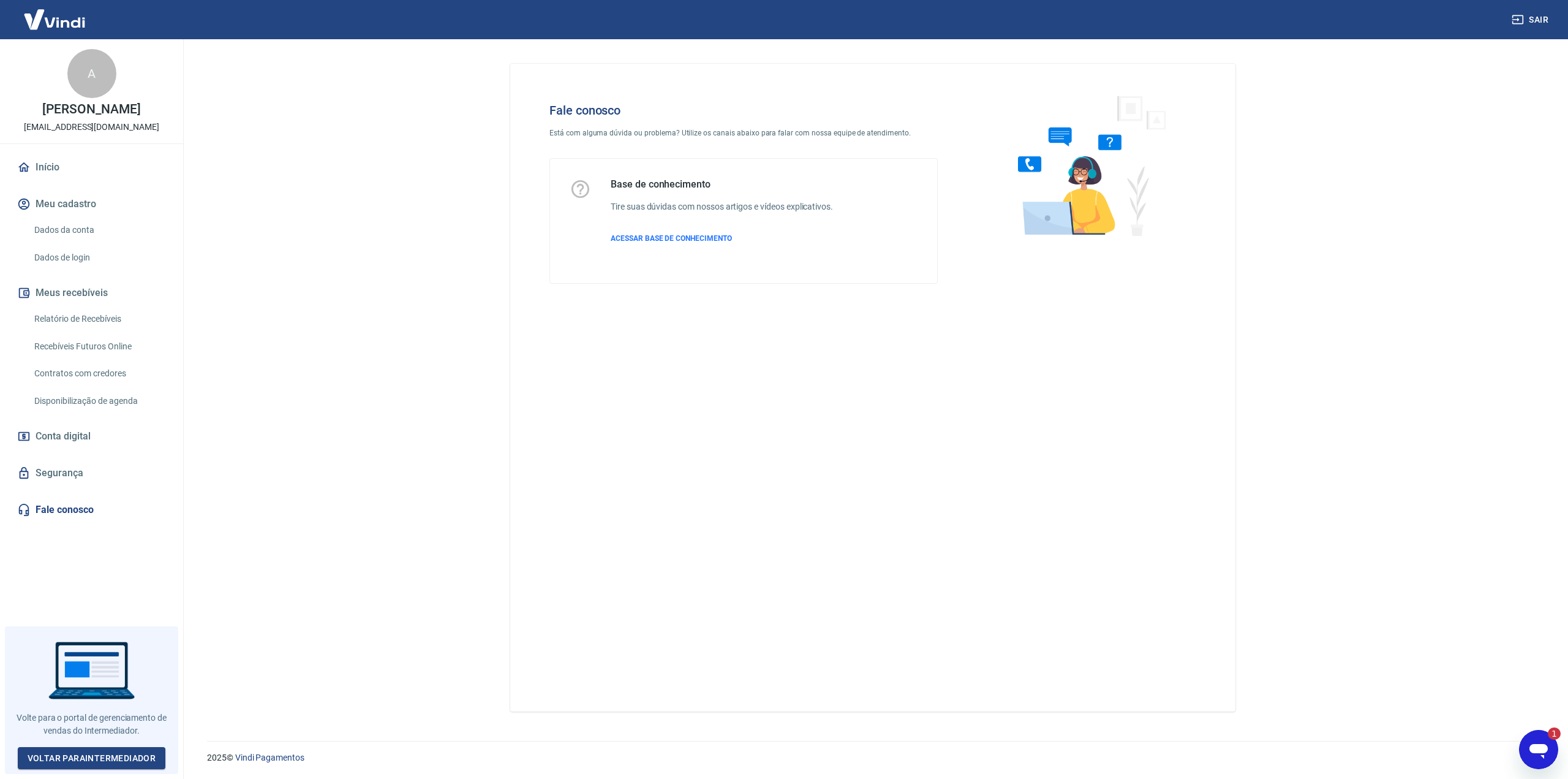
scroll to position [0, 0]
click at [1540, 751] on icon "Abrir janela de mensagens, 1 mensagem não lida" at bounding box center [1538, 751] width 19 height 15
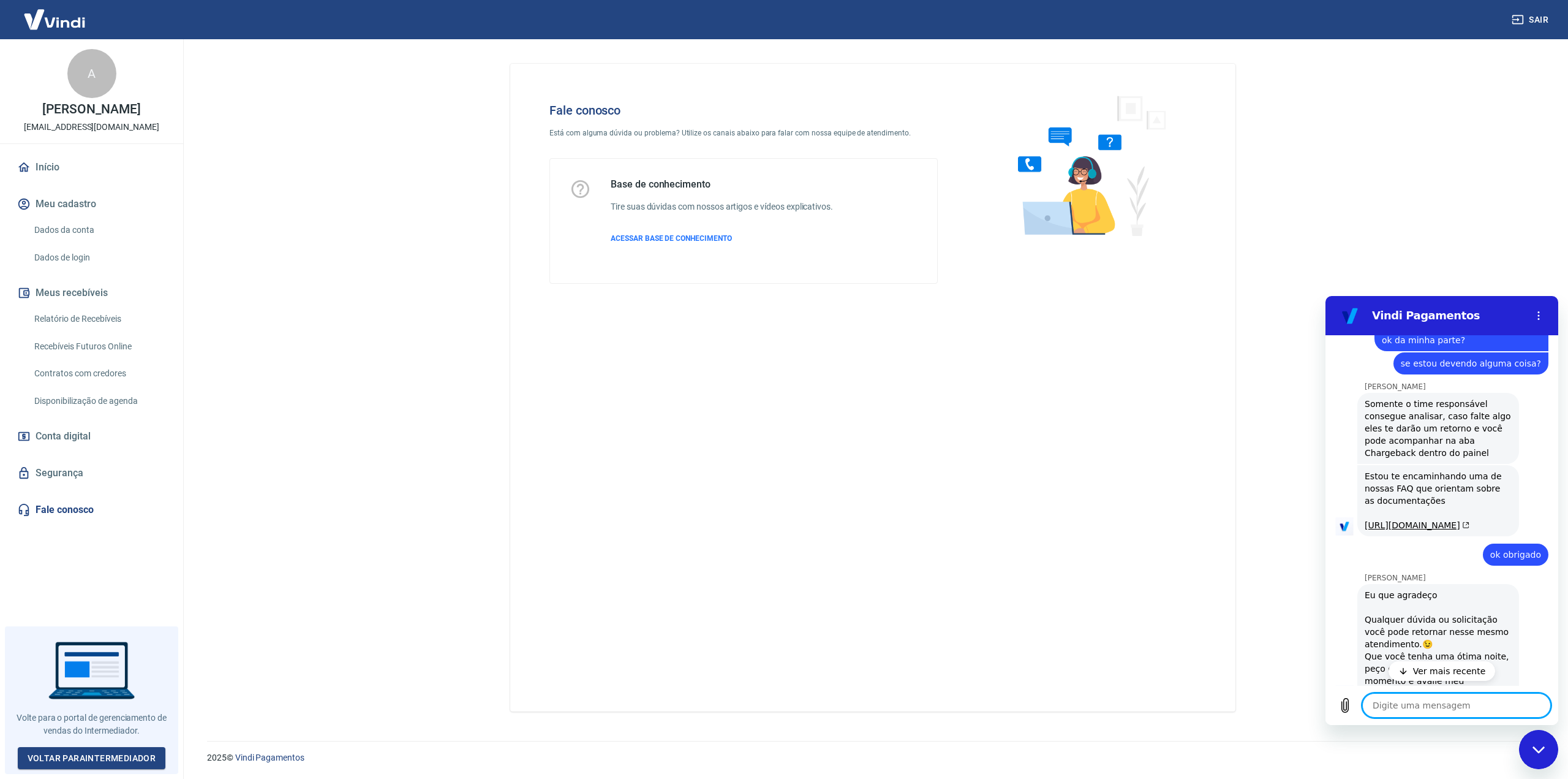
scroll to position [1270, 0]
